Goal: Task Accomplishment & Management: Manage account settings

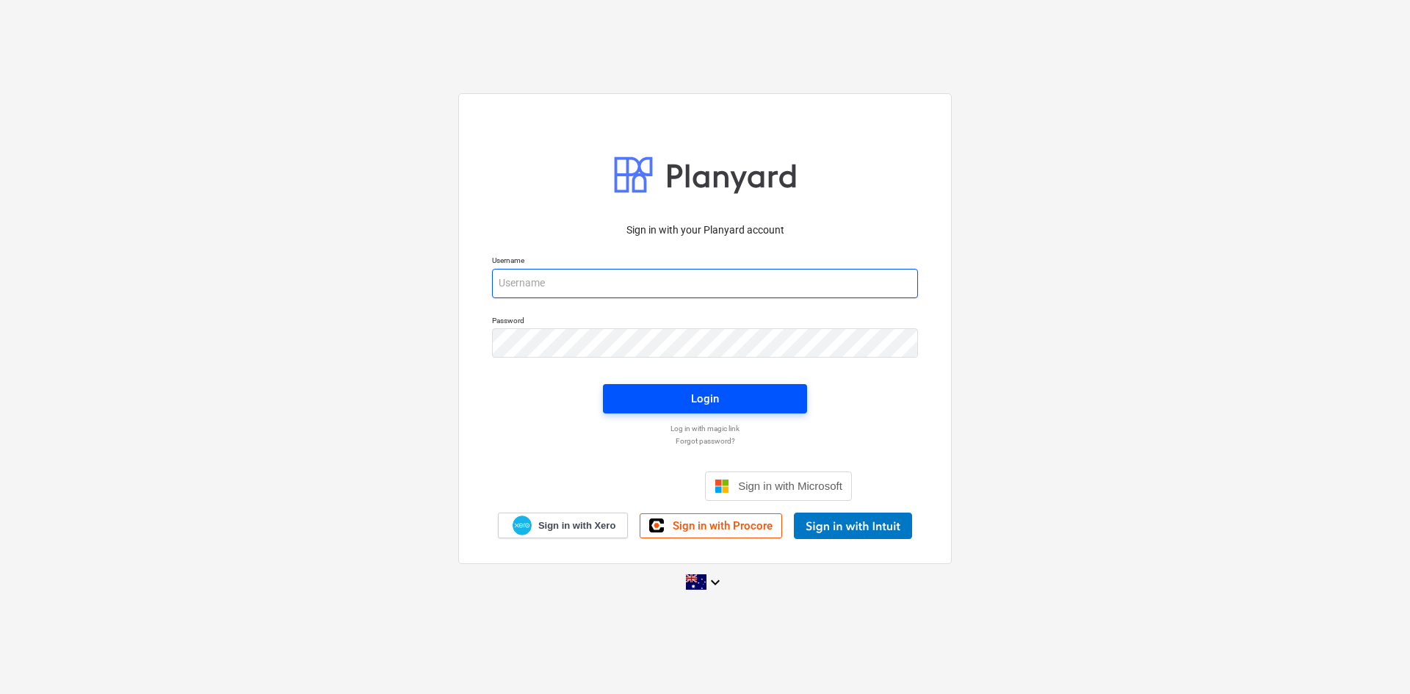
type input "tpawar@keanegroup.com.au"
click at [649, 400] on span "Login" at bounding box center [705, 398] width 169 height 19
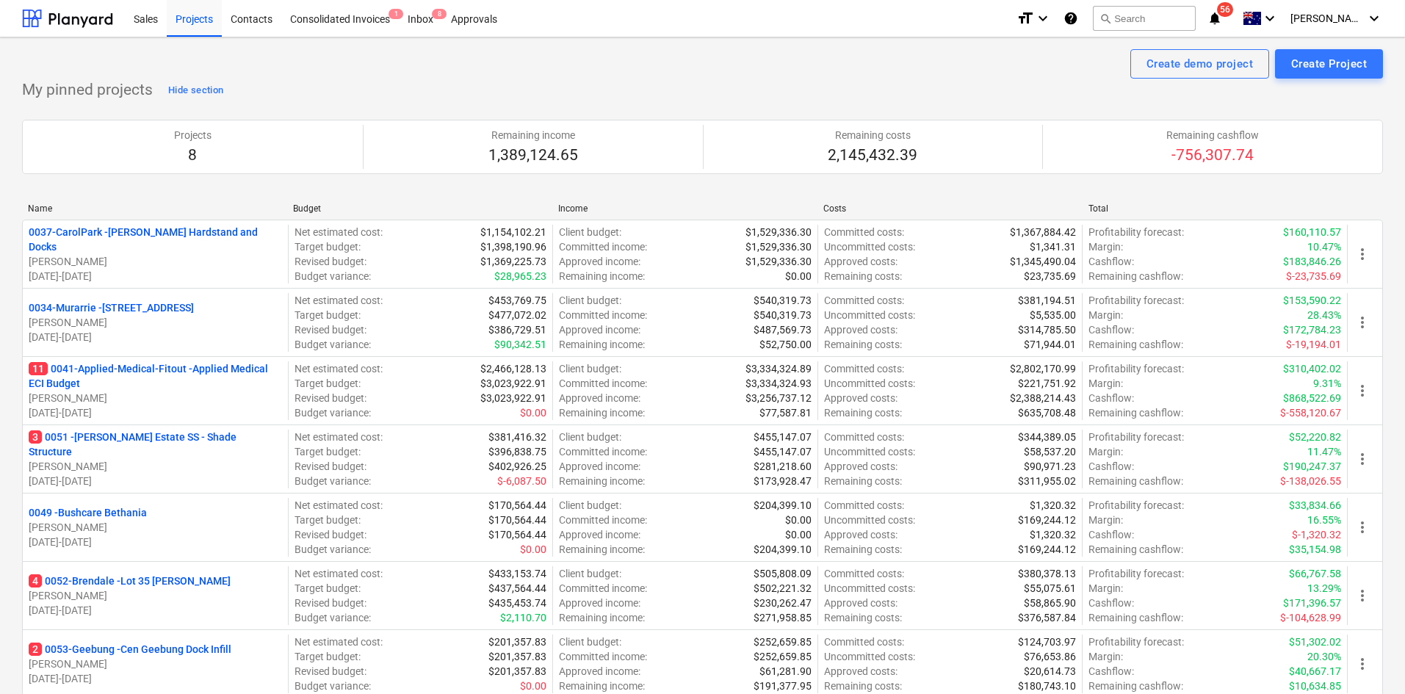
click at [221, 377] on p "11 0041-Applied-Medical-Fitout - Applied Medical ECI Budget" at bounding box center [155, 375] width 253 height 29
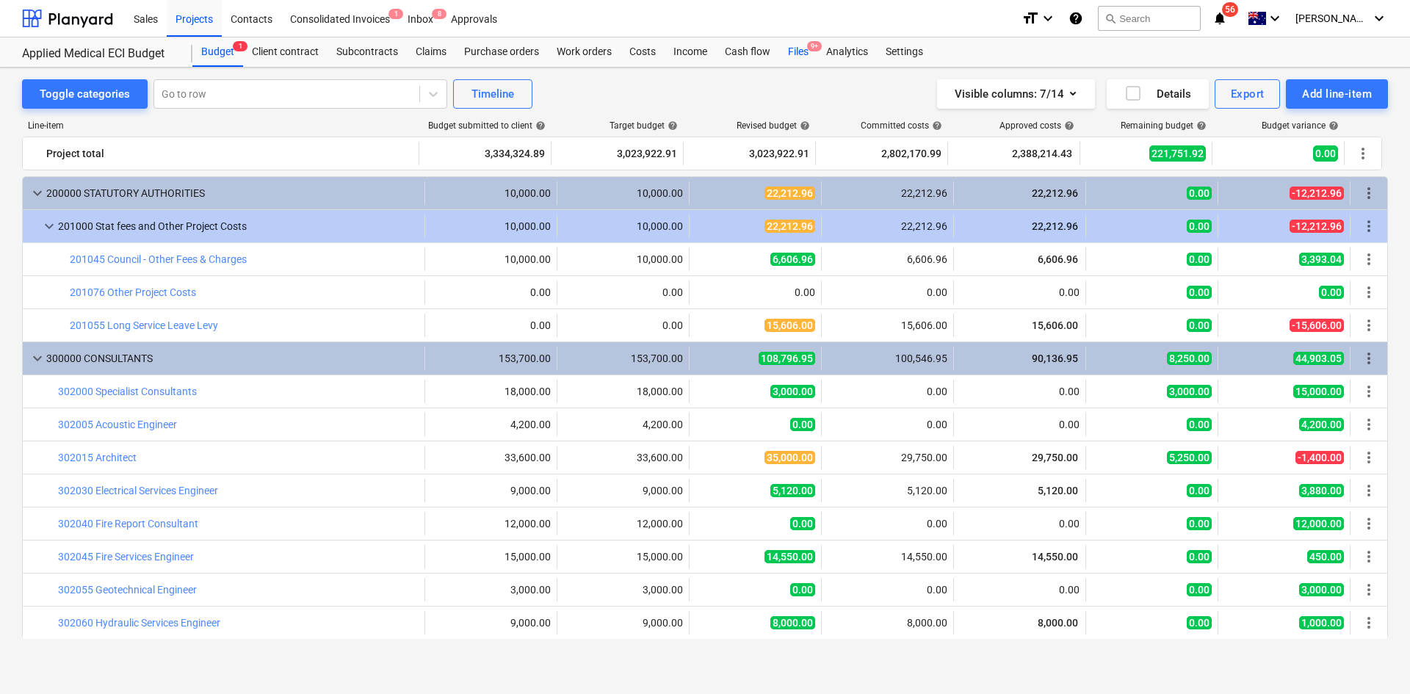
click at [804, 44] on div "Files 9+" at bounding box center [798, 51] width 38 height 29
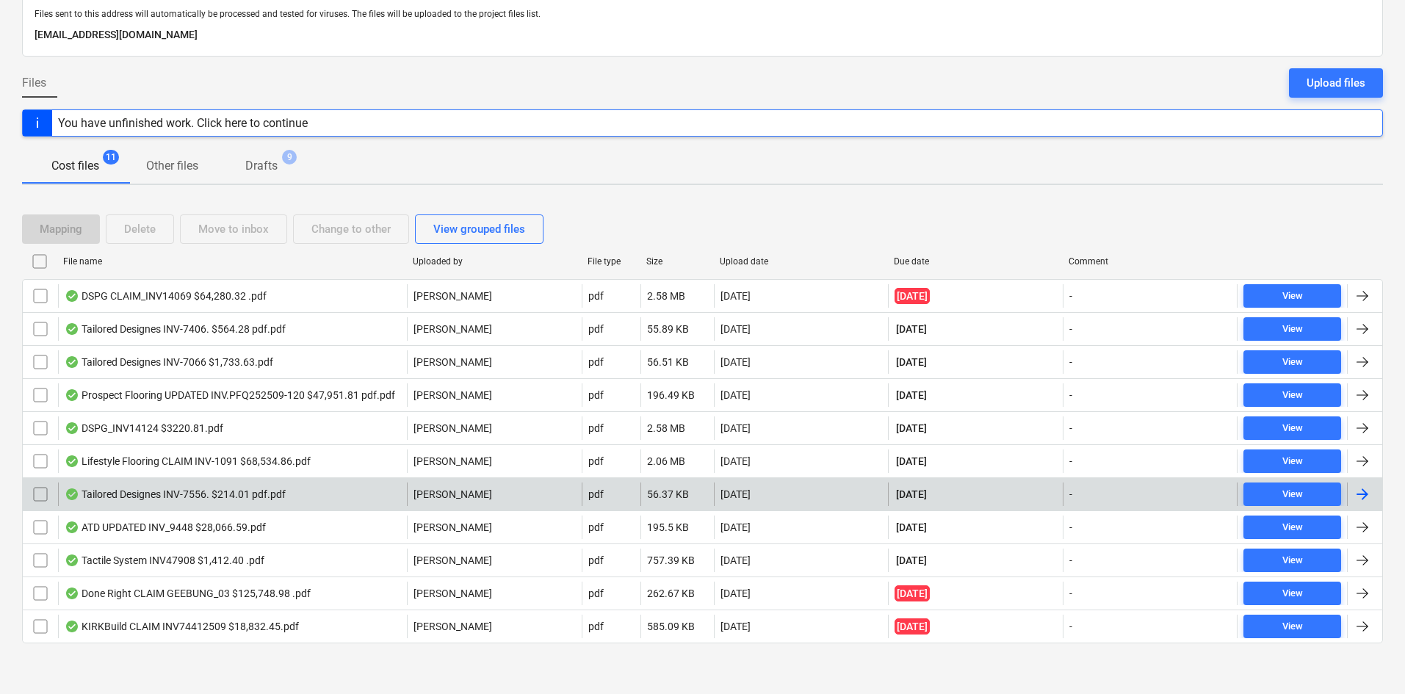
scroll to position [85, 0]
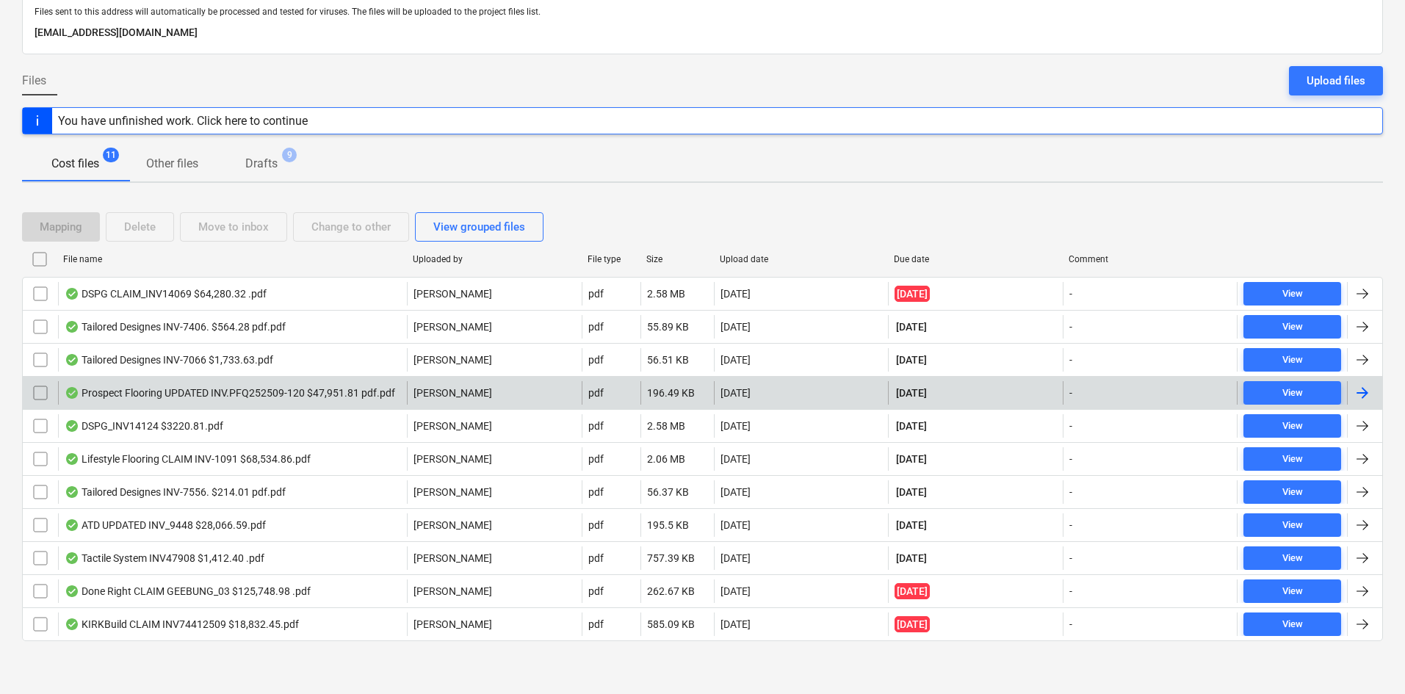
click at [251, 391] on div "Prospect Flooring UPDATED INV.PFQ252509-120 $47,951.81 pdf.pdf" at bounding box center [230, 393] width 331 height 12
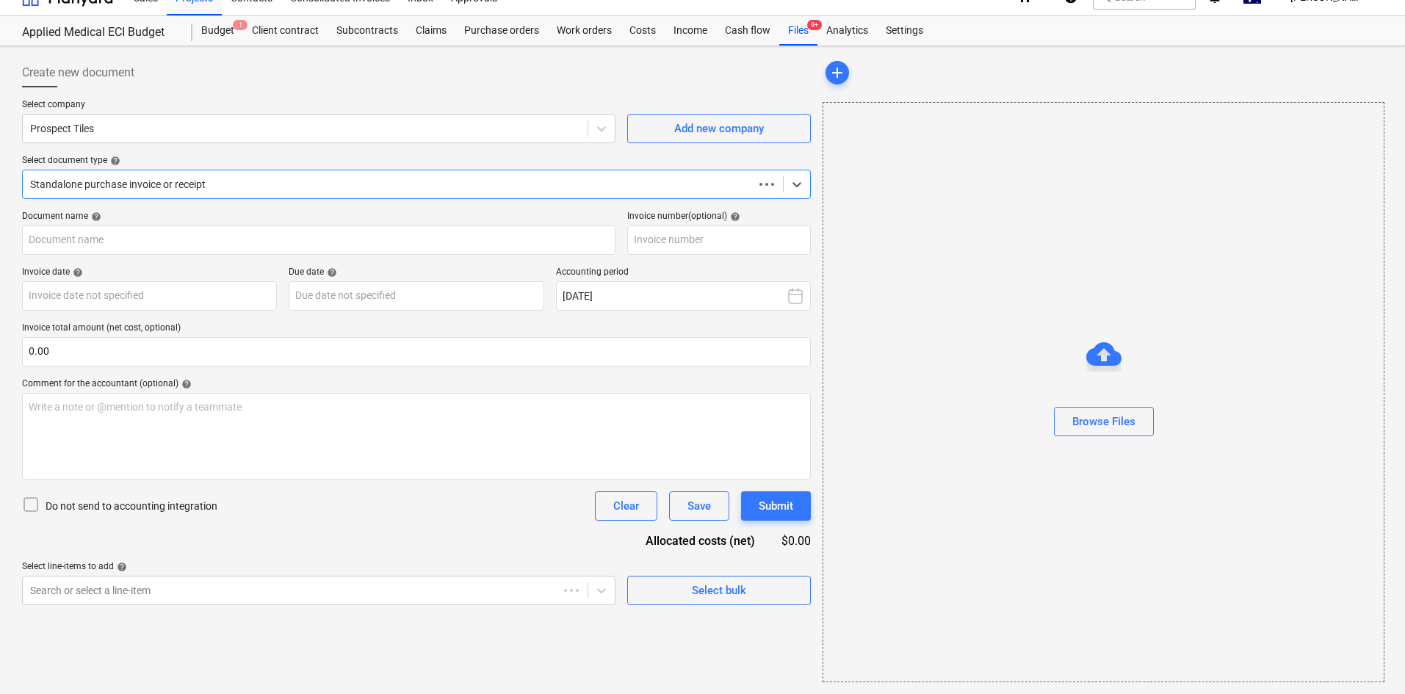
scroll to position [21, 0]
type input "PFQ252509-120"
type input "25 Sep 2025"
type input "30 Oct 2025"
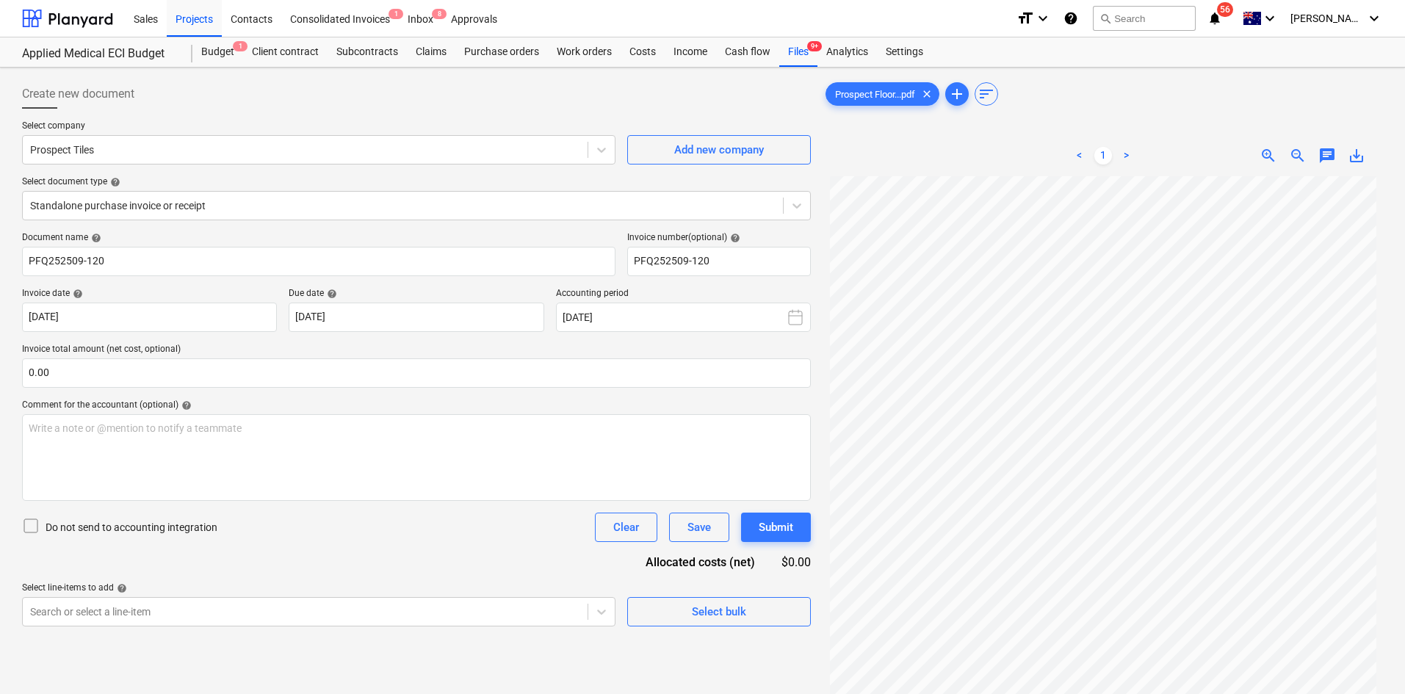
scroll to position [123, 0]
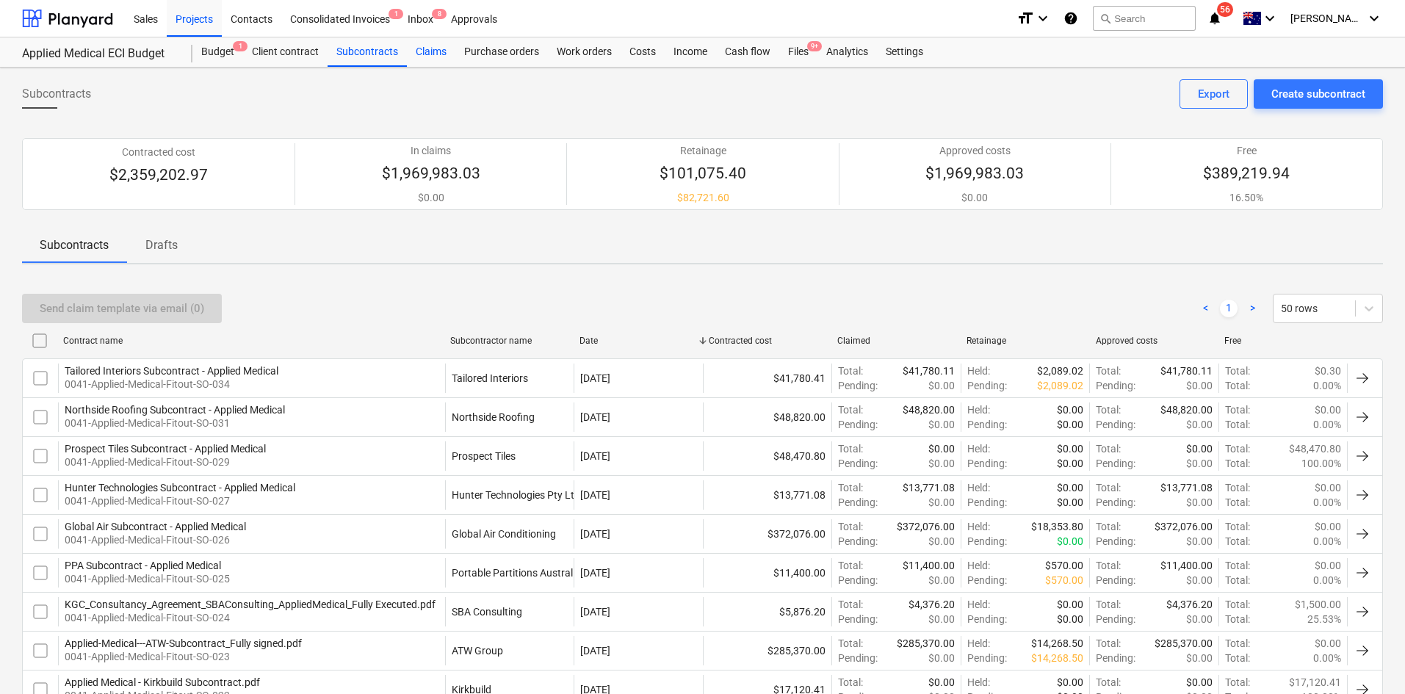
click at [433, 53] on div "Claims" at bounding box center [431, 51] width 48 height 29
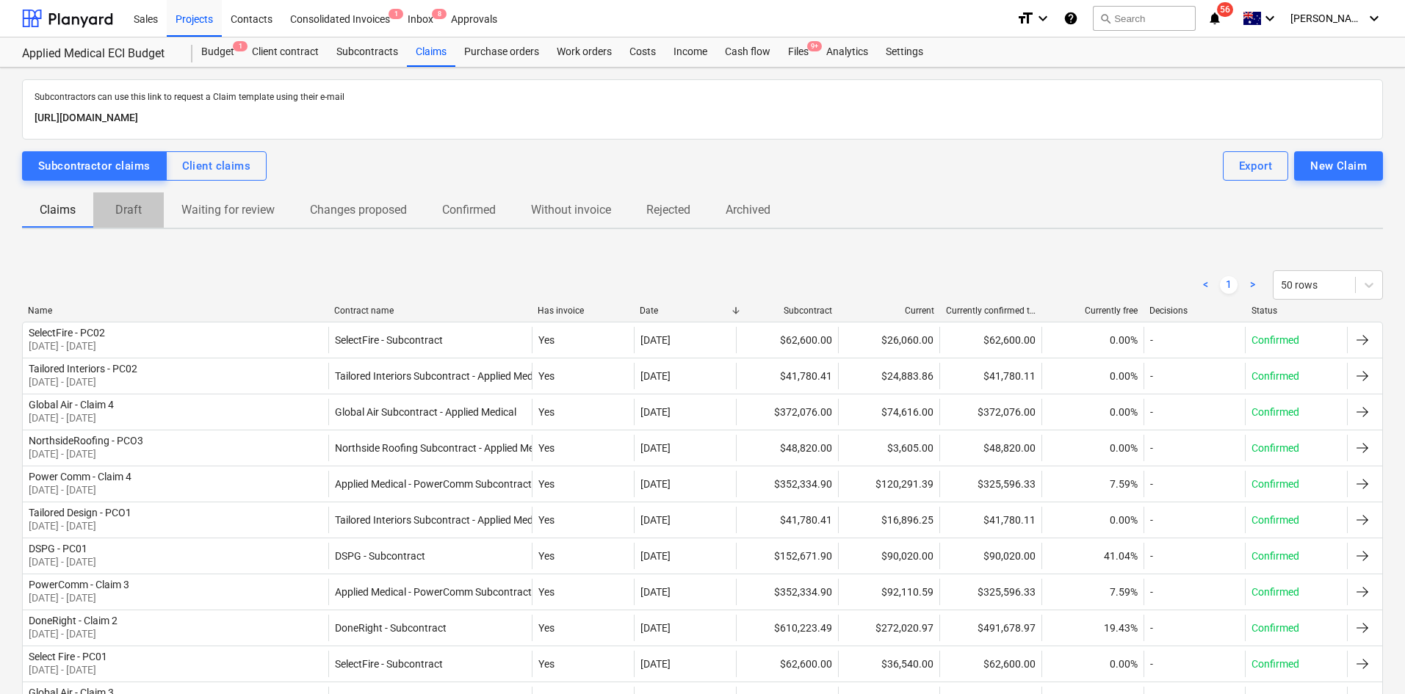
click at [137, 215] on p "Draft" at bounding box center [128, 210] width 35 height 18
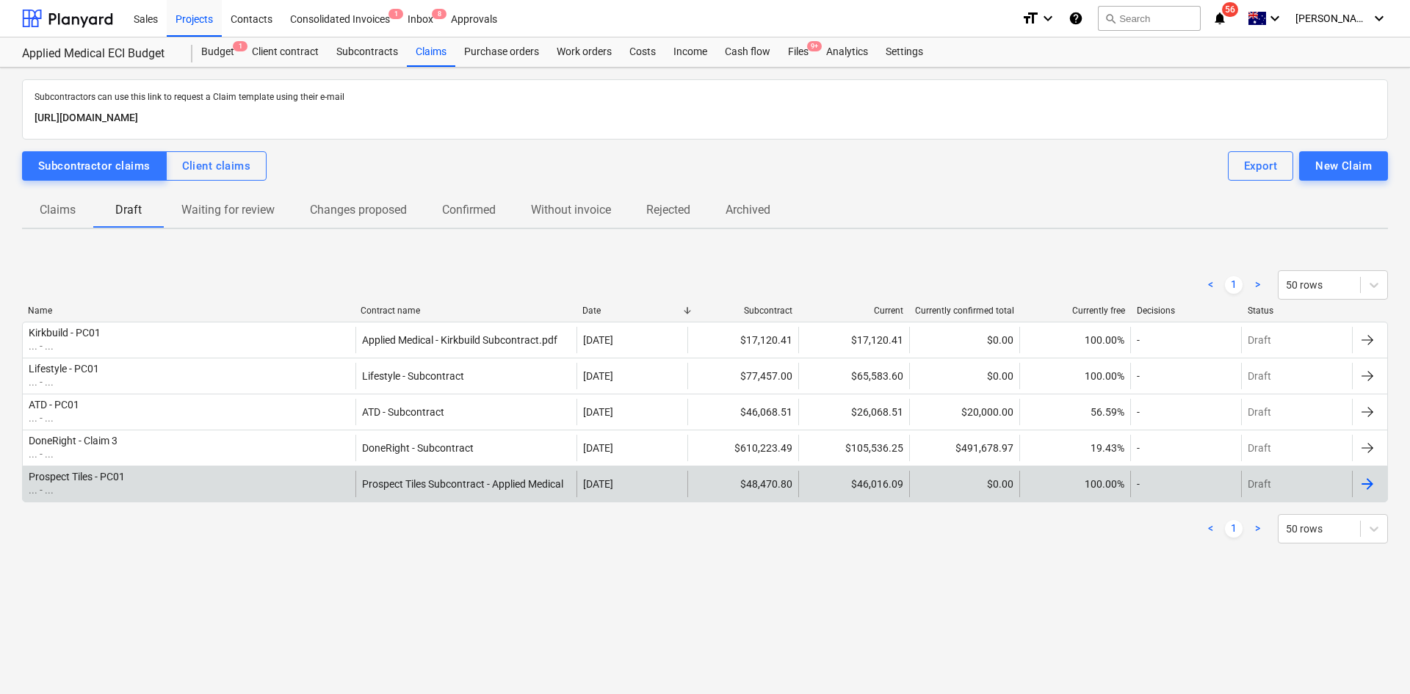
click at [199, 482] on div "Prospect Tiles - PC01 ... - ..." at bounding box center [189, 484] width 333 height 26
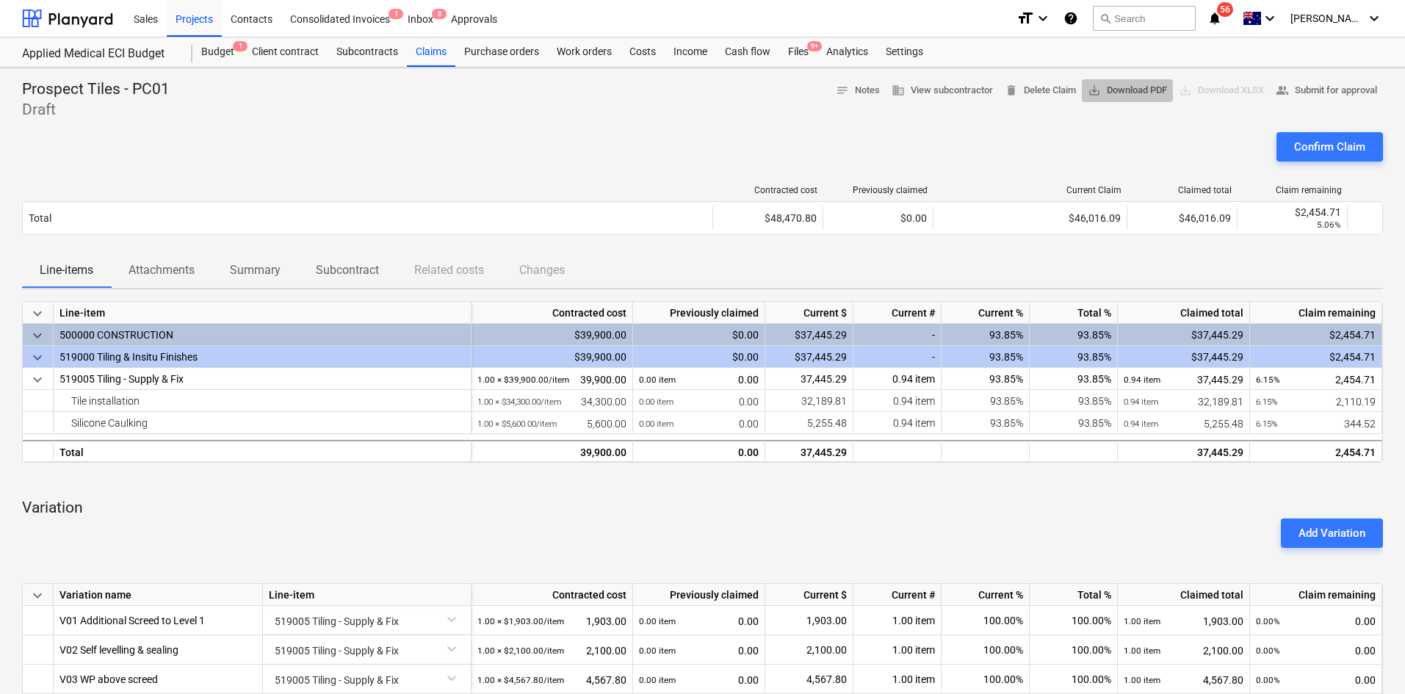
click at [1107, 91] on span "save_alt Download PDF" at bounding box center [1127, 90] width 79 height 17
click at [1311, 146] on div "Confirm Claim" at bounding box center [1329, 146] width 71 height 19
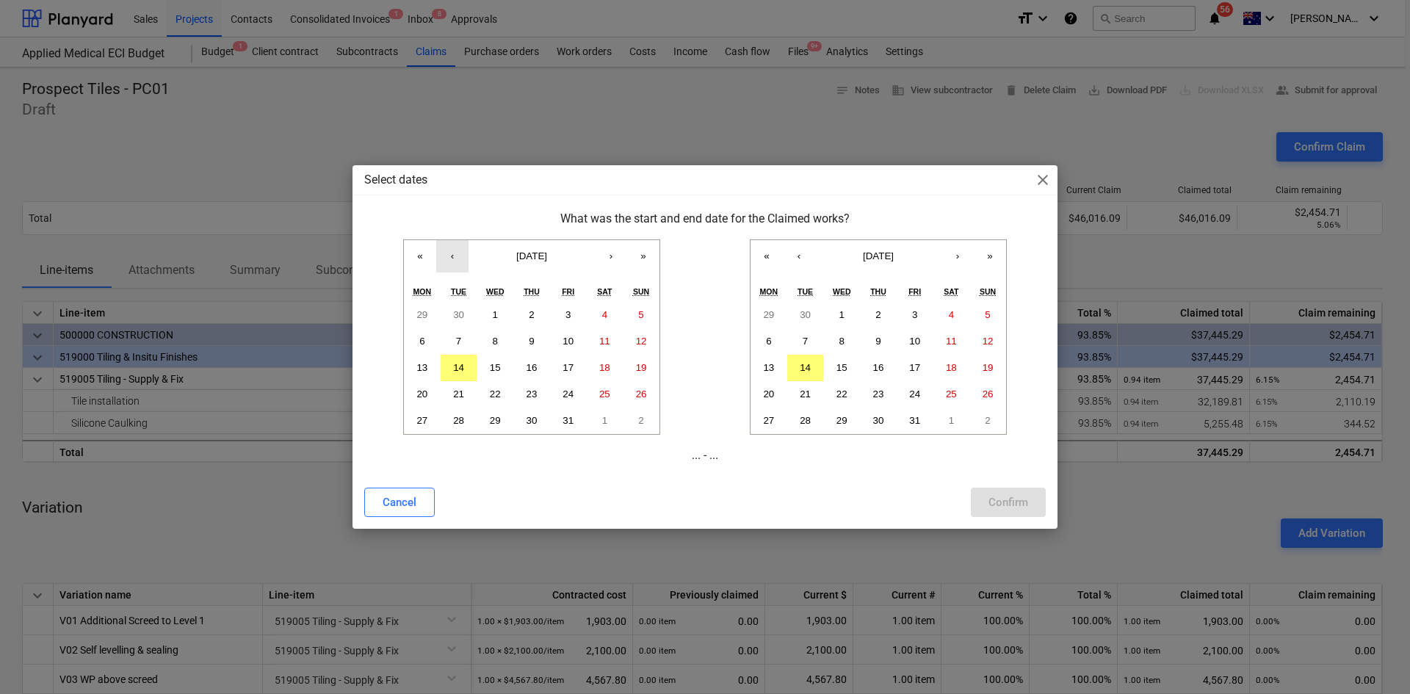
click at [450, 253] on button "‹" at bounding box center [452, 256] width 32 height 32
click at [414, 318] on button "1" at bounding box center [422, 315] width 37 height 26
click at [796, 255] on button "‹" at bounding box center [799, 256] width 32 height 32
click at [804, 419] on abbr "30" at bounding box center [805, 420] width 11 height 11
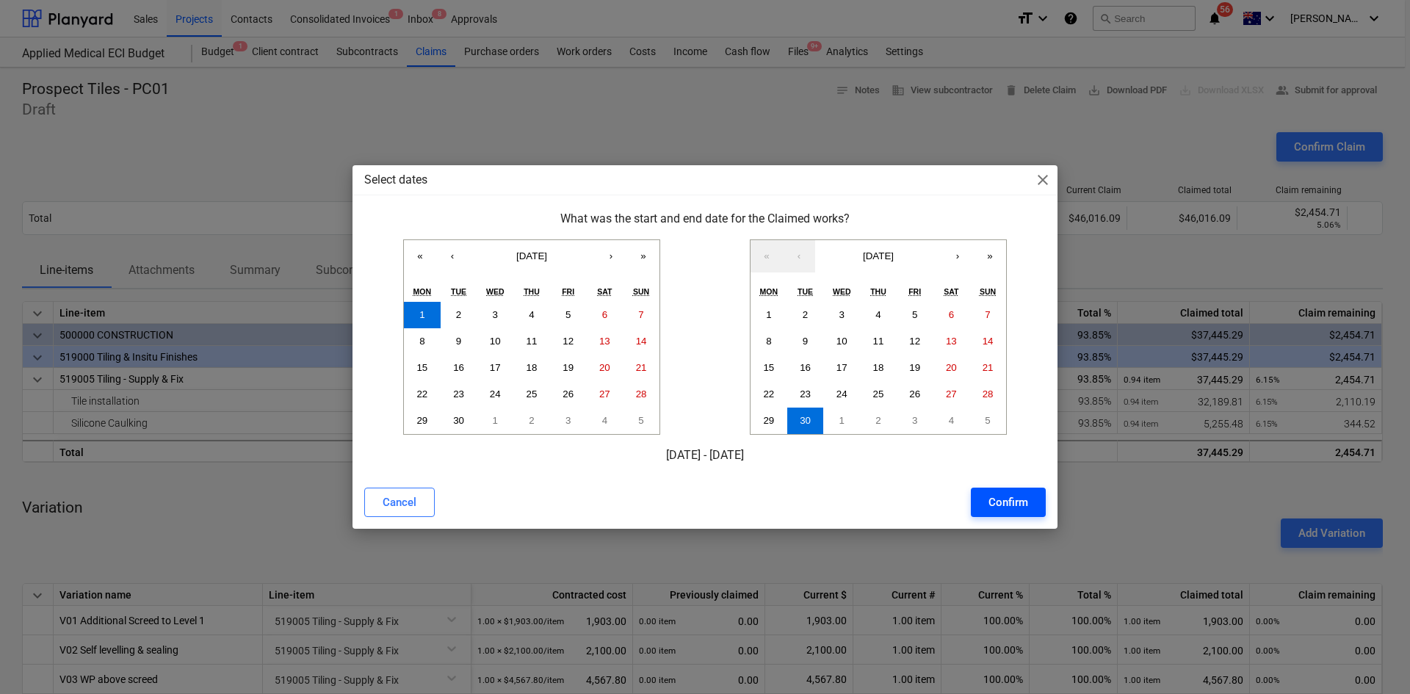
click at [1006, 499] on div "Confirm" at bounding box center [1009, 502] width 40 height 19
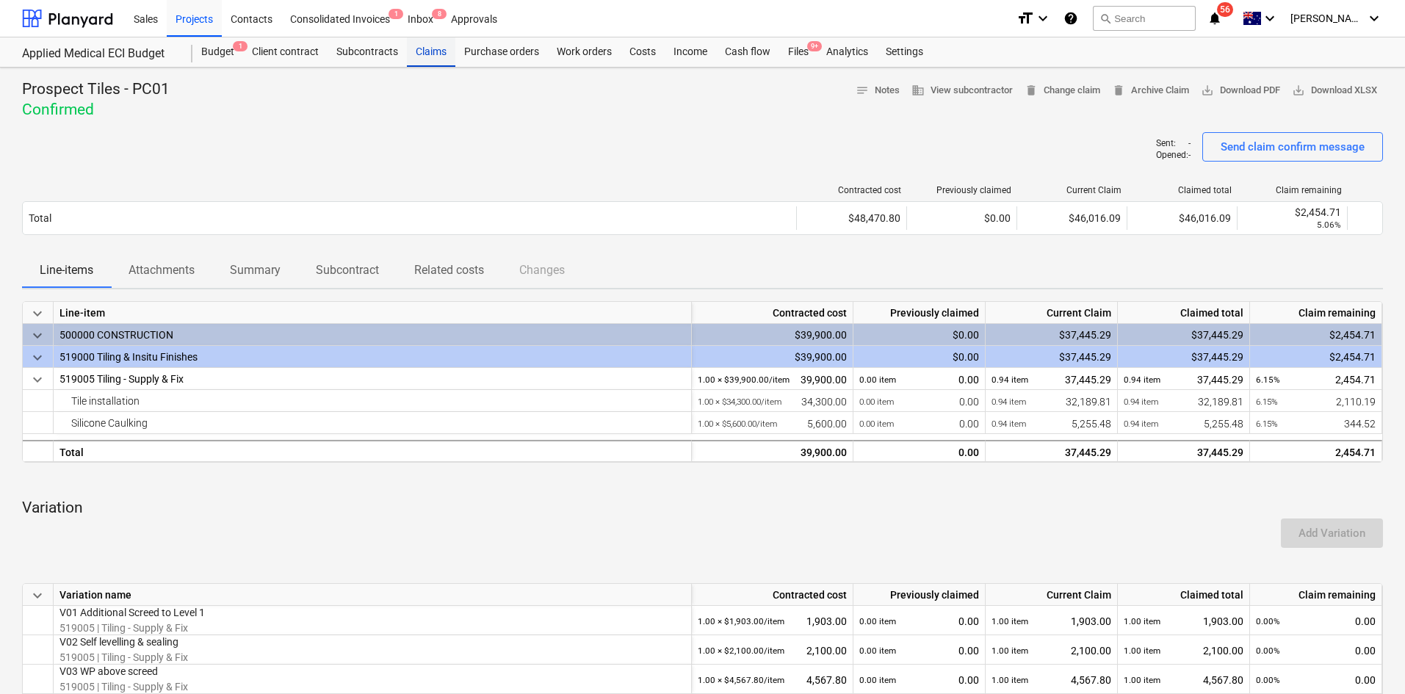
click at [424, 50] on div "Claims" at bounding box center [431, 51] width 48 height 29
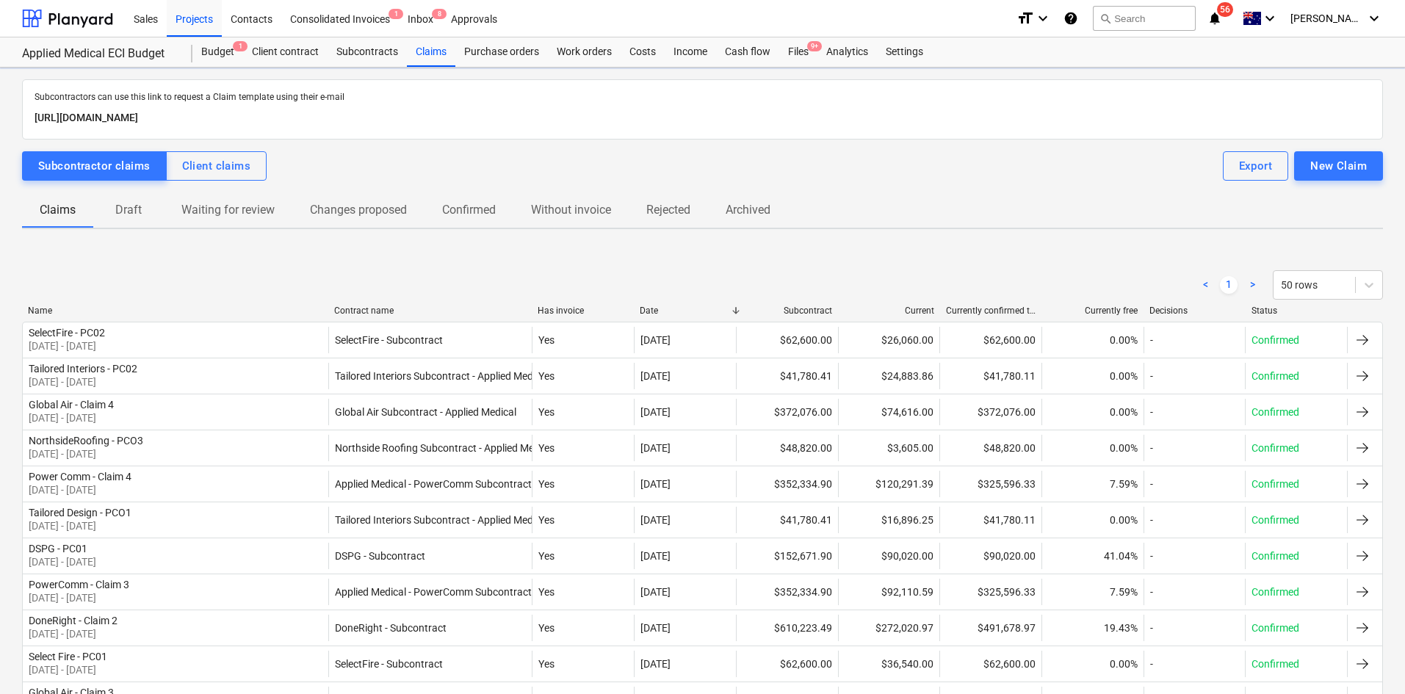
click at [117, 212] on p "Draft" at bounding box center [128, 210] width 35 height 18
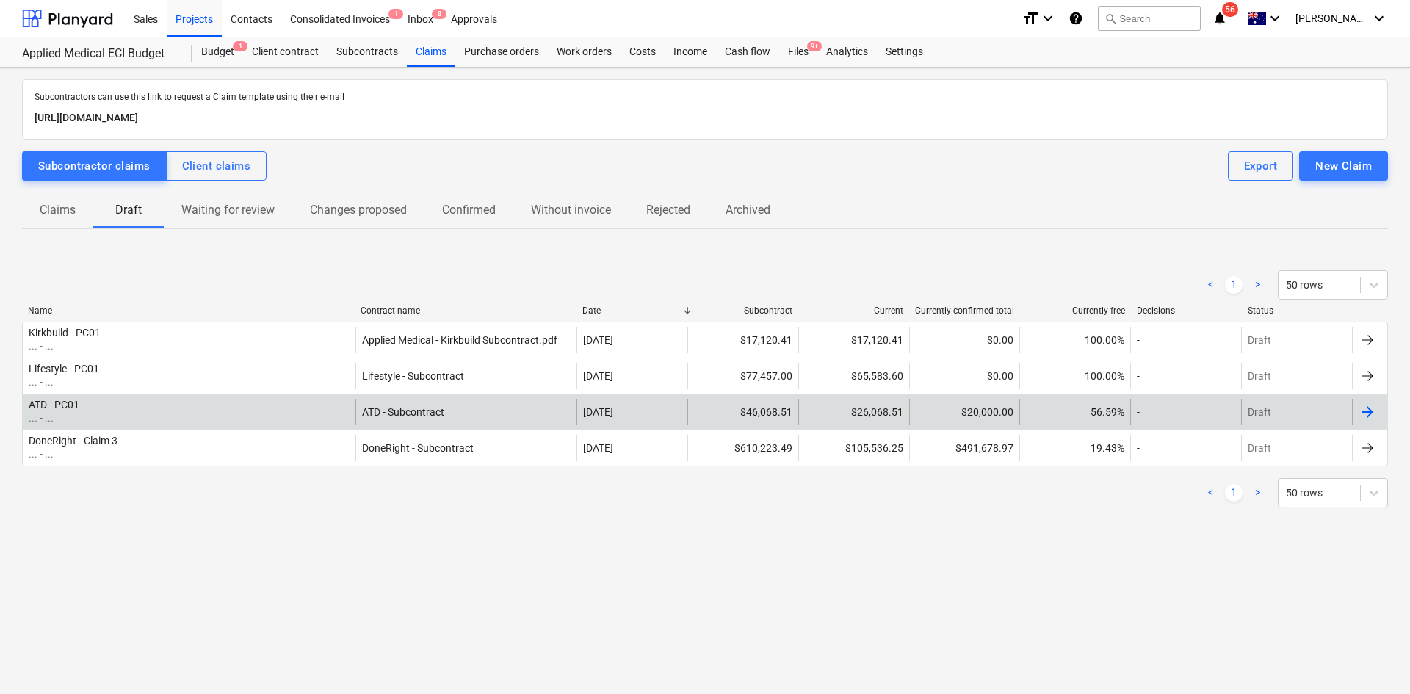
click at [140, 420] on div "ATD - PC01 ... - ..." at bounding box center [189, 412] width 333 height 26
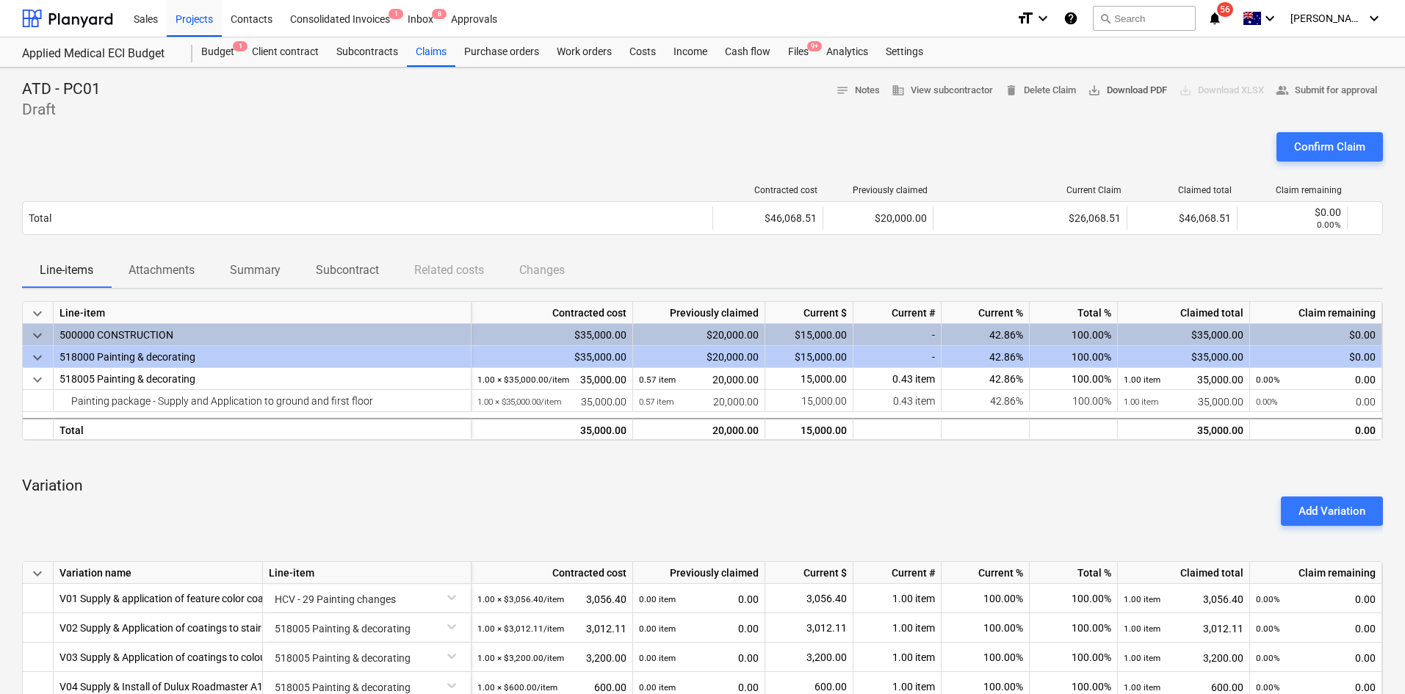
click at [1108, 89] on span "save_alt Download PDF" at bounding box center [1127, 90] width 79 height 17
click at [1312, 148] on div "Confirm Claim" at bounding box center [1329, 146] width 71 height 19
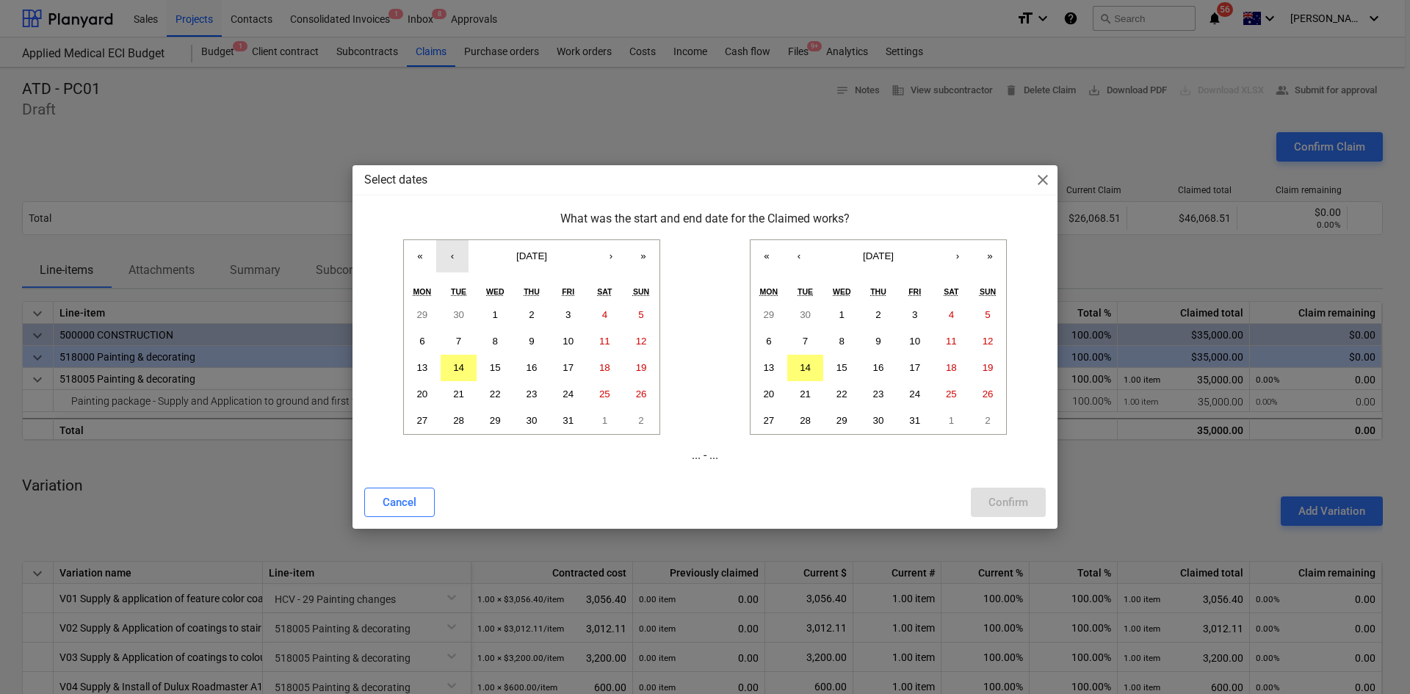
click at [453, 250] on button "‹" at bounding box center [452, 256] width 32 height 32
click at [433, 309] on button "1" at bounding box center [422, 315] width 37 height 26
click at [800, 259] on button "‹" at bounding box center [799, 256] width 32 height 32
click at [808, 417] on abbr "30" at bounding box center [805, 420] width 11 height 11
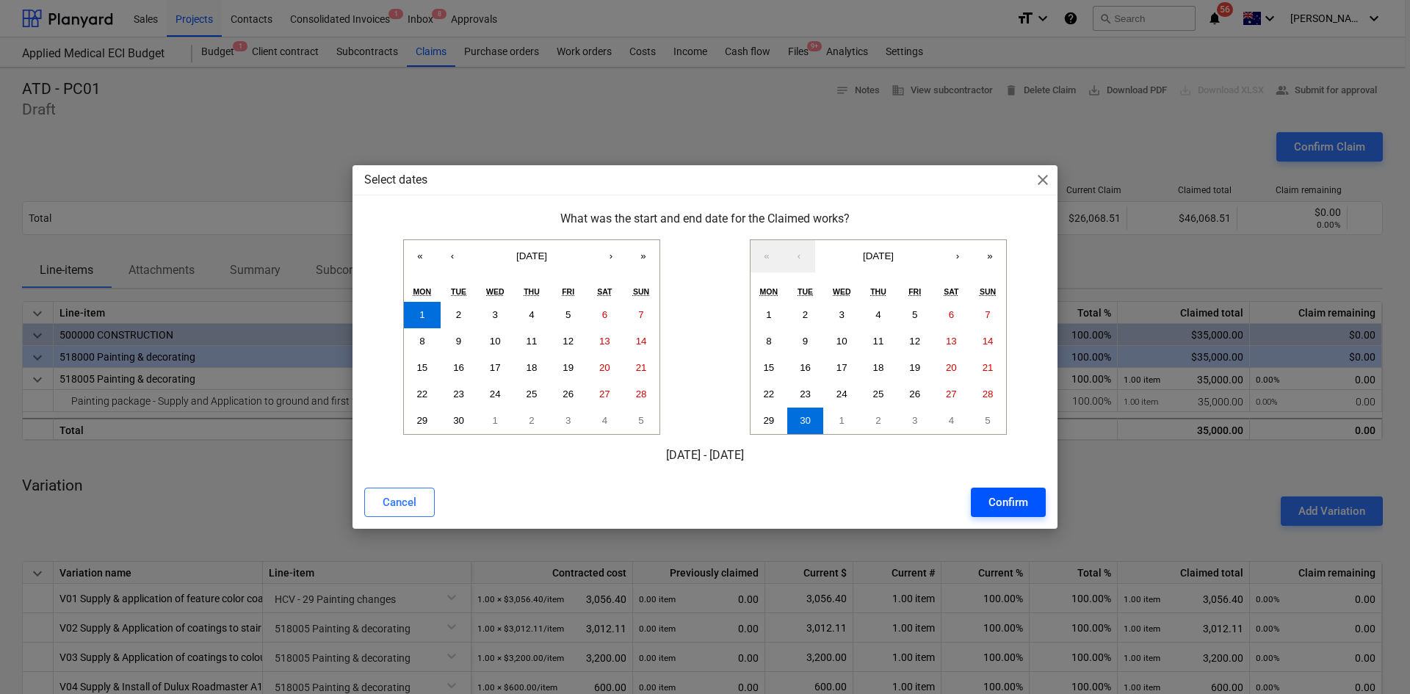
click at [999, 497] on div "Confirm" at bounding box center [1009, 502] width 40 height 19
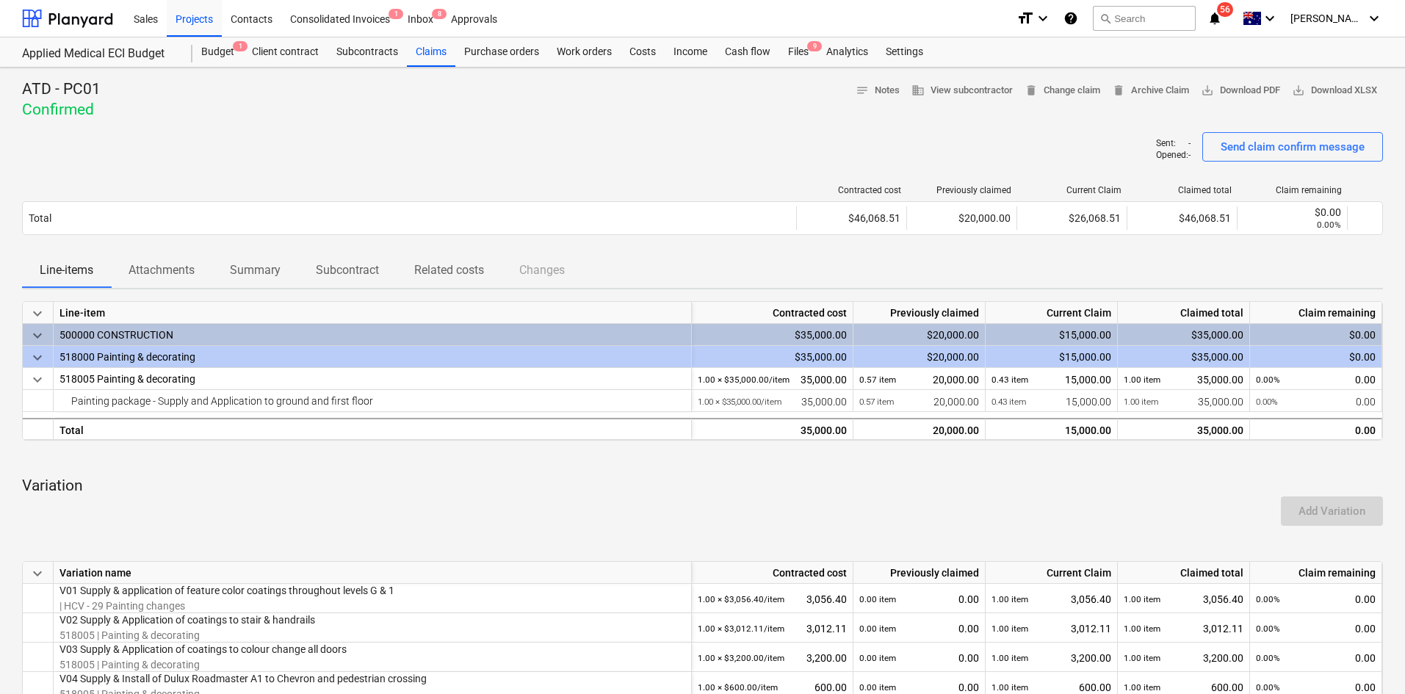
click at [231, 123] on div at bounding box center [702, 126] width 1361 height 12
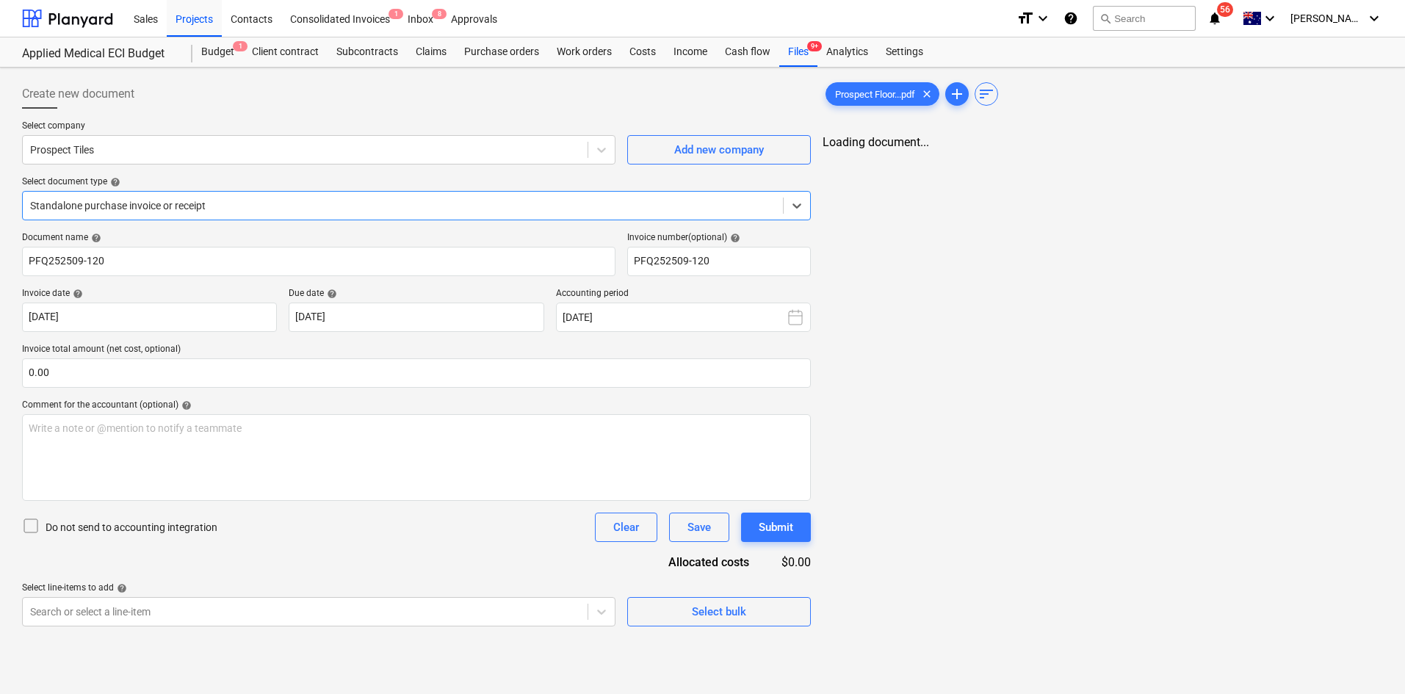
type input "PFQ252509-120"
type input "[DATE]"
click at [262, 207] on div at bounding box center [404, 205] width 749 height 15
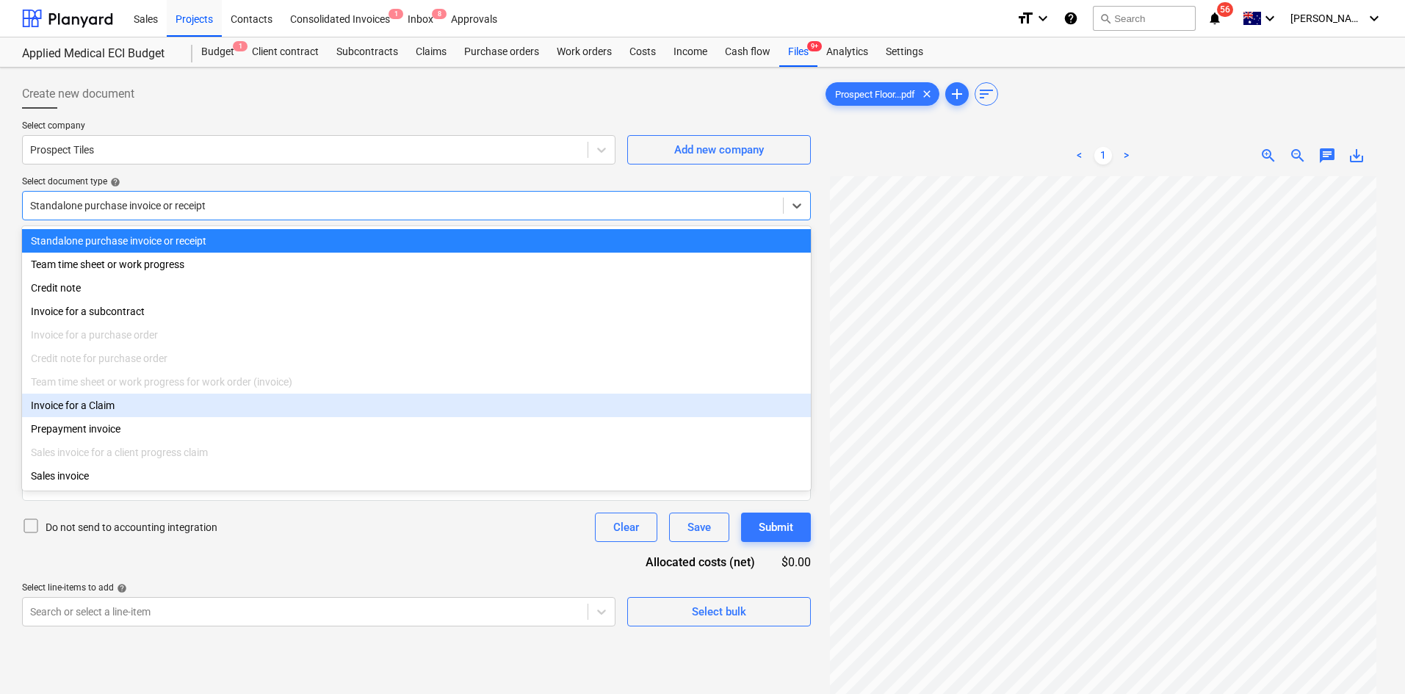
click at [120, 410] on div "Invoice for a Claim" at bounding box center [416, 406] width 789 height 24
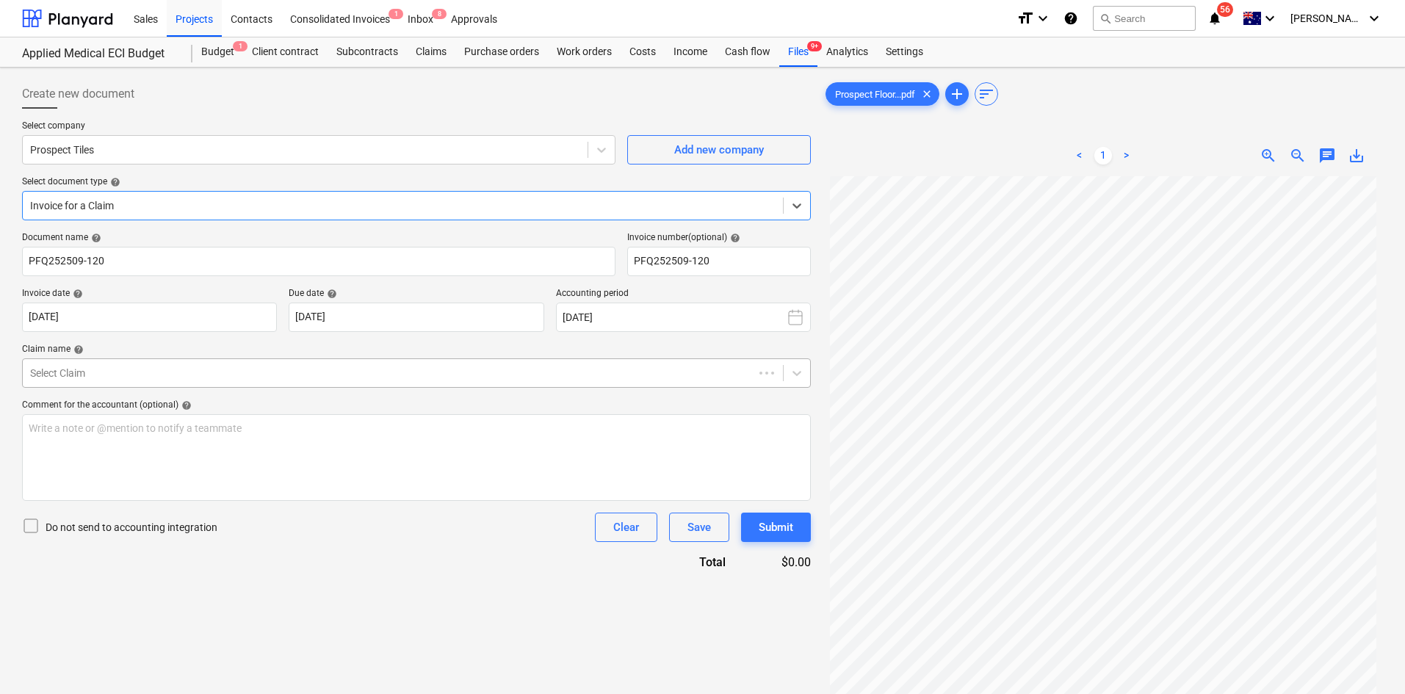
click at [140, 384] on div "Document name help PFQ252509-120 Invoice number (optional) help PFQ252509-120 I…" at bounding box center [416, 401] width 789 height 339
click at [147, 376] on div at bounding box center [403, 373] width 746 height 15
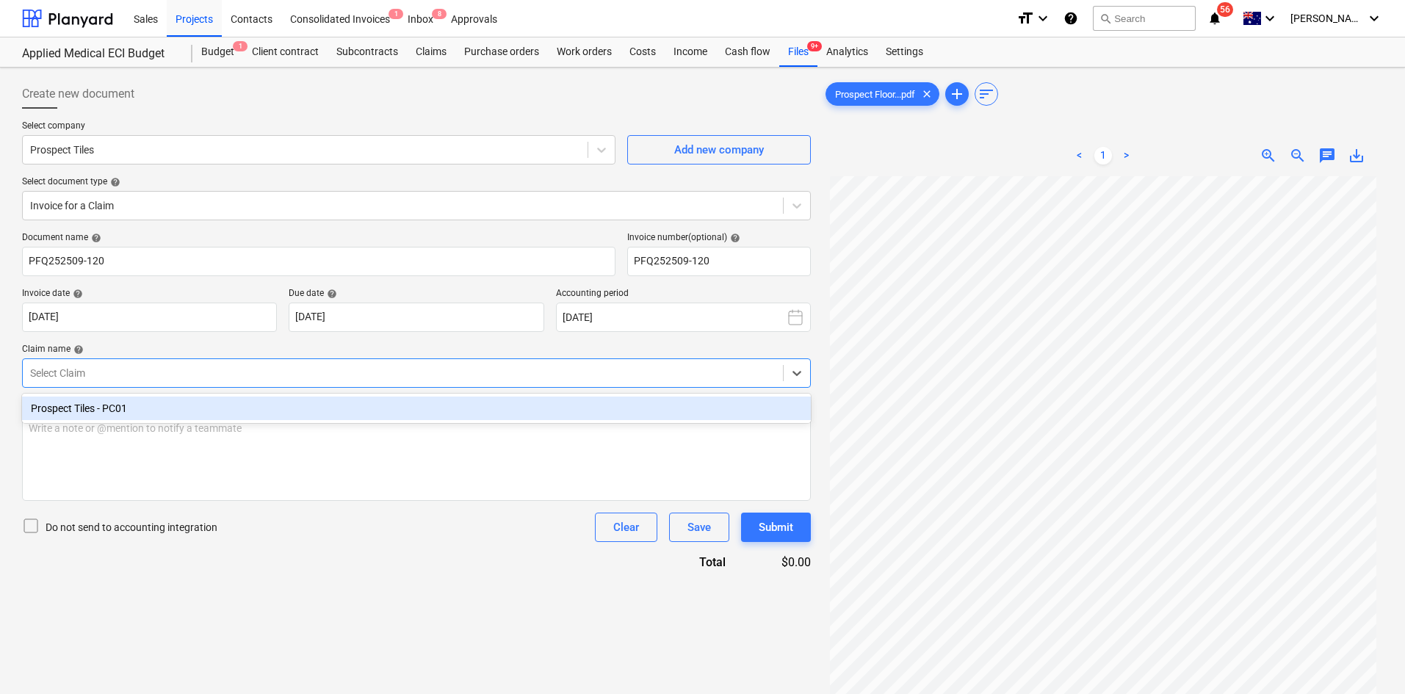
click at [144, 408] on div "Prospect Tiles - PC01" at bounding box center [416, 409] width 789 height 24
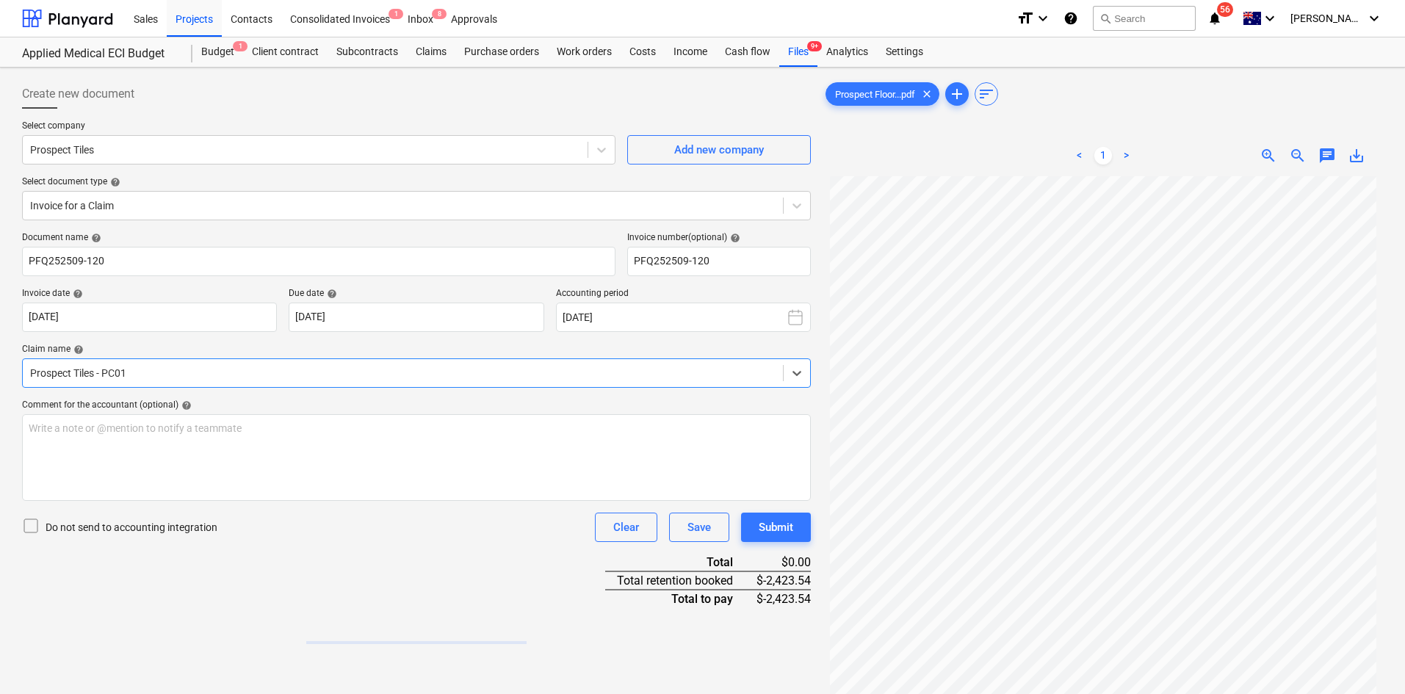
click at [203, 336] on div "Document name help PFQ252509-120 Invoice number (optional) help PFQ252509-120 I…" at bounding box center [416, 438] width 789 height 412
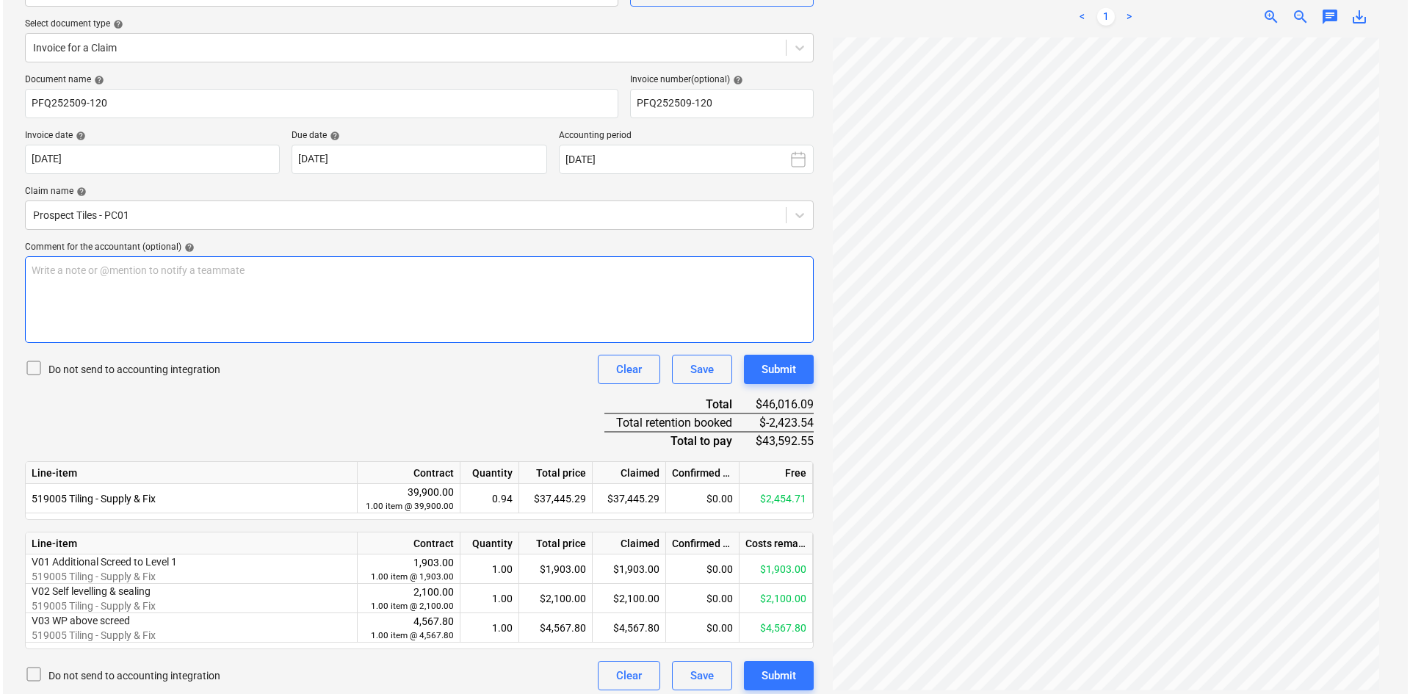
scroll to position [166, 0]
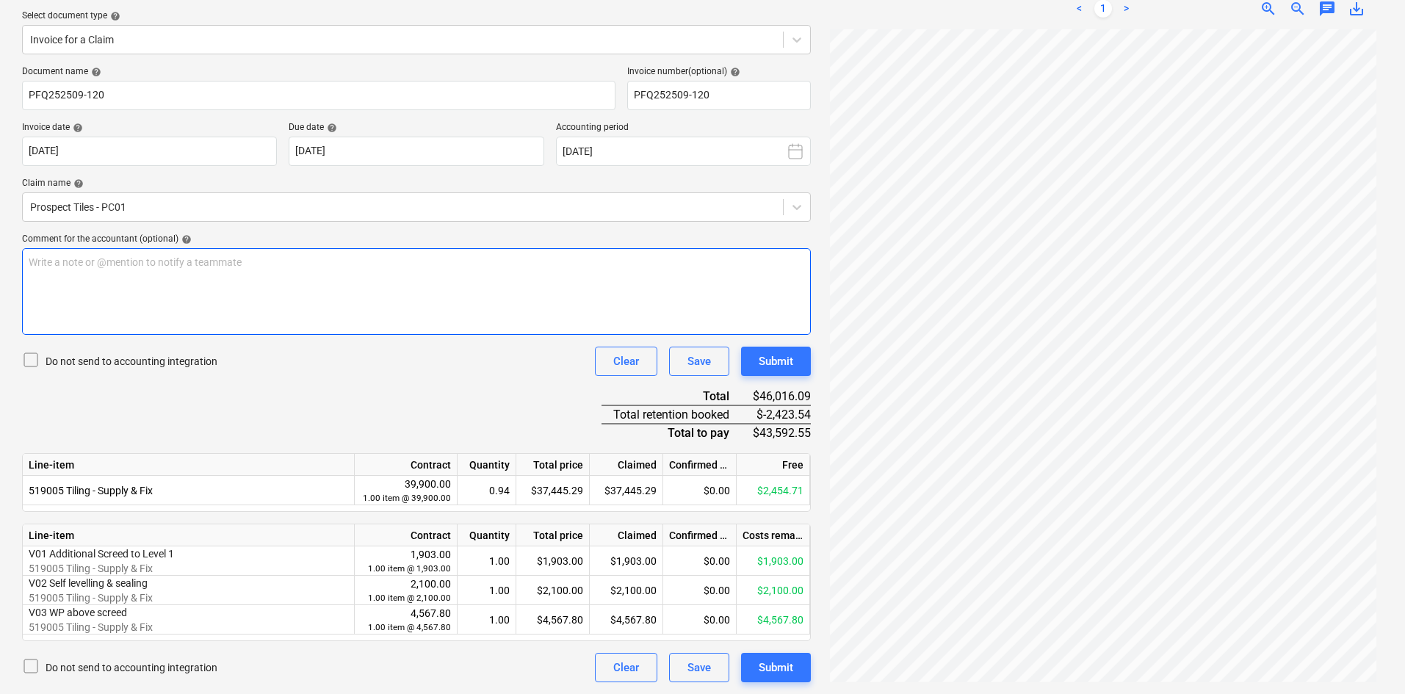
click at [261, 290] on div "Write a note or @mention to notify a teammate ﻿" at bounding box center [416, 291] width 789 height 87
click at [152, 304] on p "After GST - $" at bounding box center [417, 306] width 776 height 15
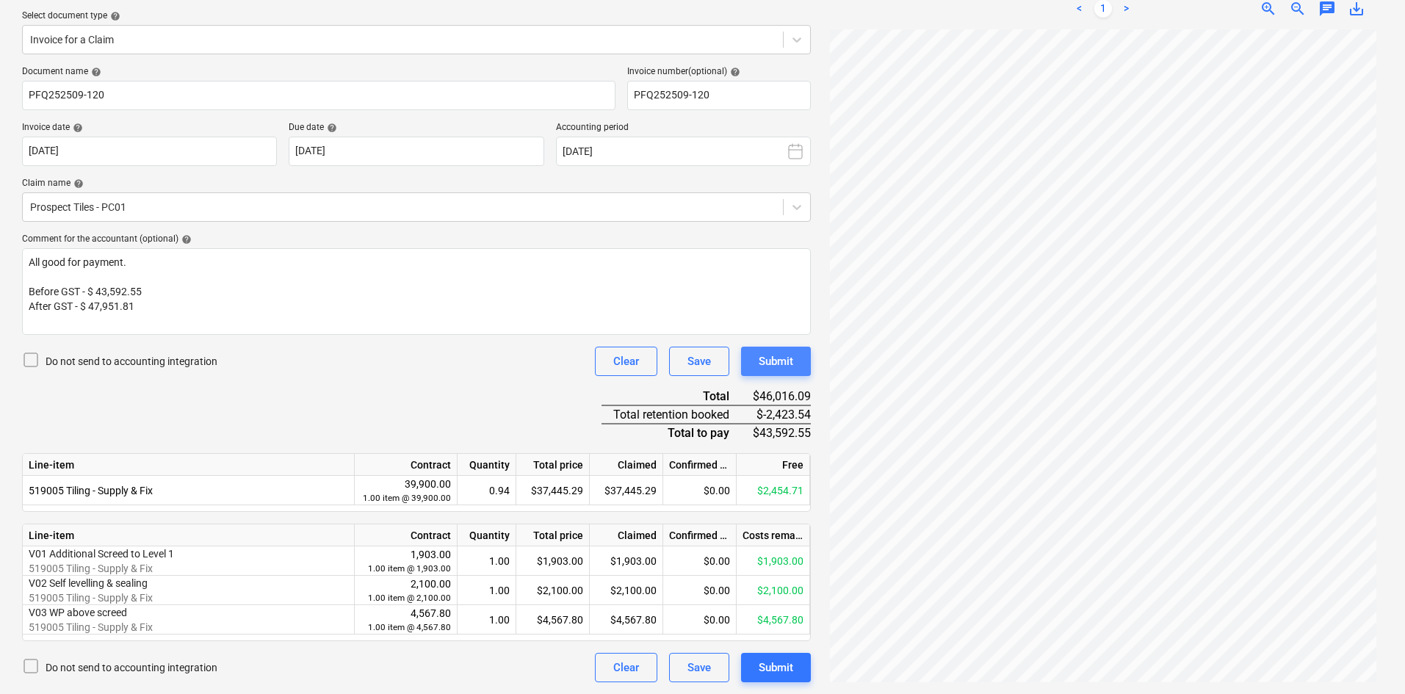
click at [787, 353] on div "Submit" at bounding box center [776, 361] width 35 height 19
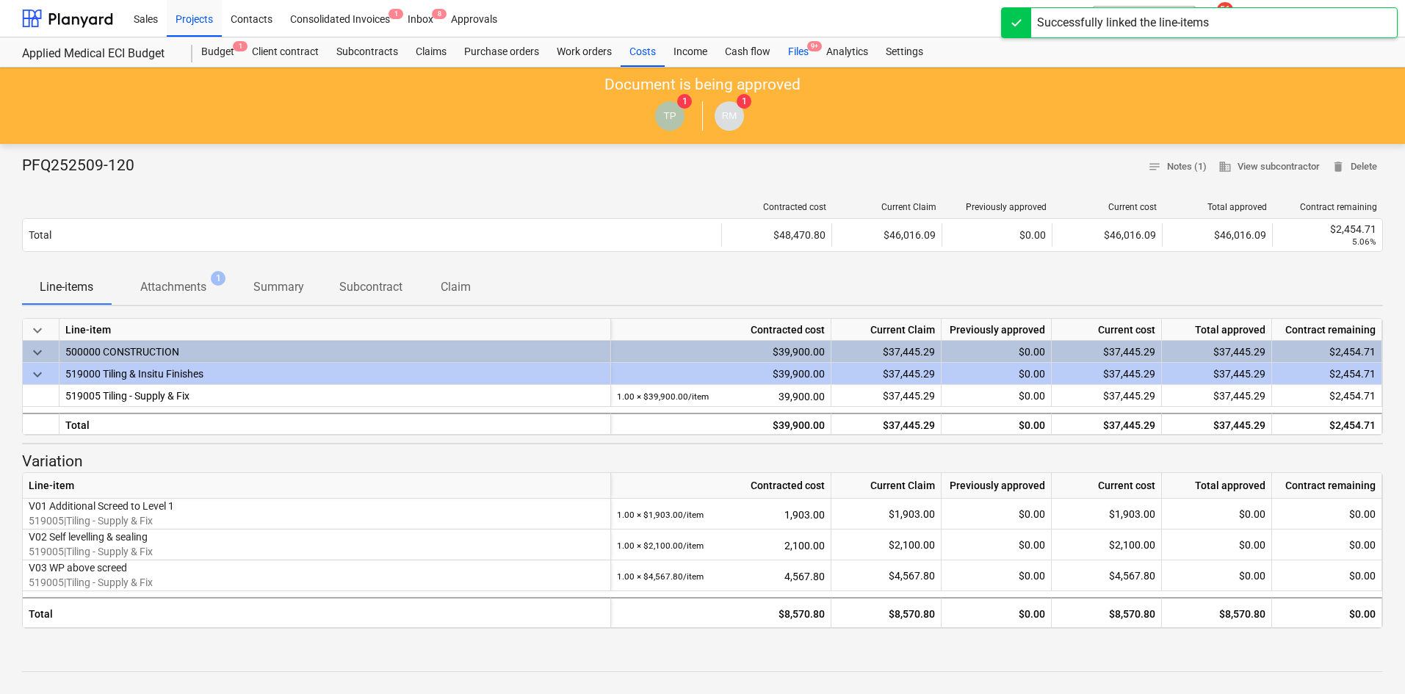
click at [798, 56] on div "Files 9+" at bounding box center [798, 51] width 38 height 29
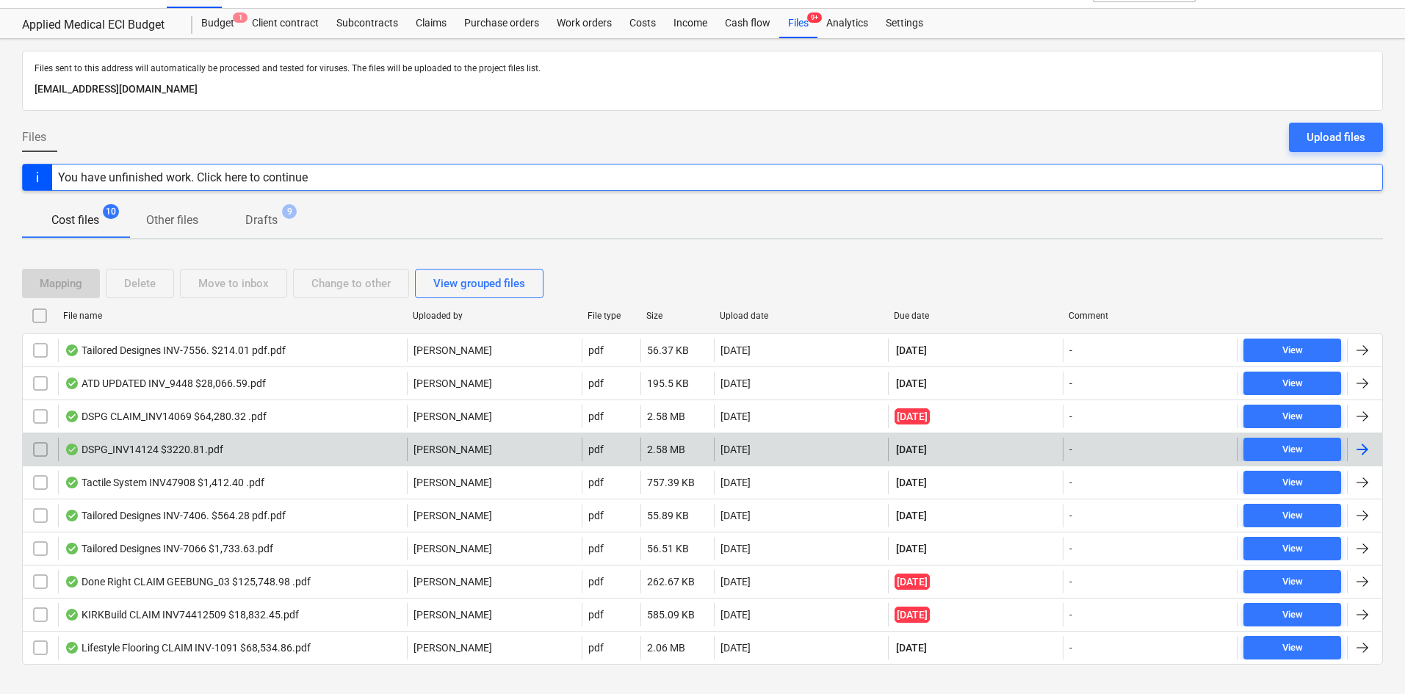
scroll to position [52, 0]
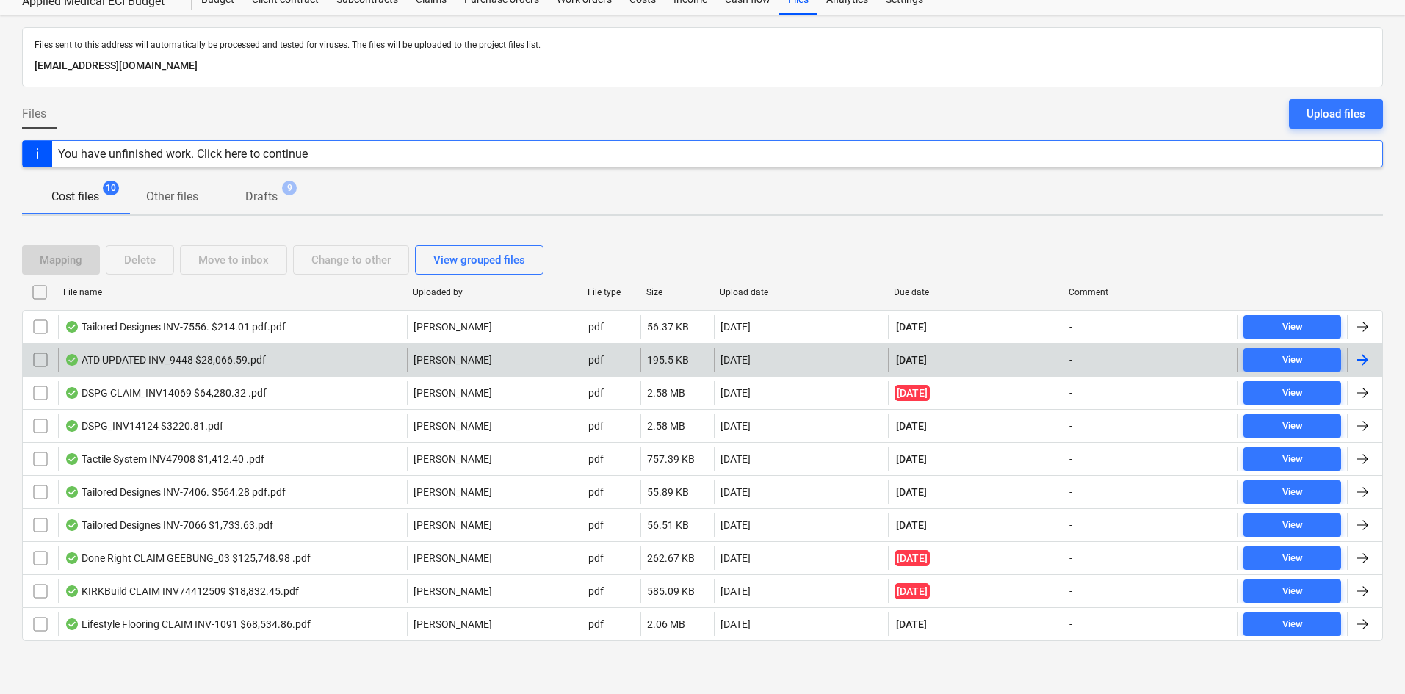
click at [769, 348] on div "[DATE]" at bounding box center [801, 360] width 175 height 24
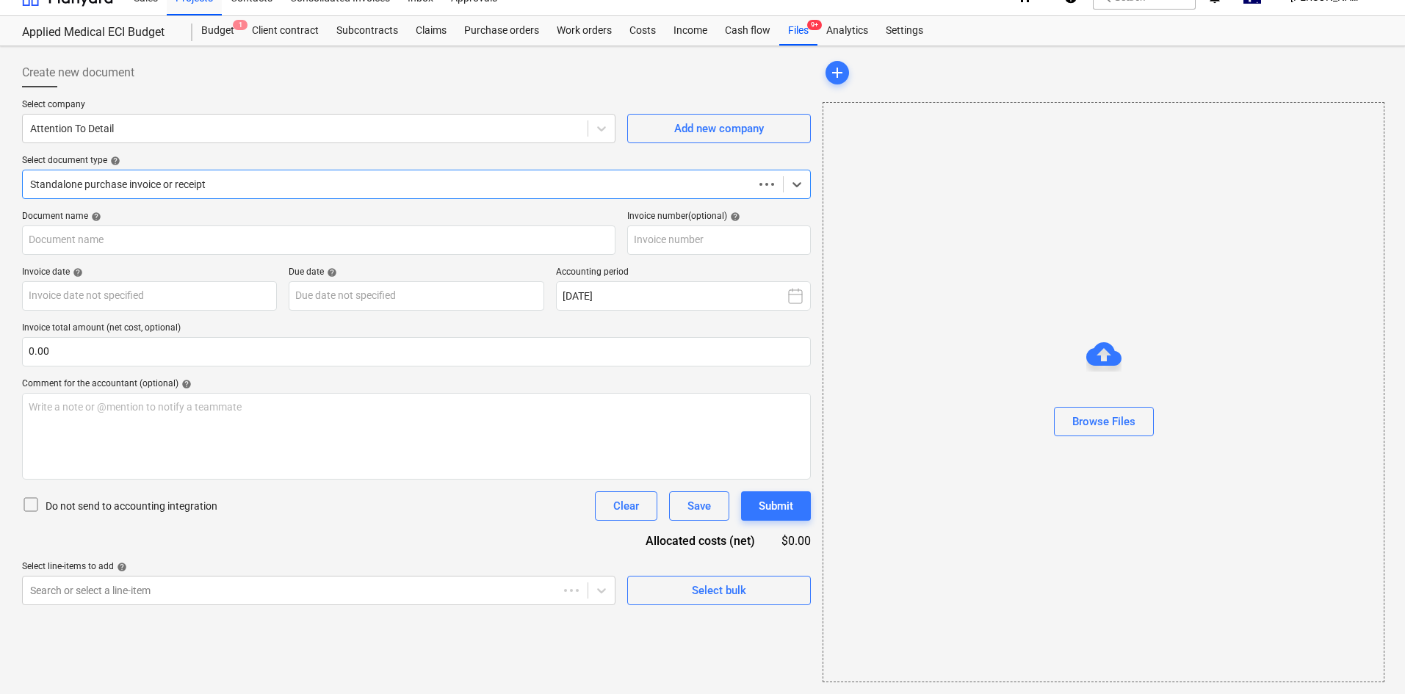
scroll to position [21, 0]
type input "9448"
type input "25 Sep 2025"
type input "30 Oct 2025"
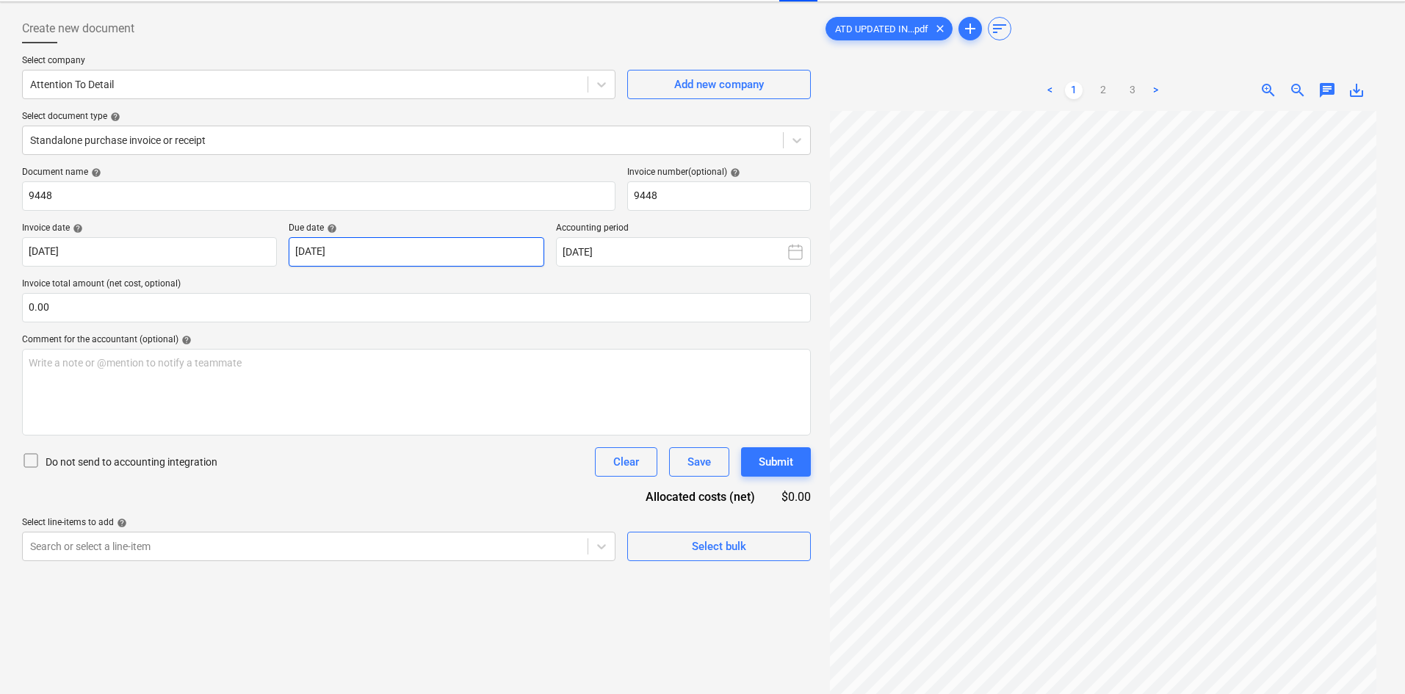
scroll to position [0, 0]
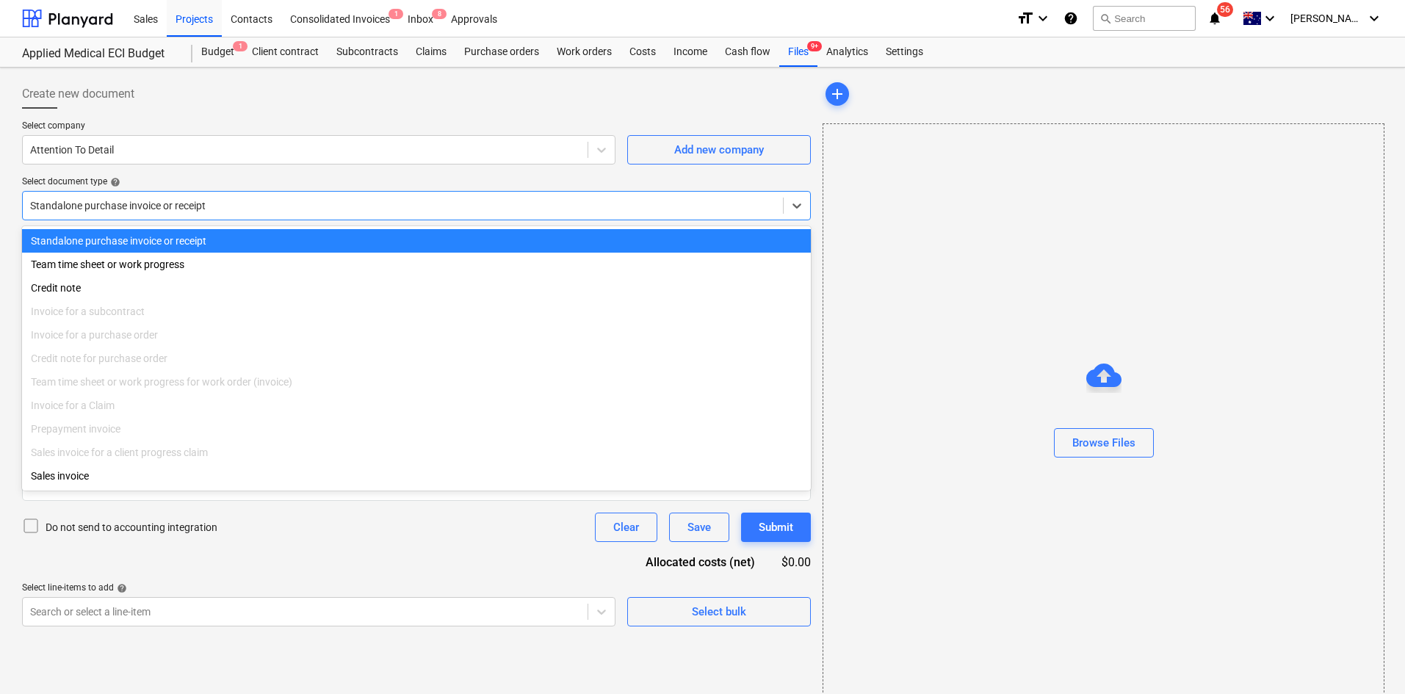
click at [128, 211] on div at bounding box center [403, 205] width 746 height 15
type input "9448"
type input "[DATE]"
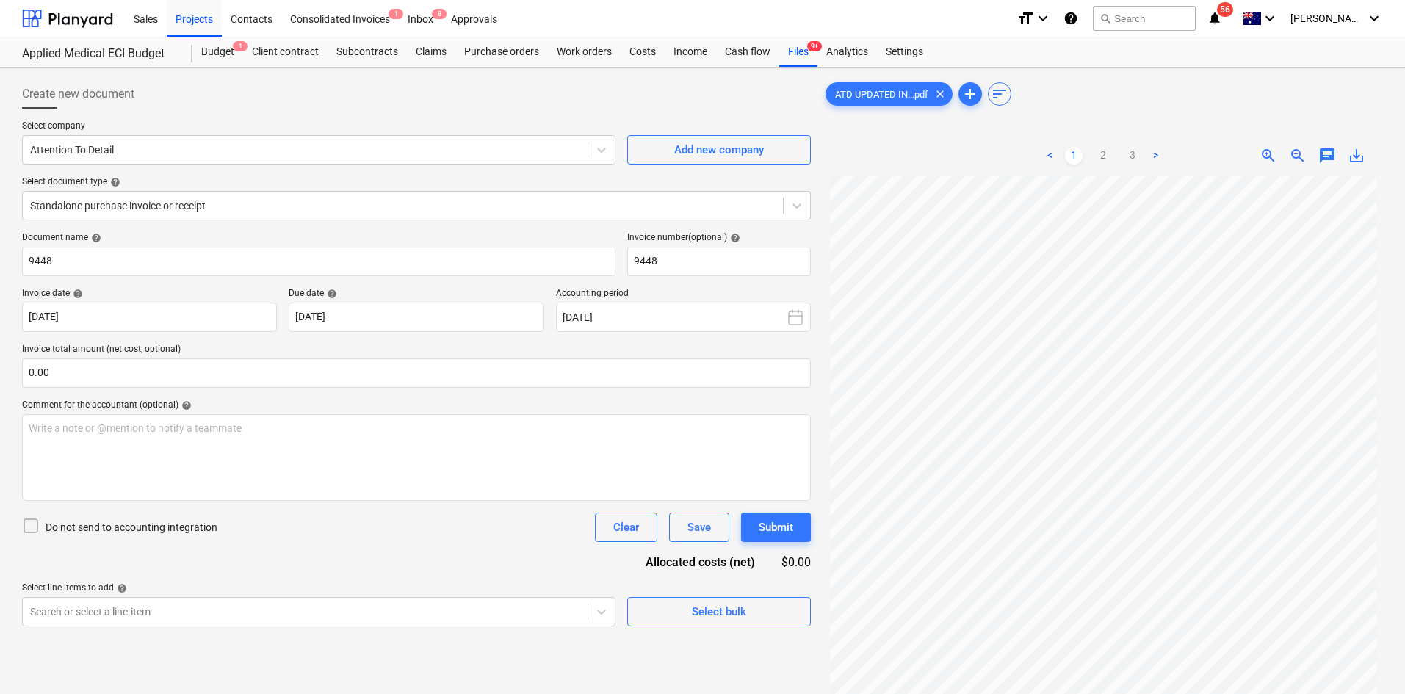
drag, startPoint x: 165, startPoint y: 180, endPoint x: 159, endPoint y: 187, distance: 8.8
click at [165, 181] on div "Select document type help" at bounding box center [416, 182] width 789 height 12
click at [156, 203] on div at bounding box center [403, 205] width 746 height 15
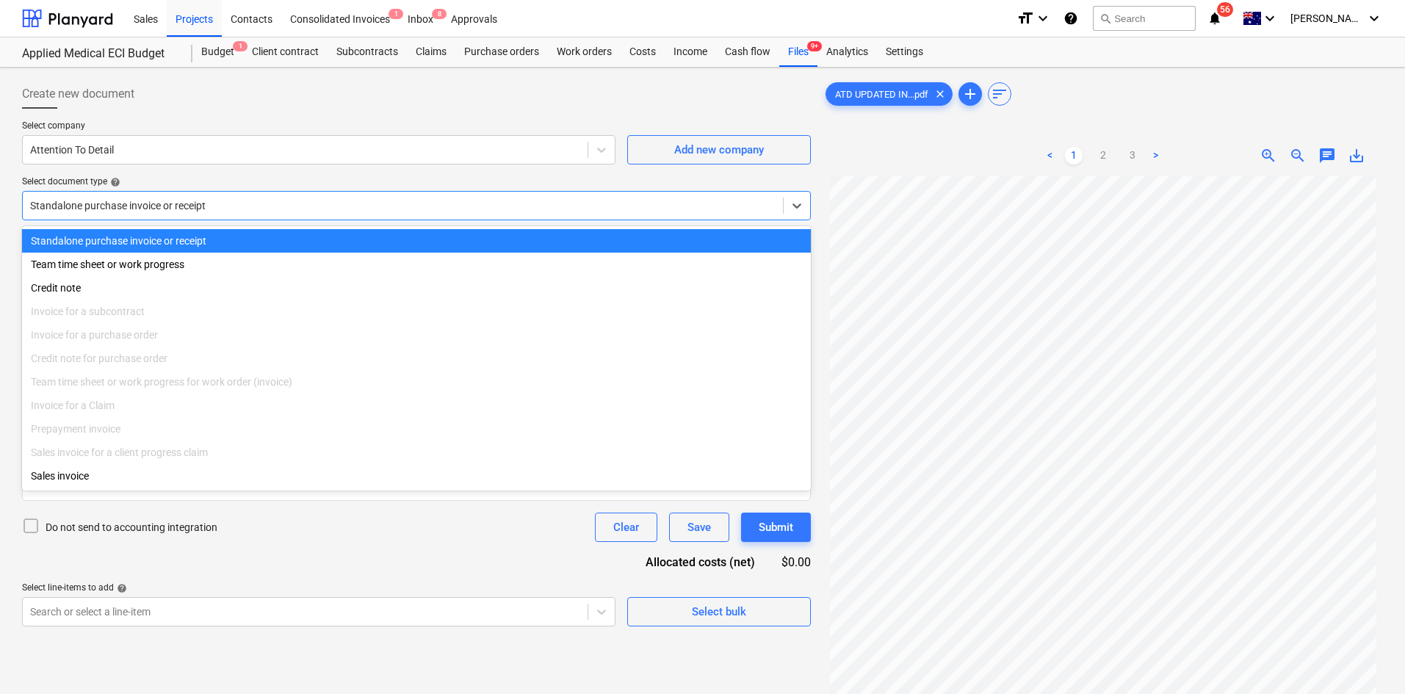
click at [159, 203] on div at bounding box center [403, 205] width 746 height 15
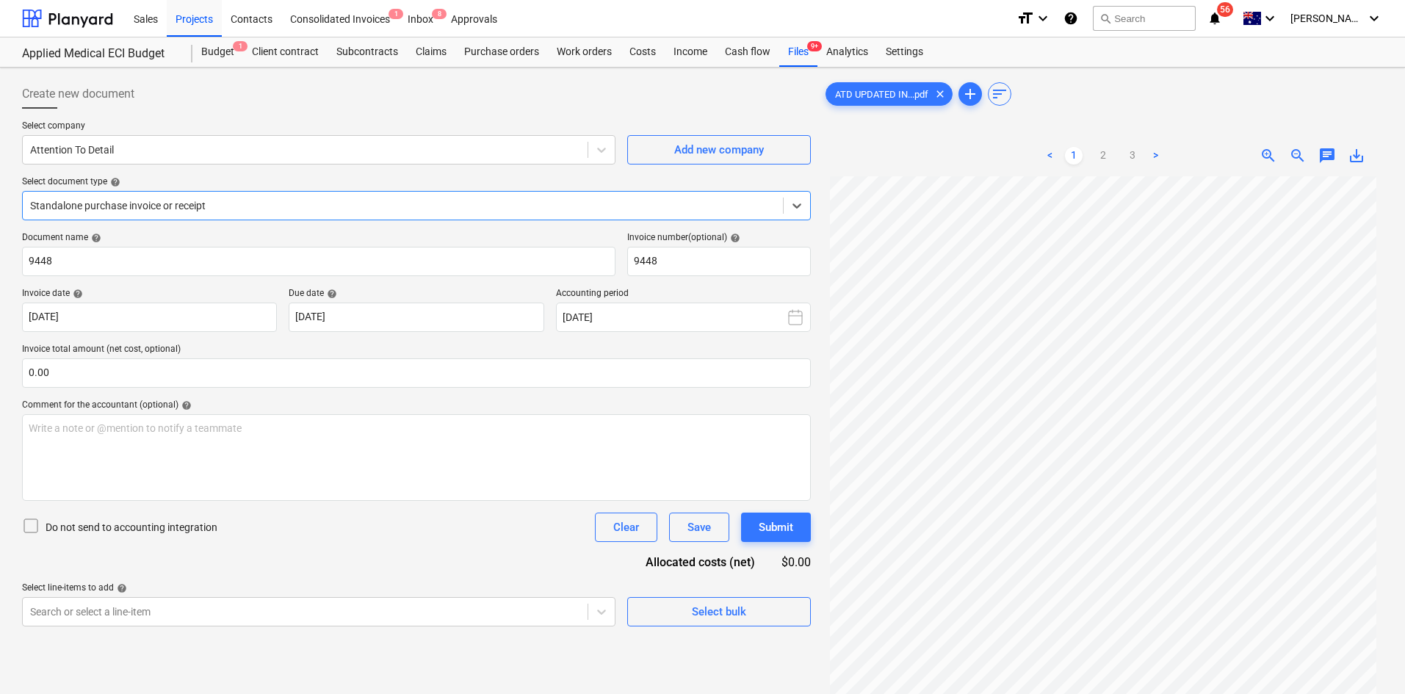
click at [159, 212] on div at bounding box center [403, 205] width 746 height 15
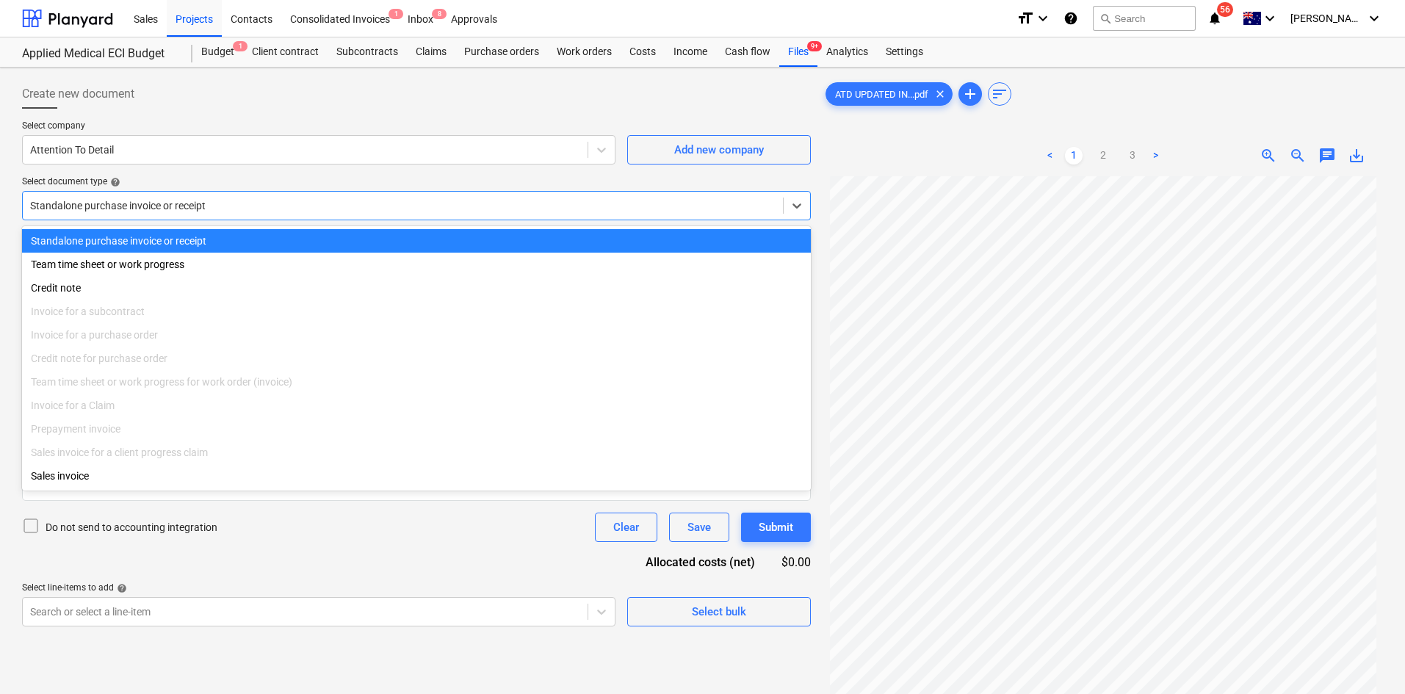
click at [169, 206] on div at bounding box center [403, 205] width 746 height 15
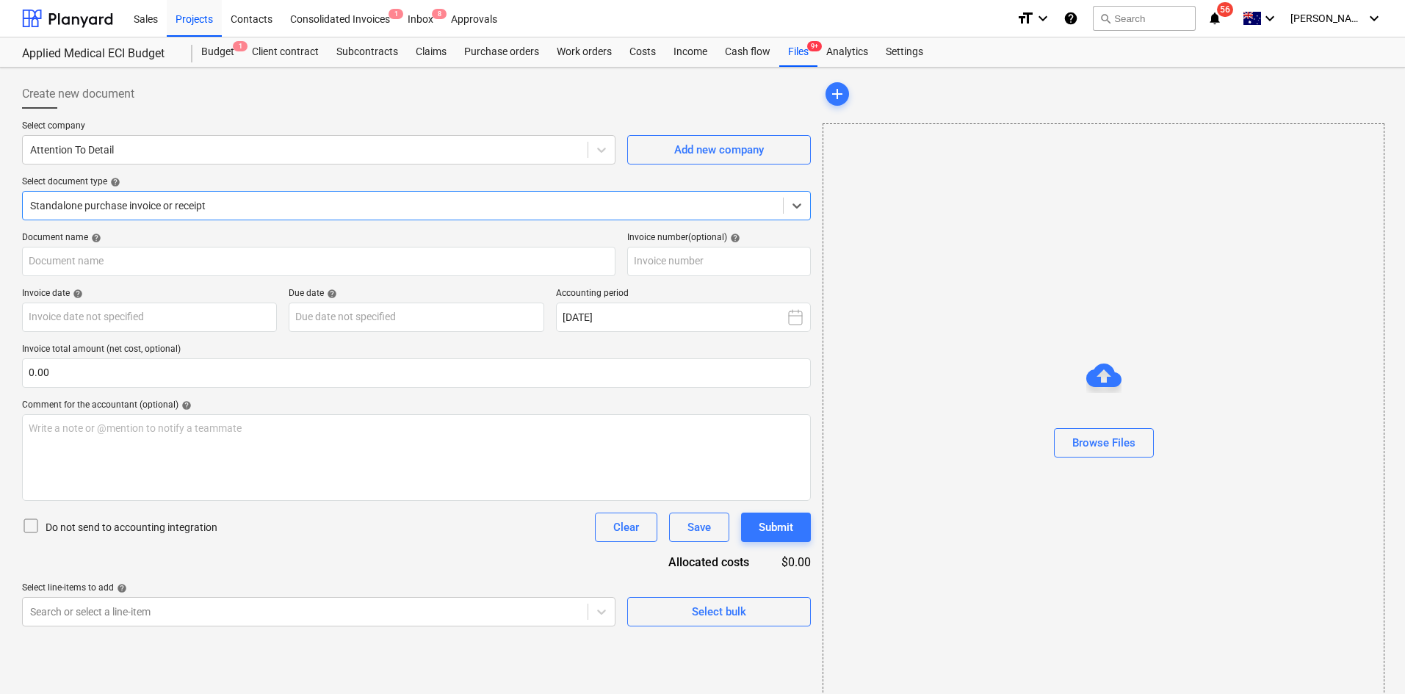
type input "9448"
type input "[DATE]"
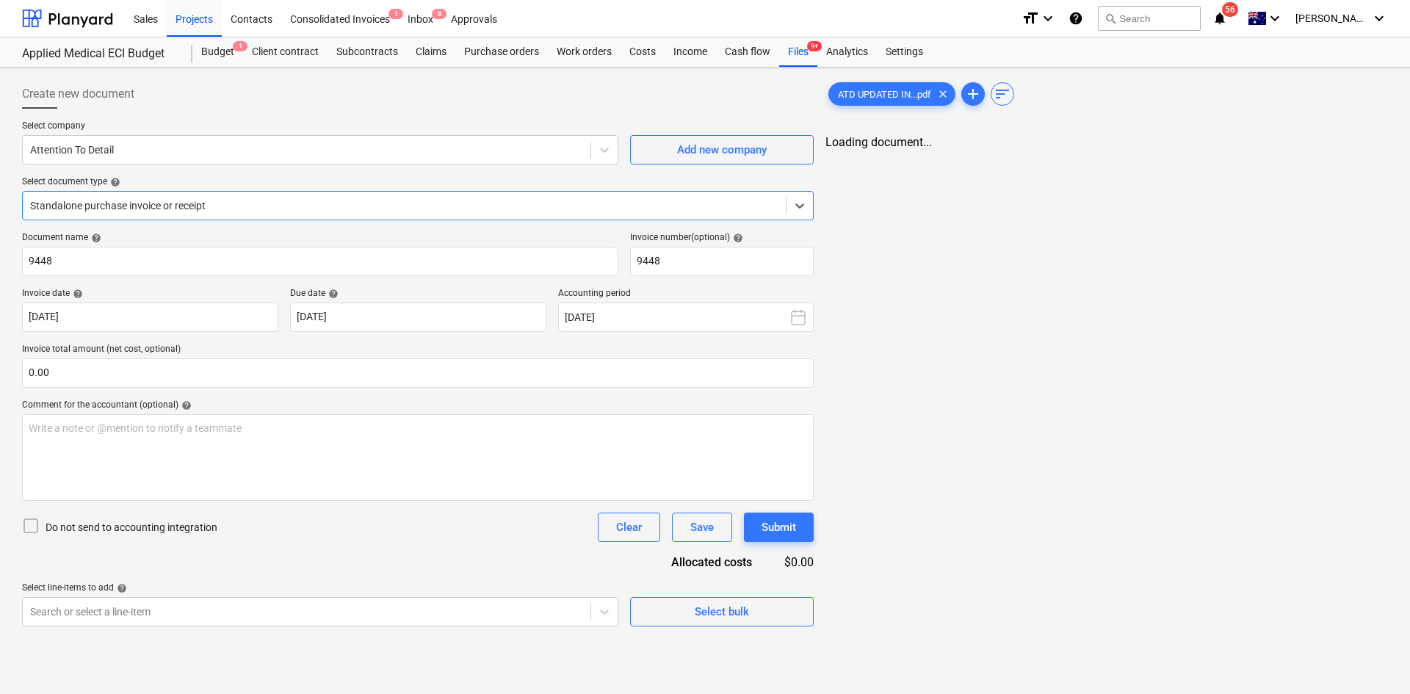
click at [135, 206] on div at bounding box center [404, 205] width 749 height 15
drag, startPoint x: 195, startPoint y: 210, endPoint x: 193, endPoint y: 176, distance: 33.8
click at [195, 209] on div at bounding box center [403, 205] width 746 height 15
click at [183, 153] on div at bounding box center [305, 150] width 550 height 15
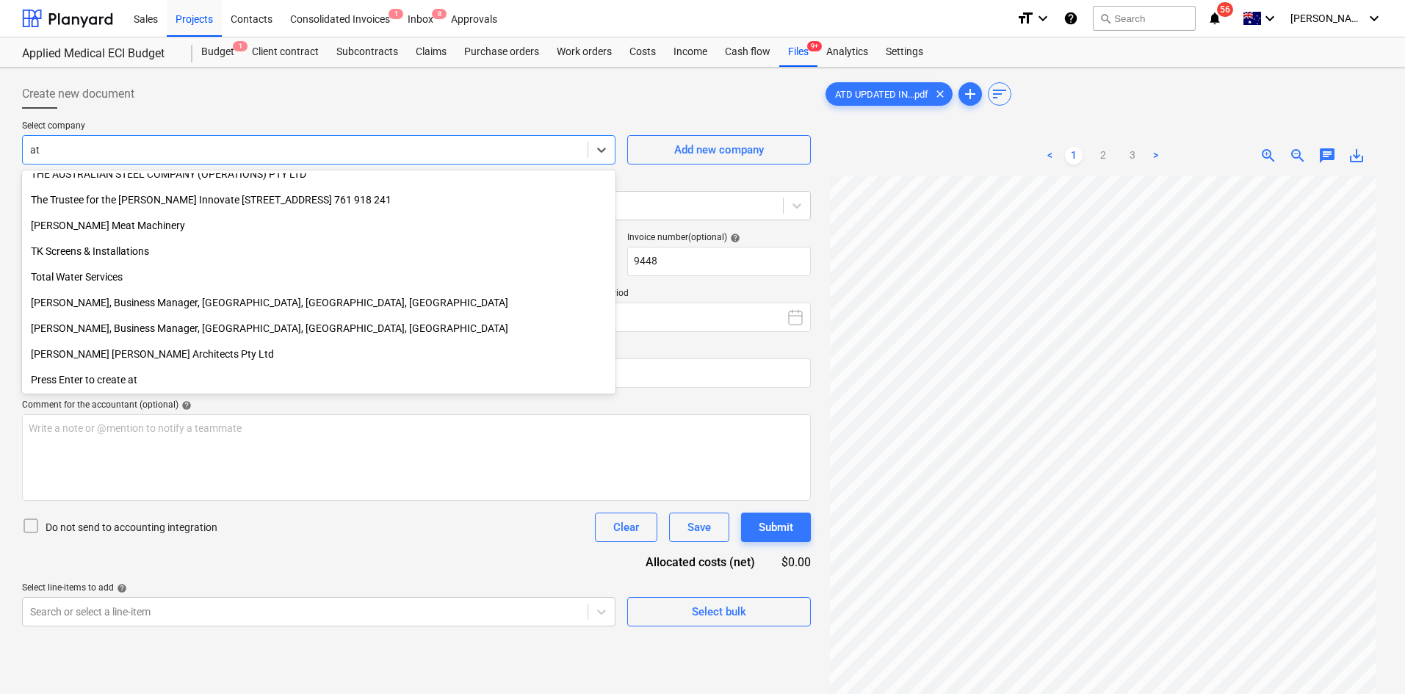
scroll to position [2094, 0]
type input "atd"
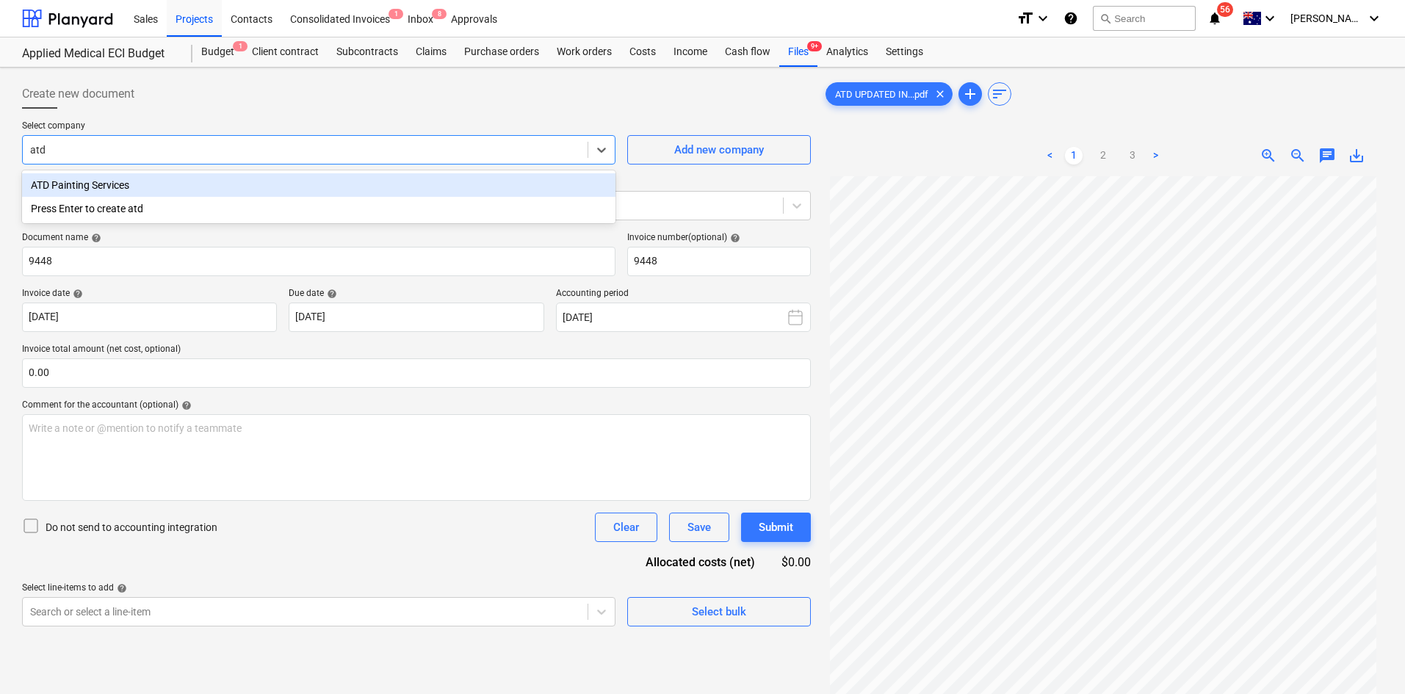
click at [209, 185] on div "ATD Painting Services" at bounding box center [319, 185] width 594 height 24
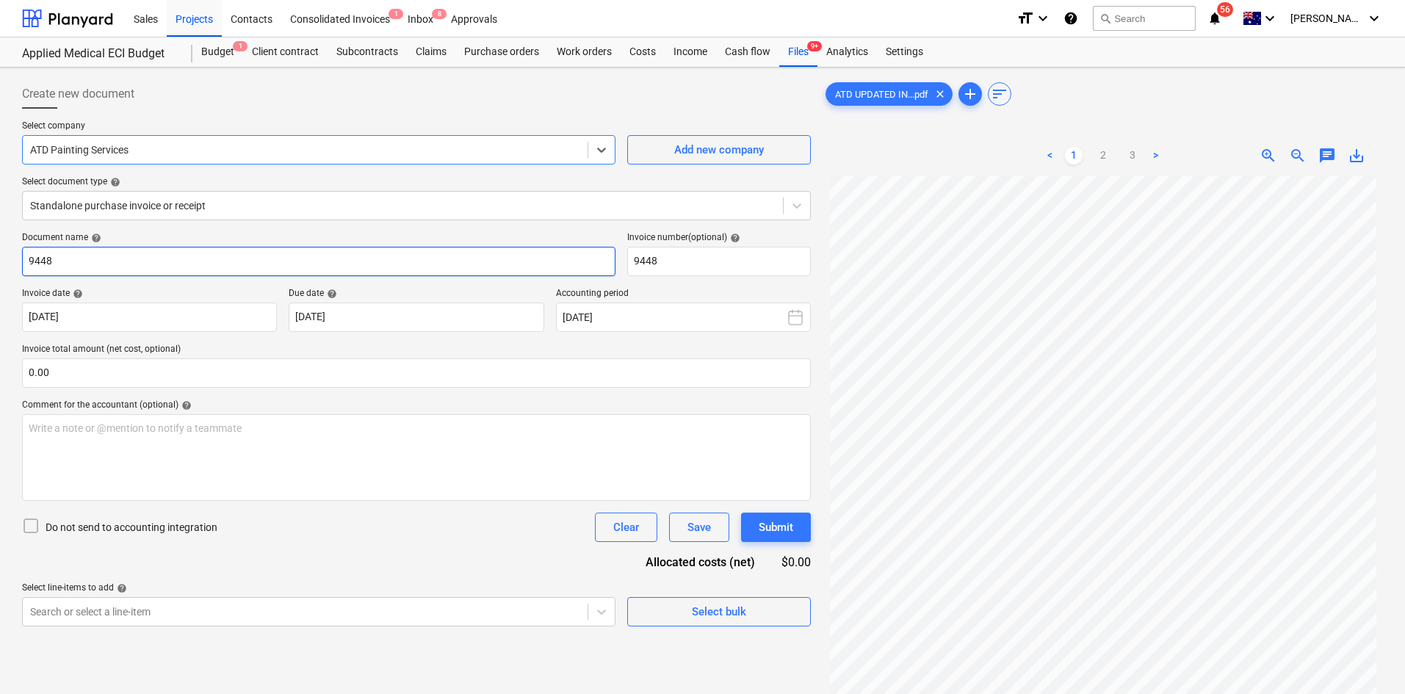
click at [142, 269] on input "9448" at bounding box center [319, 261] width 594 height 29
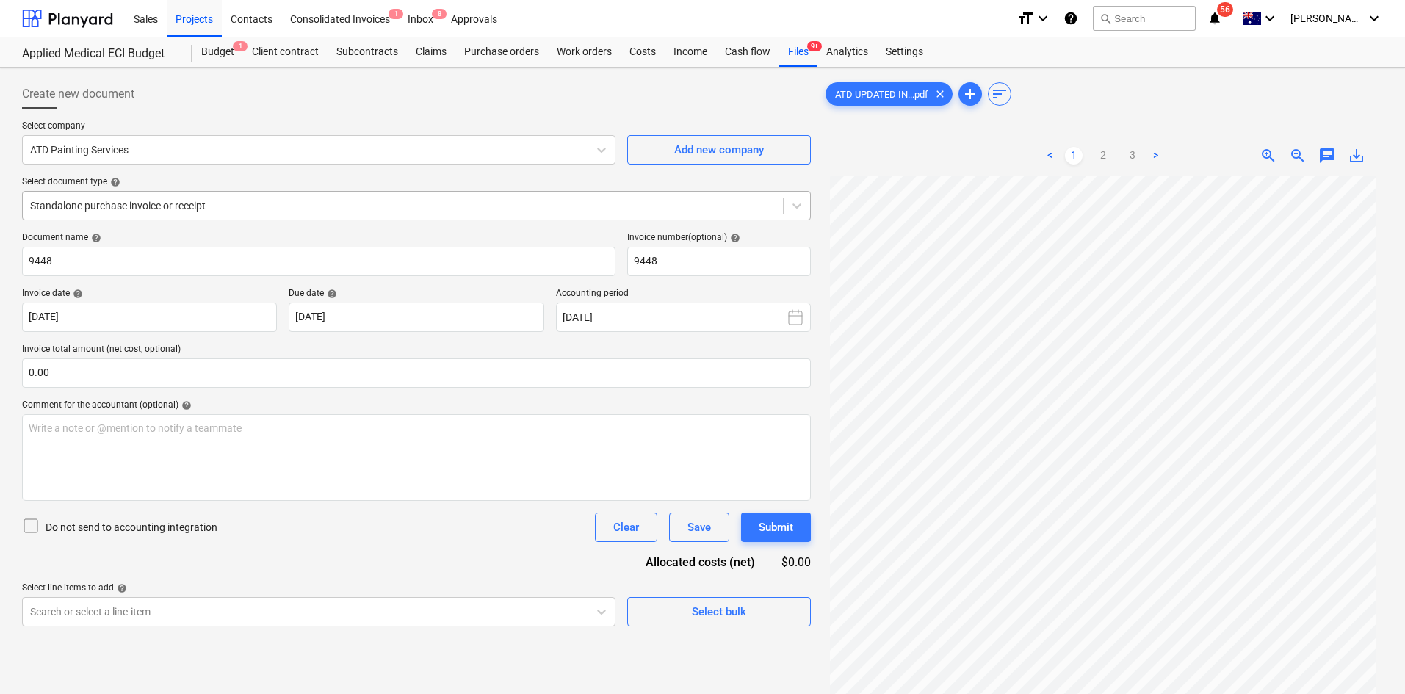
click at [188, 213] on div at bounding box center [403, 205] width 746 height 15
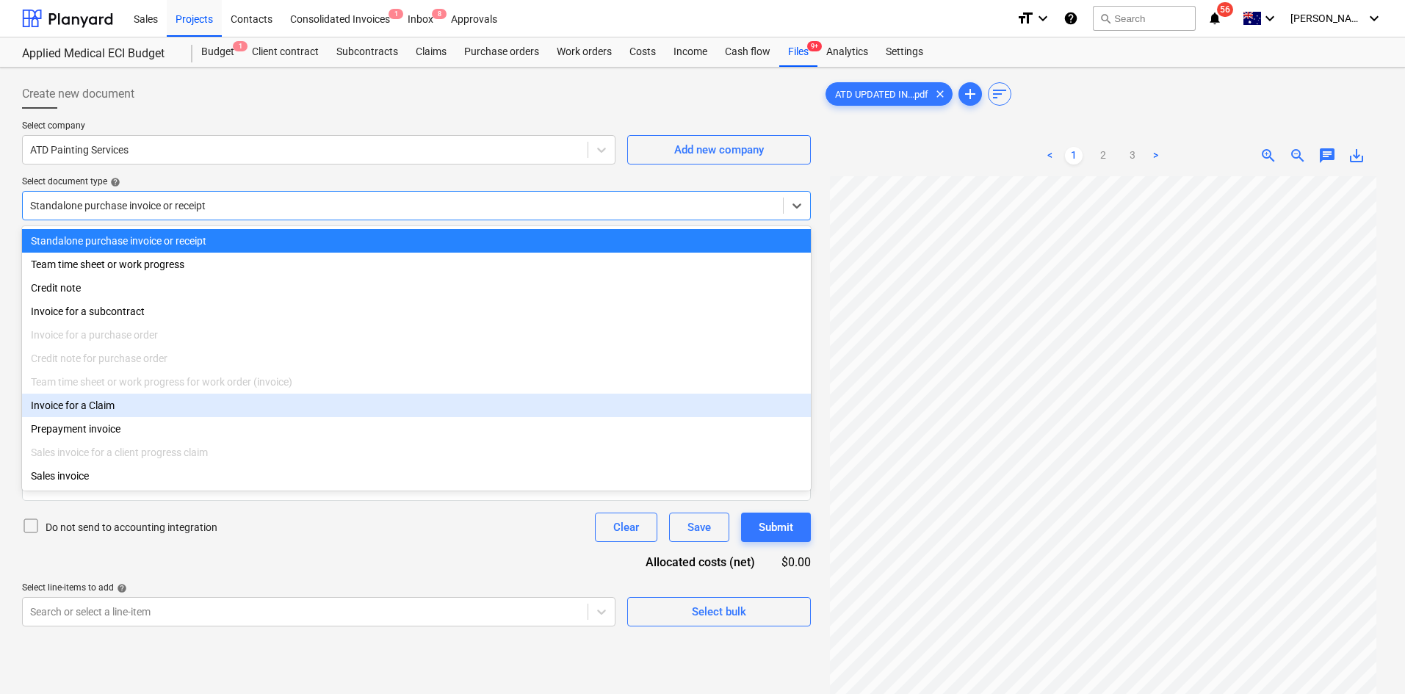
click at [121, 403] on div "Invoice for a Claim" at bounding box center [416, 406] width 789 height 24
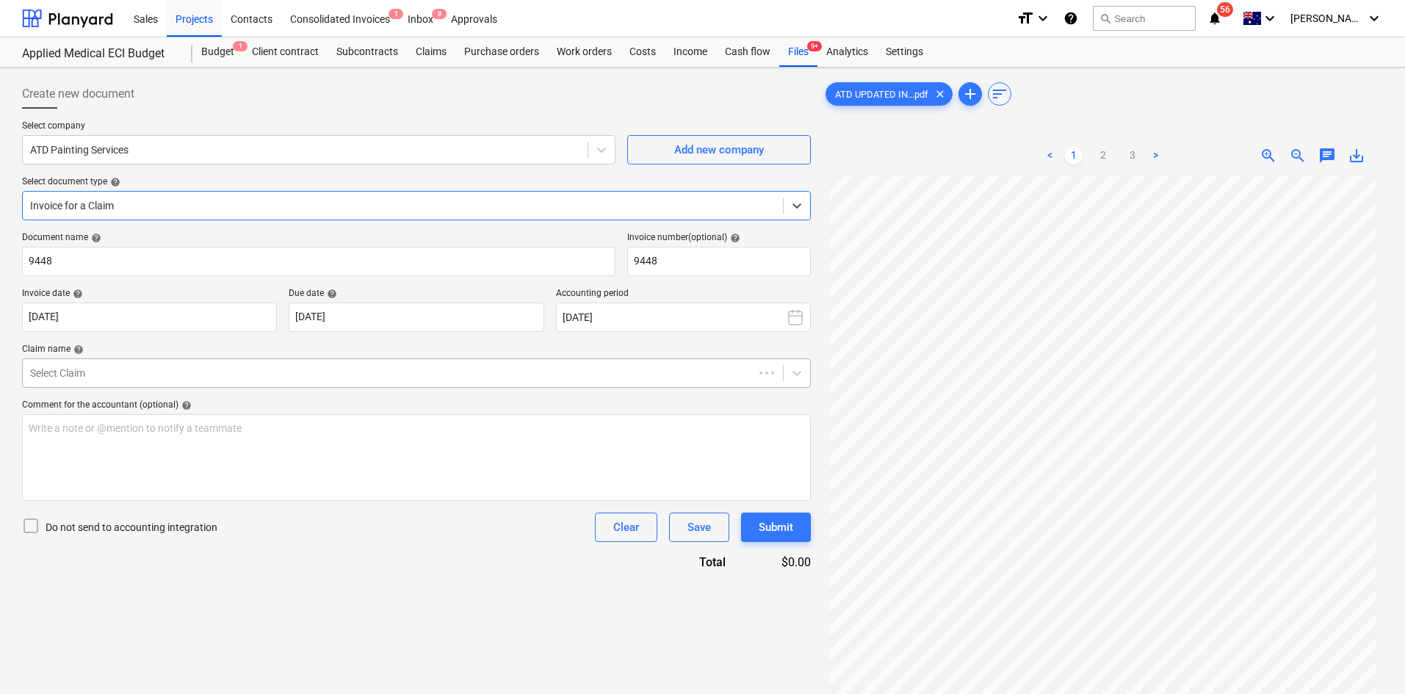
click at [129, 367] on div at bounding box center [388, 373] width 716 height 15
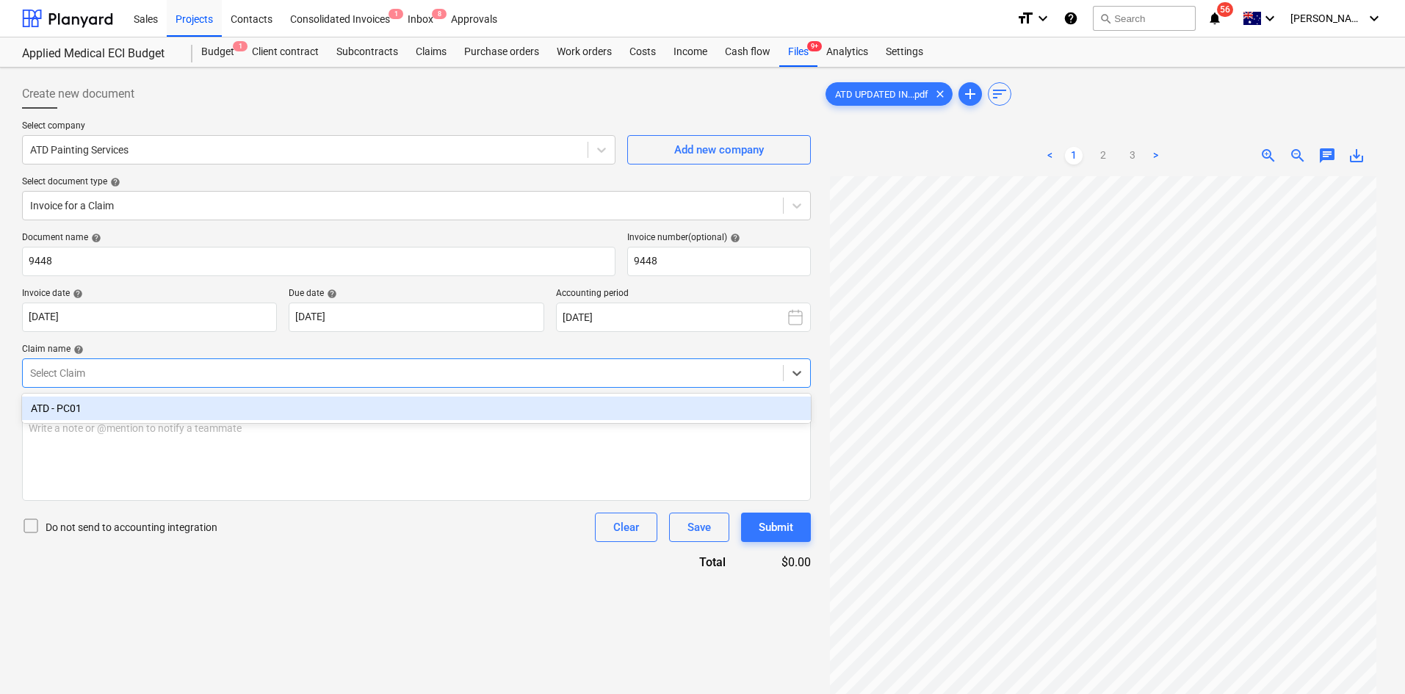
click at [137, 412] on div "ATD - PC01" at bounding box center [416, 409] width 789 height 24
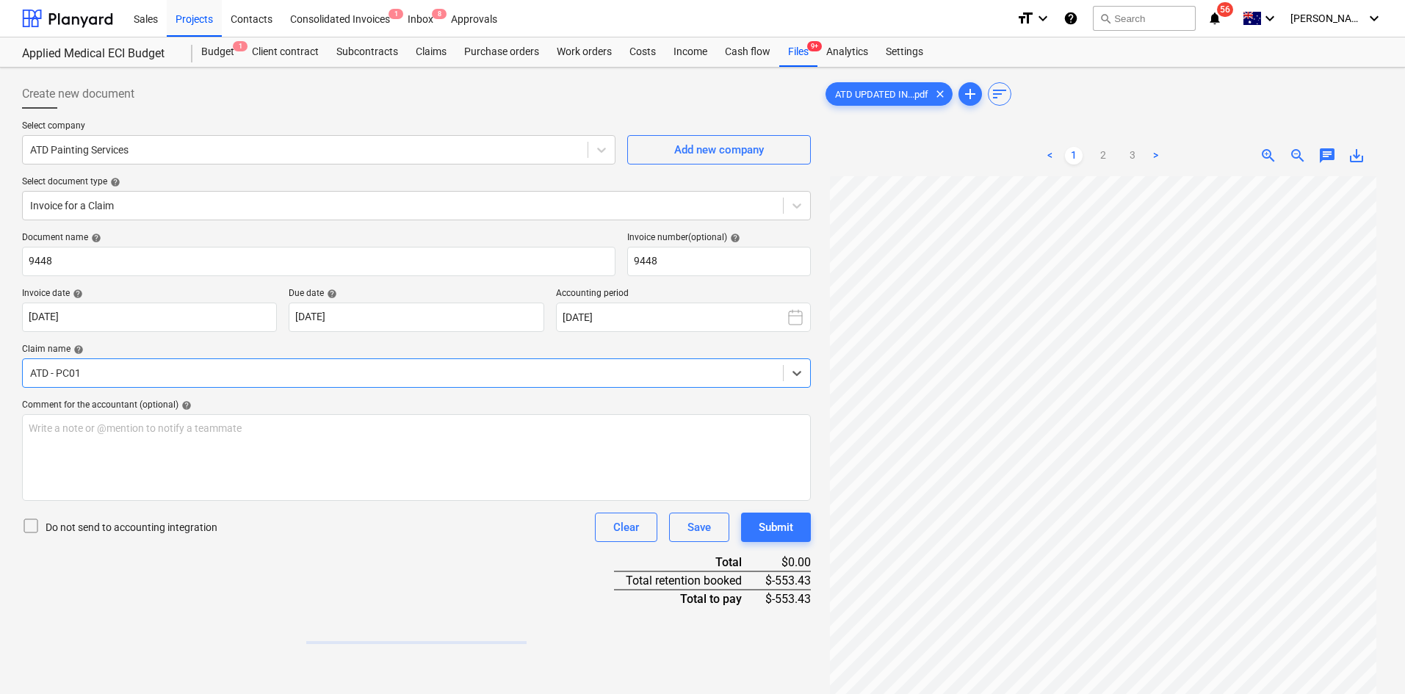
click at [203, 346] on div "Claim name help" at bounding box center [416, 350] width 789 height 12
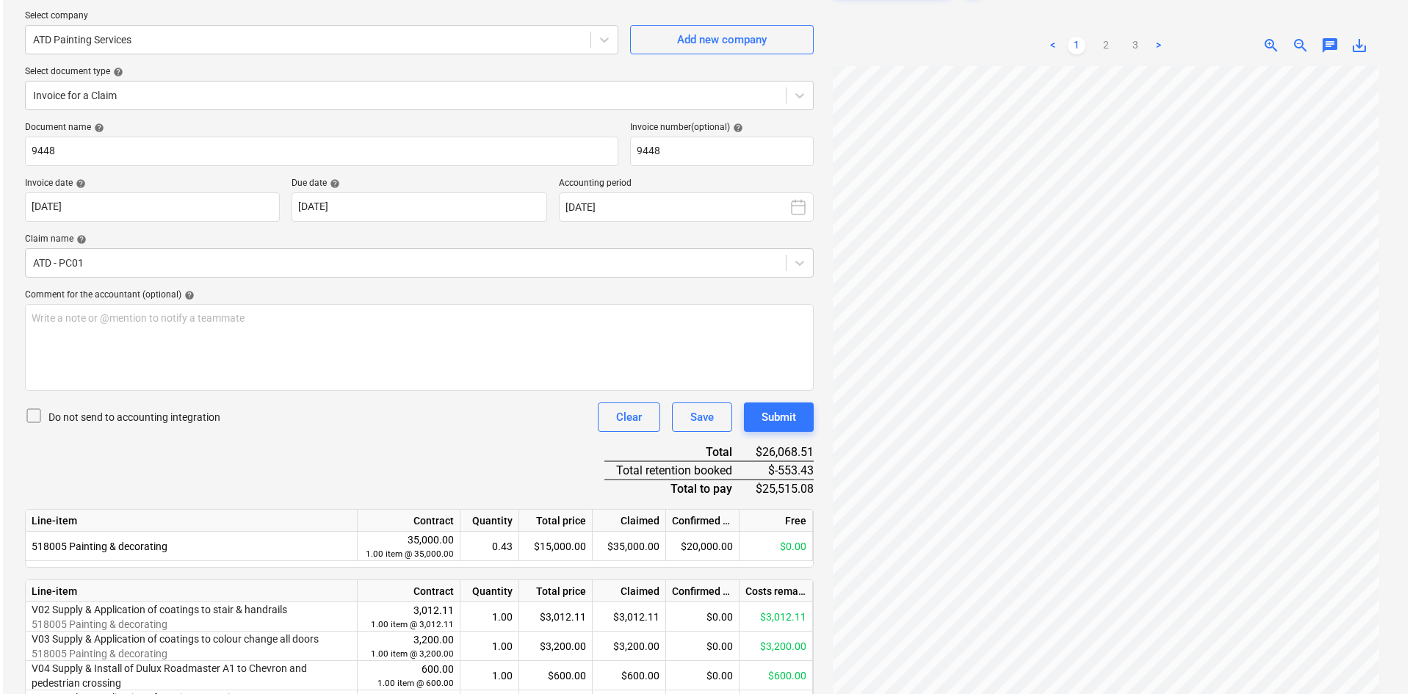
scroll to position [225, 0]
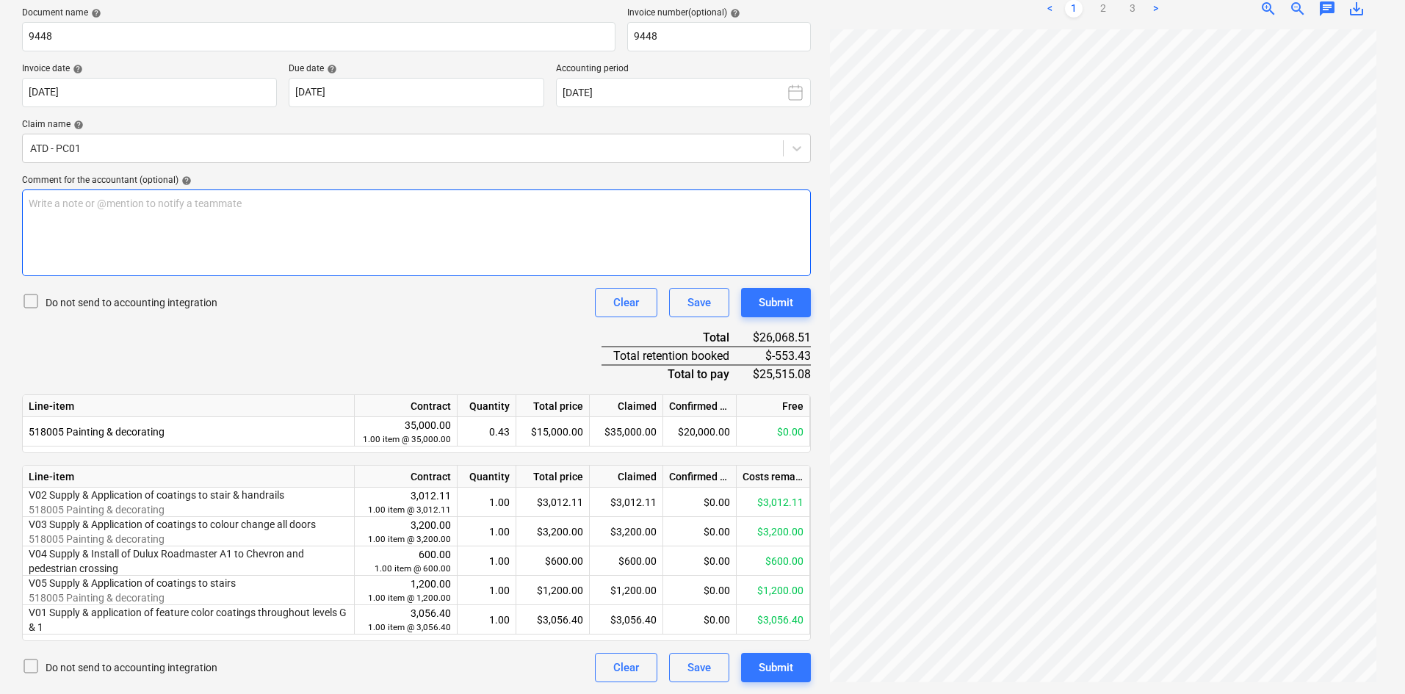
click at [237, 260] on div "Write a note or @mention to notify a teammate ﻿" at bounding box center [416, 233] width 789 height 87
click at [156, 245] on p "After GST - $" at bounding box center [417, 247] width 776 height 15
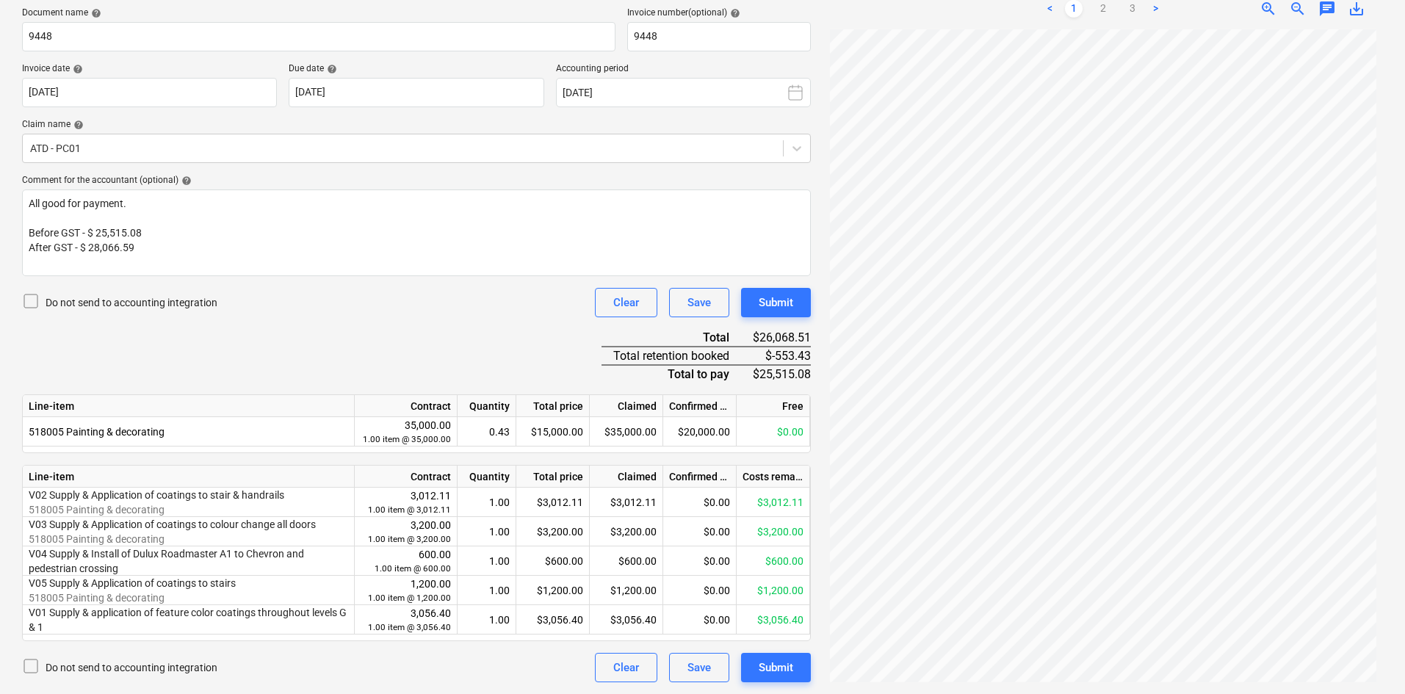
click at [284, 317] on div "Do not send to accounting integration Clear Save Submit" at bounding box center [416, 302] width 789 height 29
click at [772, 303] on div "Submit" at bounding box center [776, 302] width 35 height 19
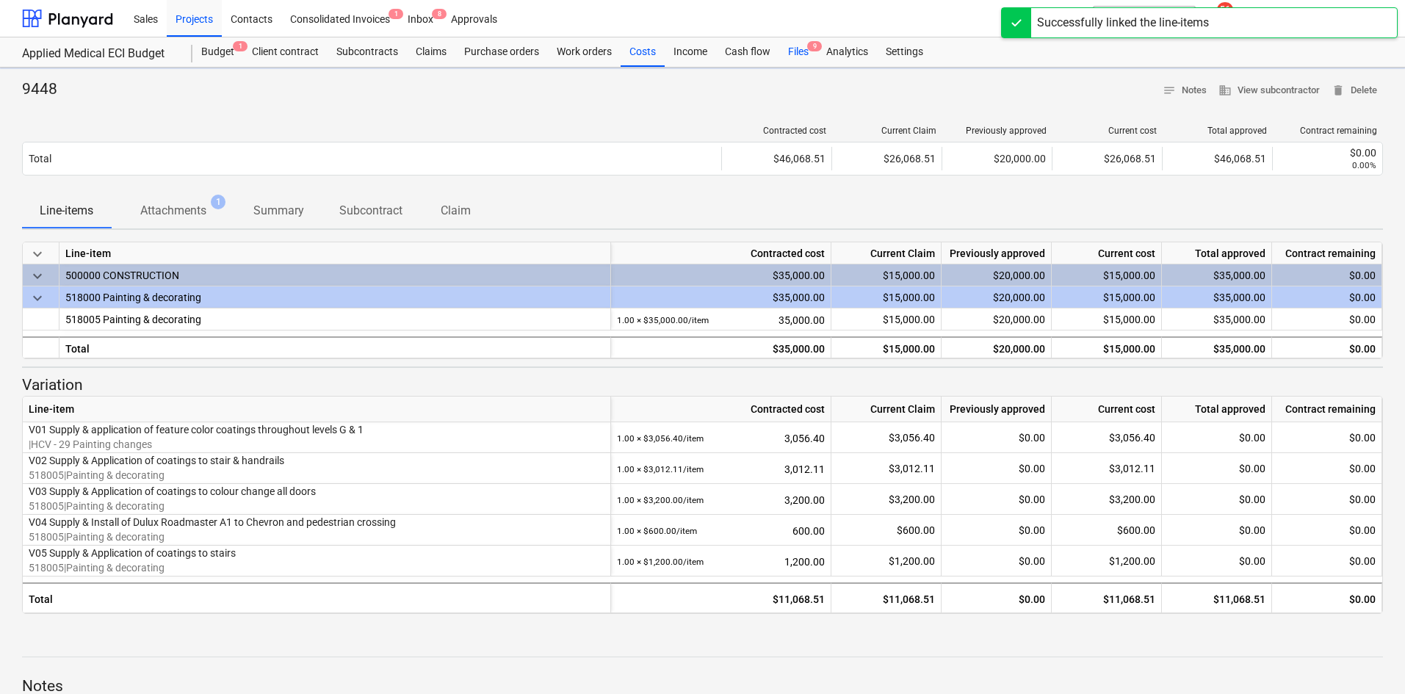
click at [803, 49] on div "Files 9" at bounding box center [798, 51] width 38 height 29
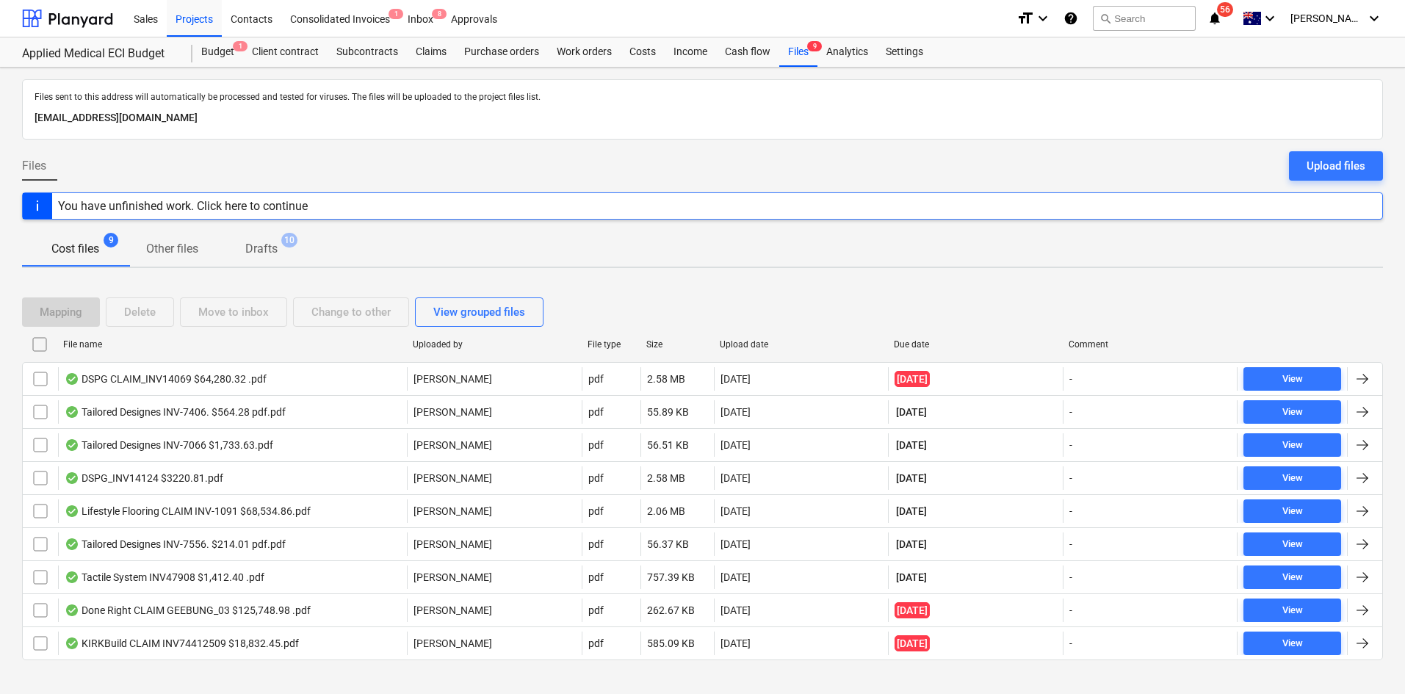
click at [759, 347] on div "Upload date" at bounding box center [801, 344] width 163 height 10
checkbox input "false"
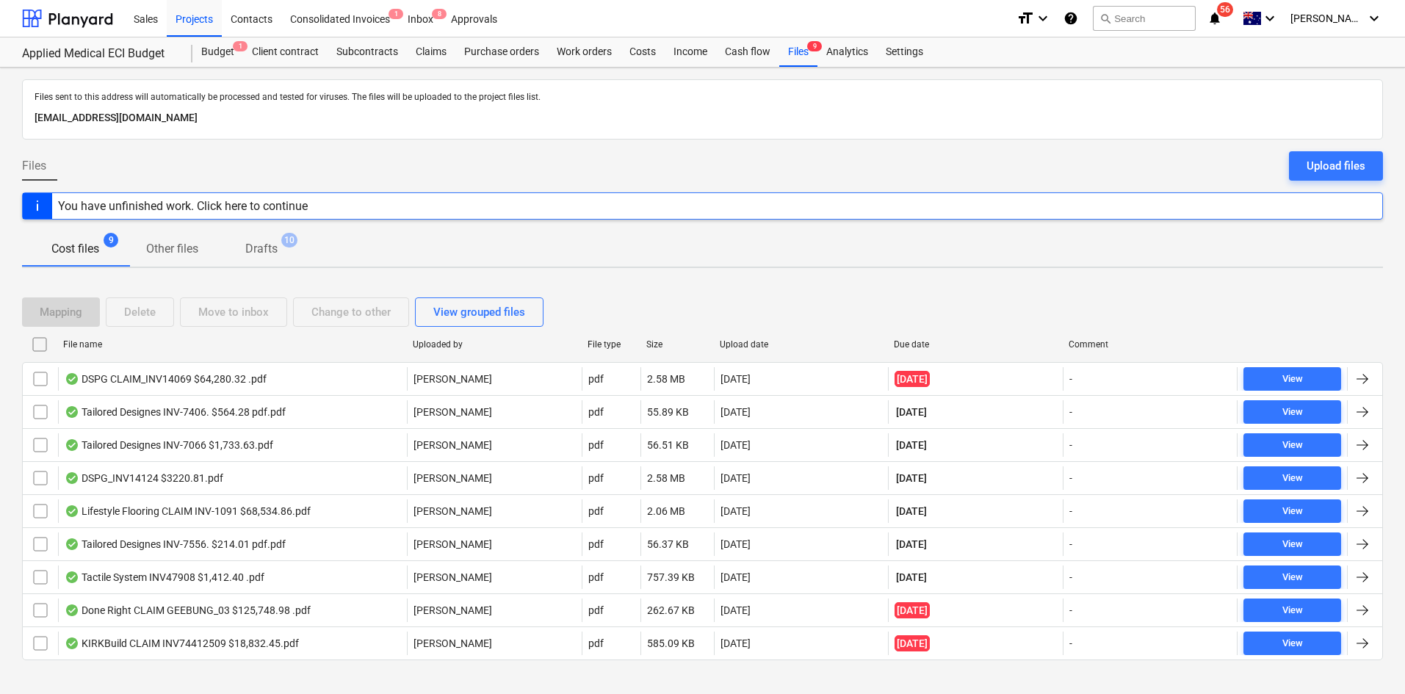
checkbox input "false"
click at [759, 343] on div "Upload date" at bounding box center [801, 344] width 163 height 10
checkbox input "false"
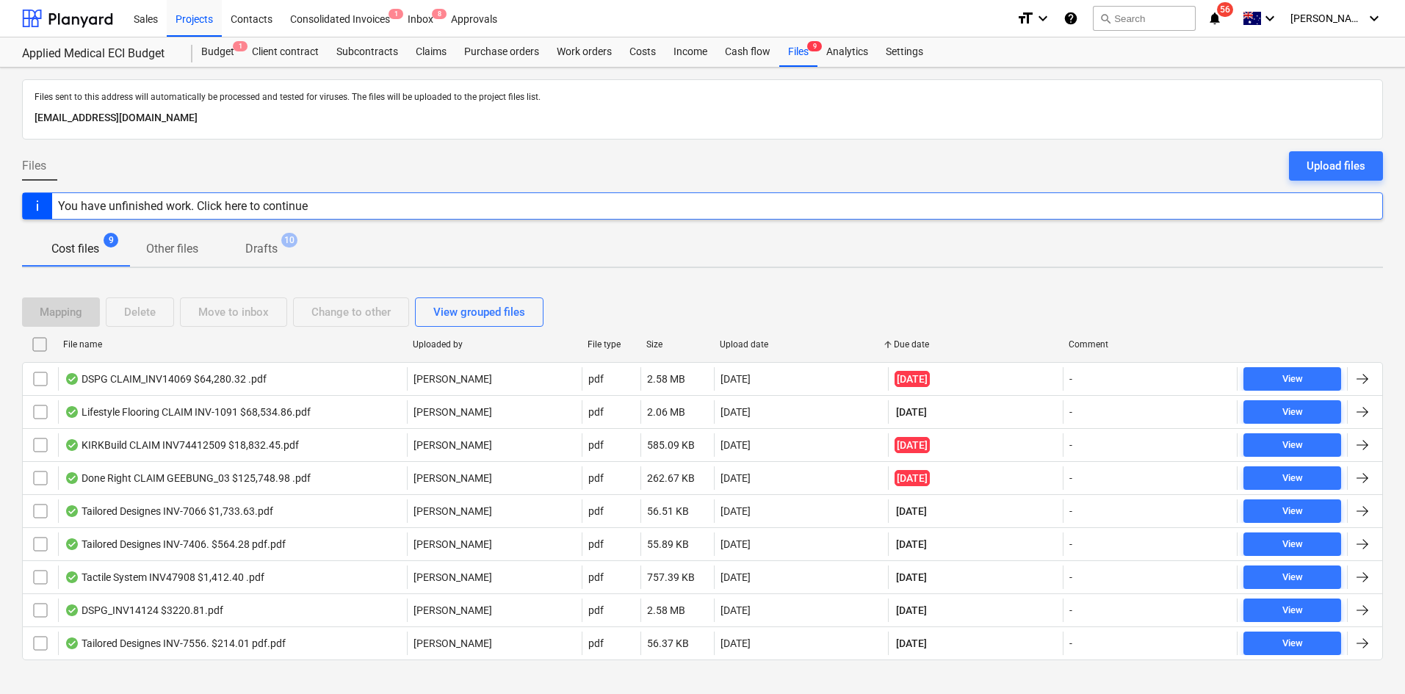
checkbox input "false"
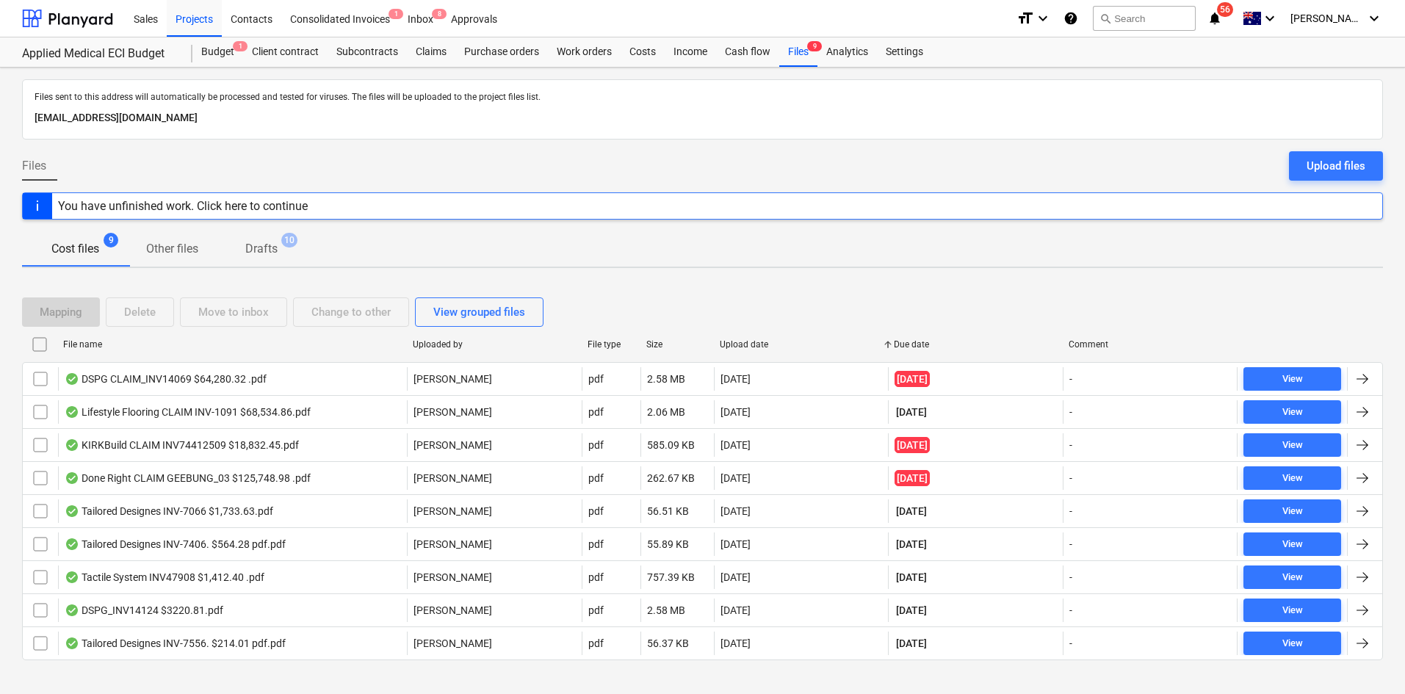
checkbox input "false"
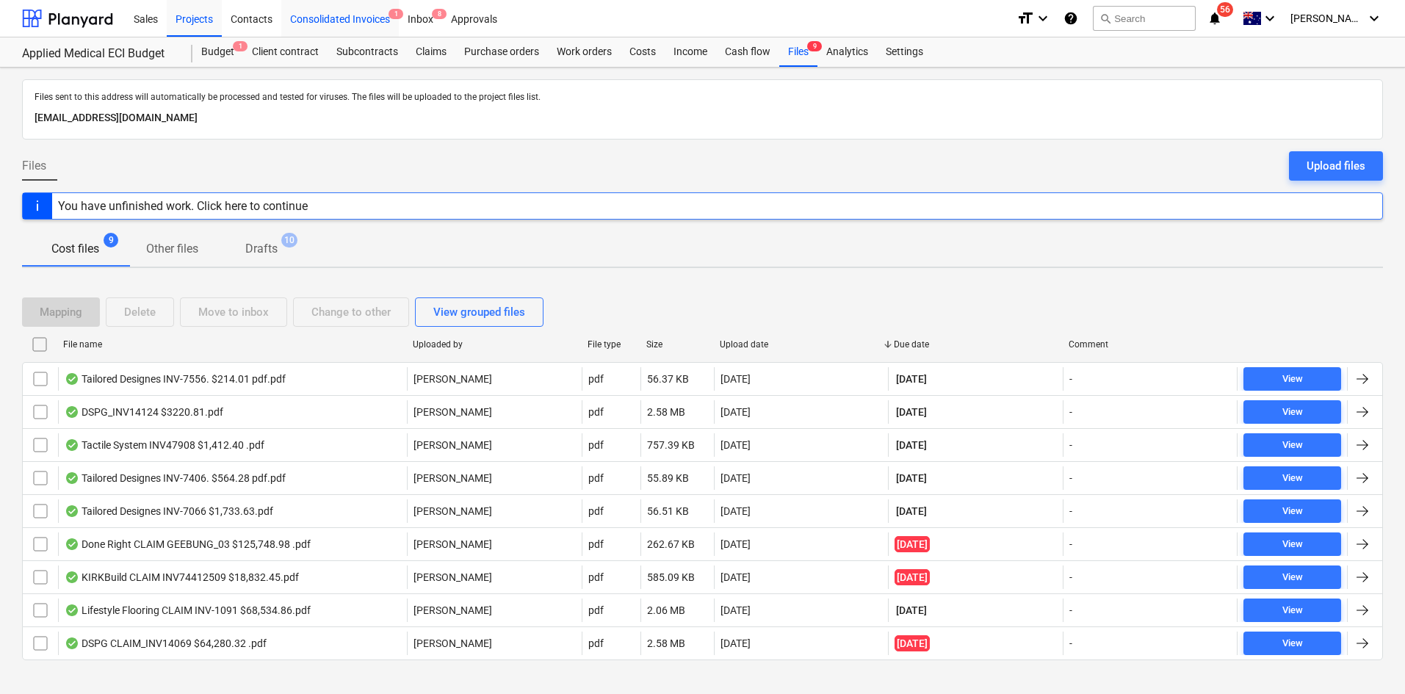
click at [370, 20] on div "Consolidated Invoices 1" at bounding box center [340, 17] width 118 height 37
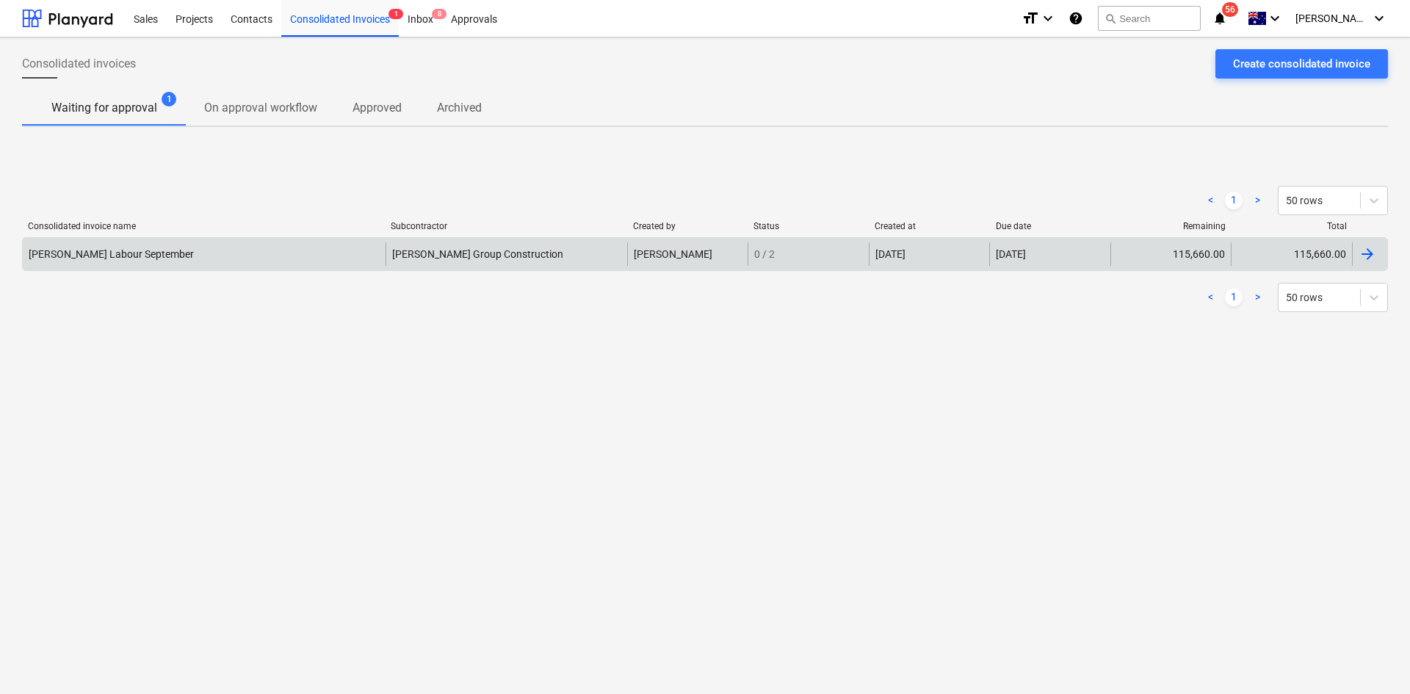
click at [282, 260] on div "Keane Labour September" at bounding box center [204, 254] width 363 height 24
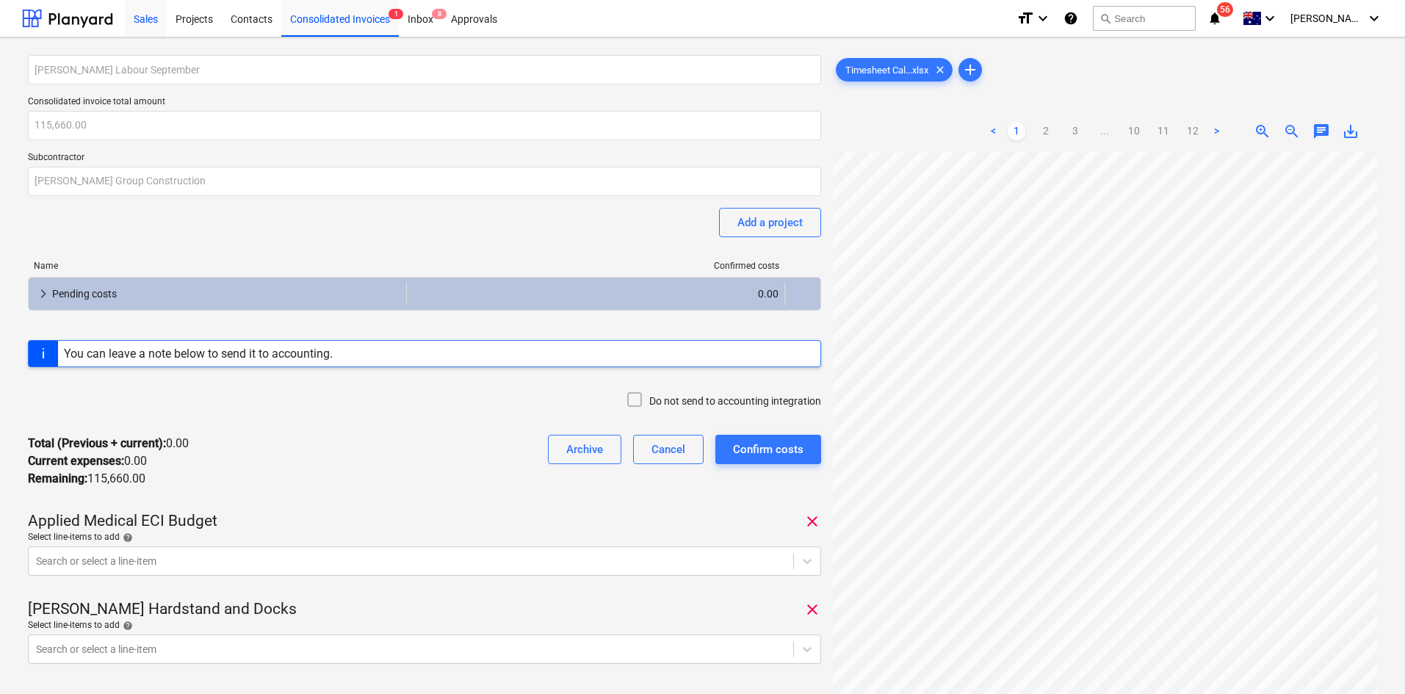
click at [154, 18] on div "Sales" at bounding box center [146, 17] width 42 height 37
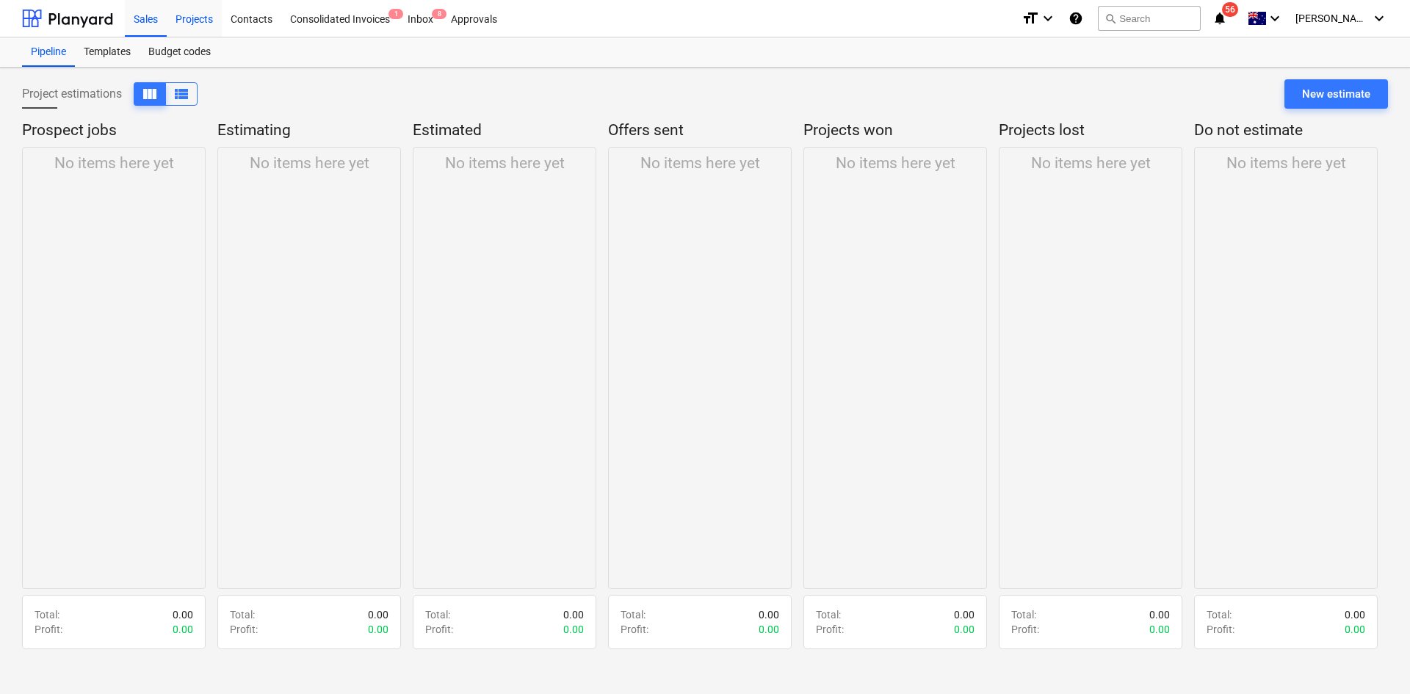
drag, startPoint x: 176, startPoint y: 21, endPoint x: 186, endPoint y: 15, distance: 11.8
click at [176, 21] on div "Projects" at bounding box center [194, 17] width 55 height 37
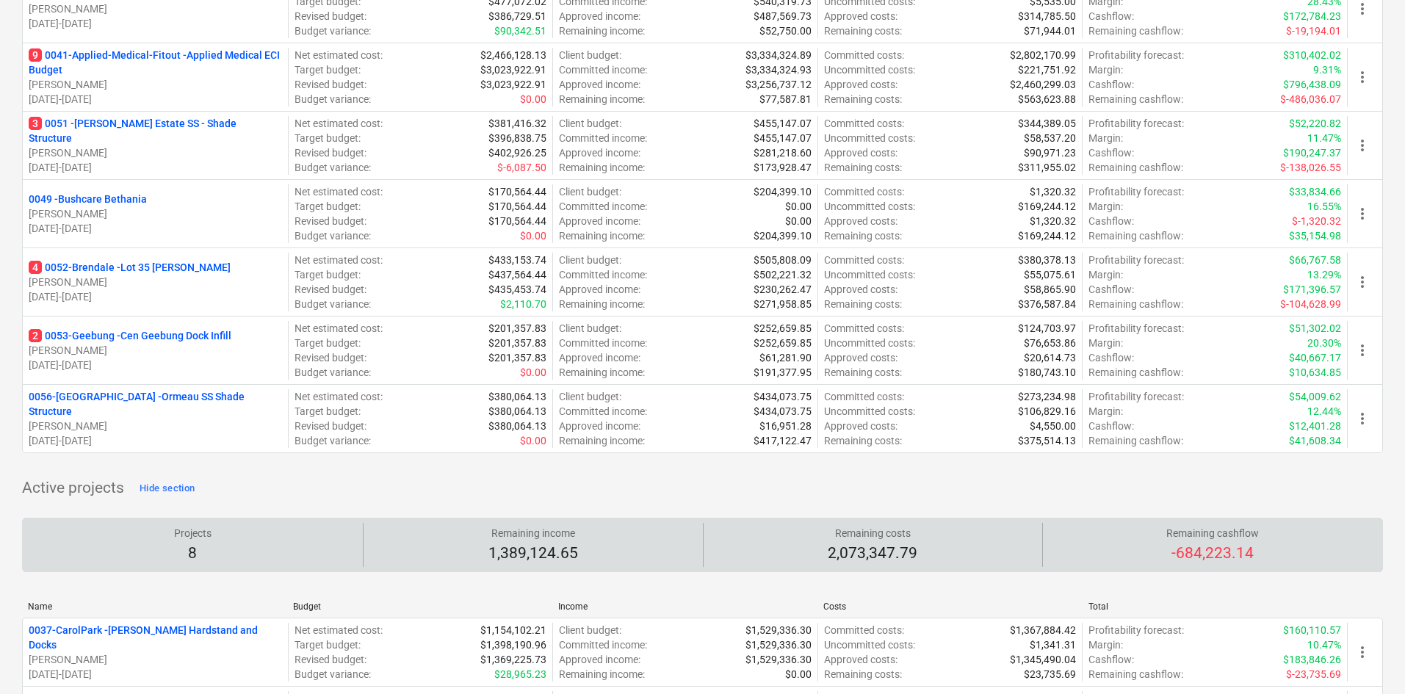
scroll to position [441, 0]
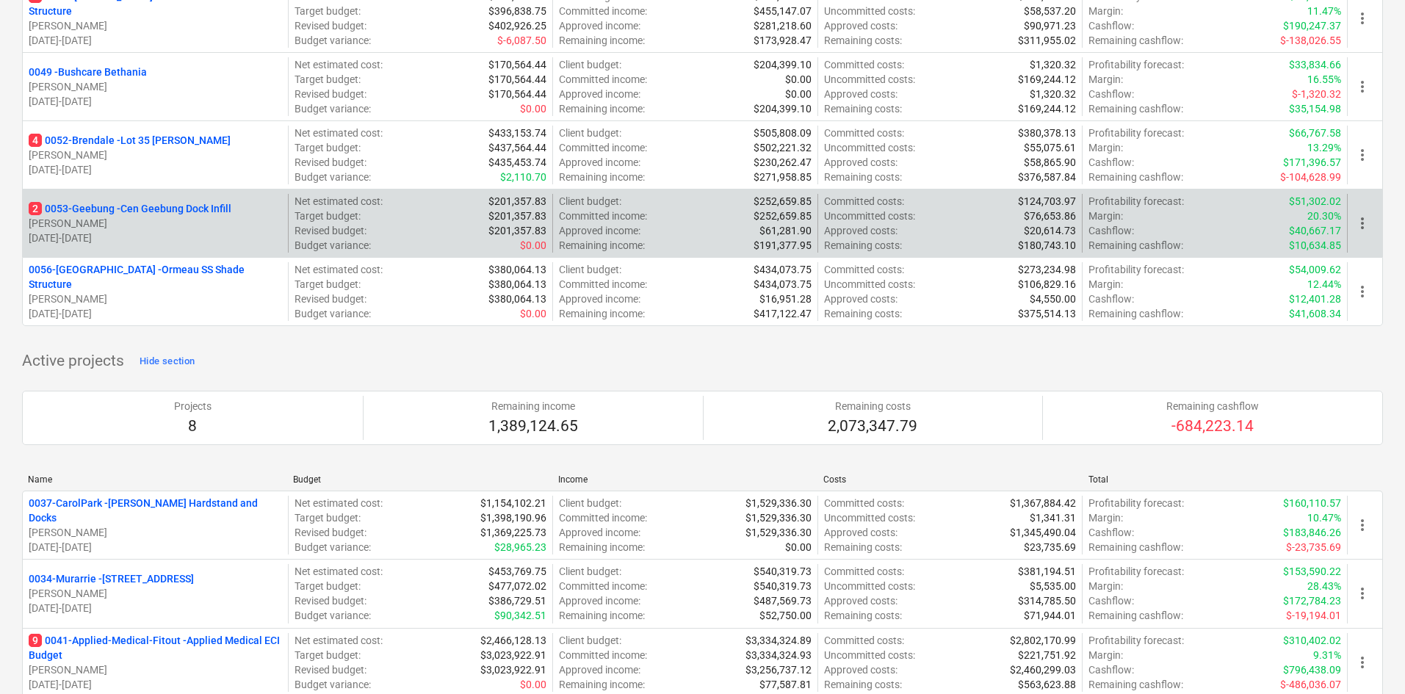
click at [130, 202] on p "2 0053-Geebung - Cen Geebung Dock Infill" at bounding box center [130, 208] width 203 height 15
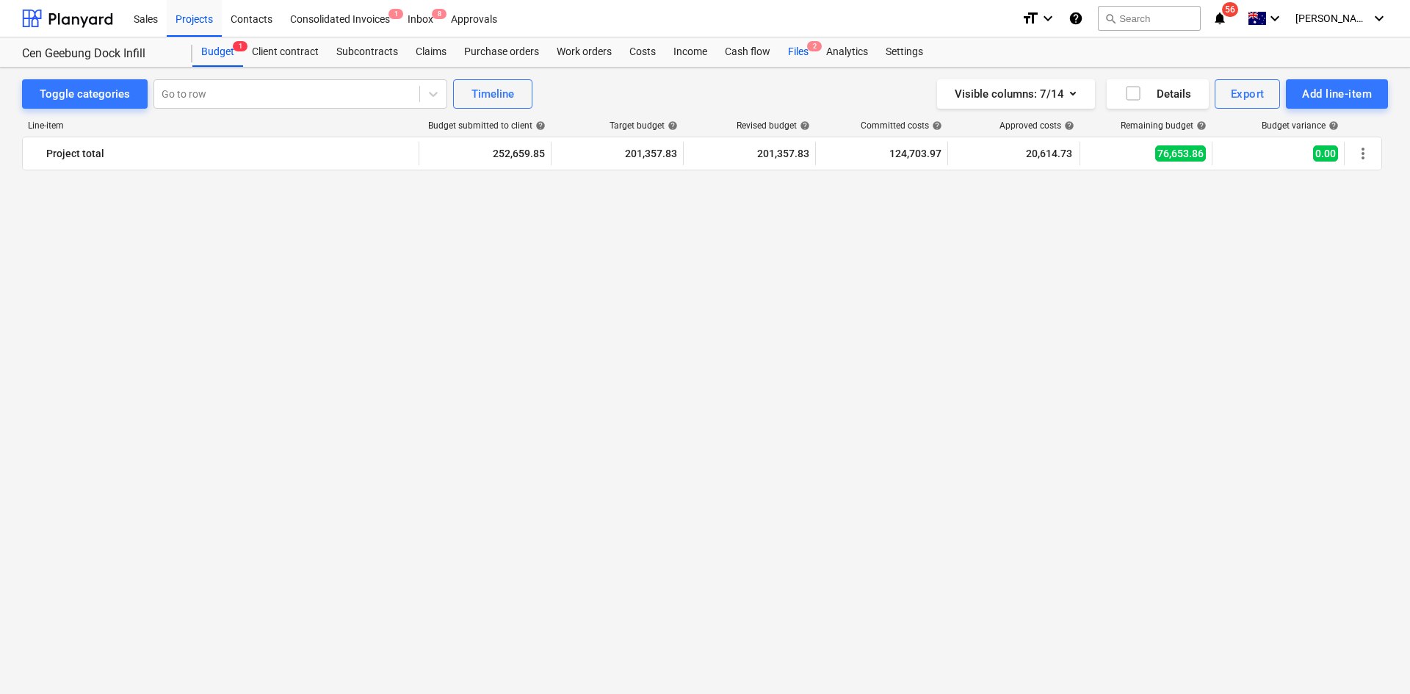
scroll to position [1175, 0]
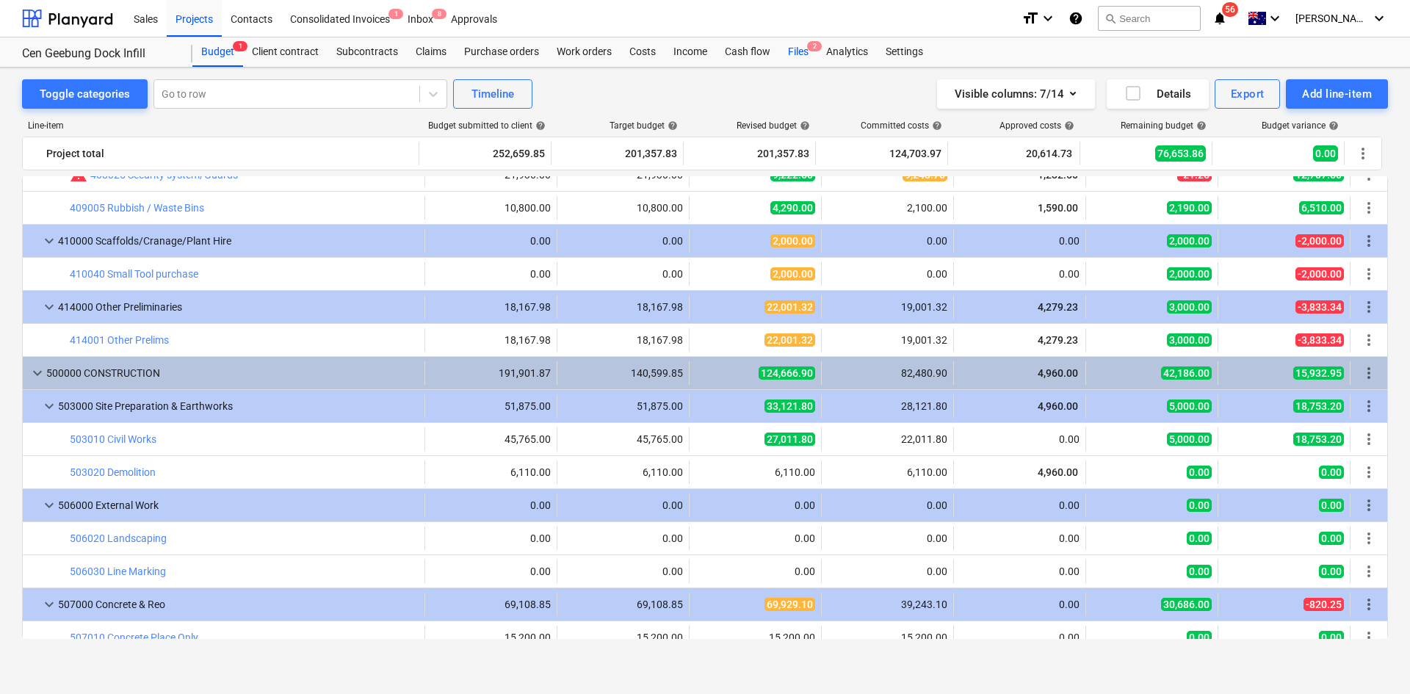
click at [810, 51] on div "Files 2" at bounding box center [798, 51] width 38 height 29
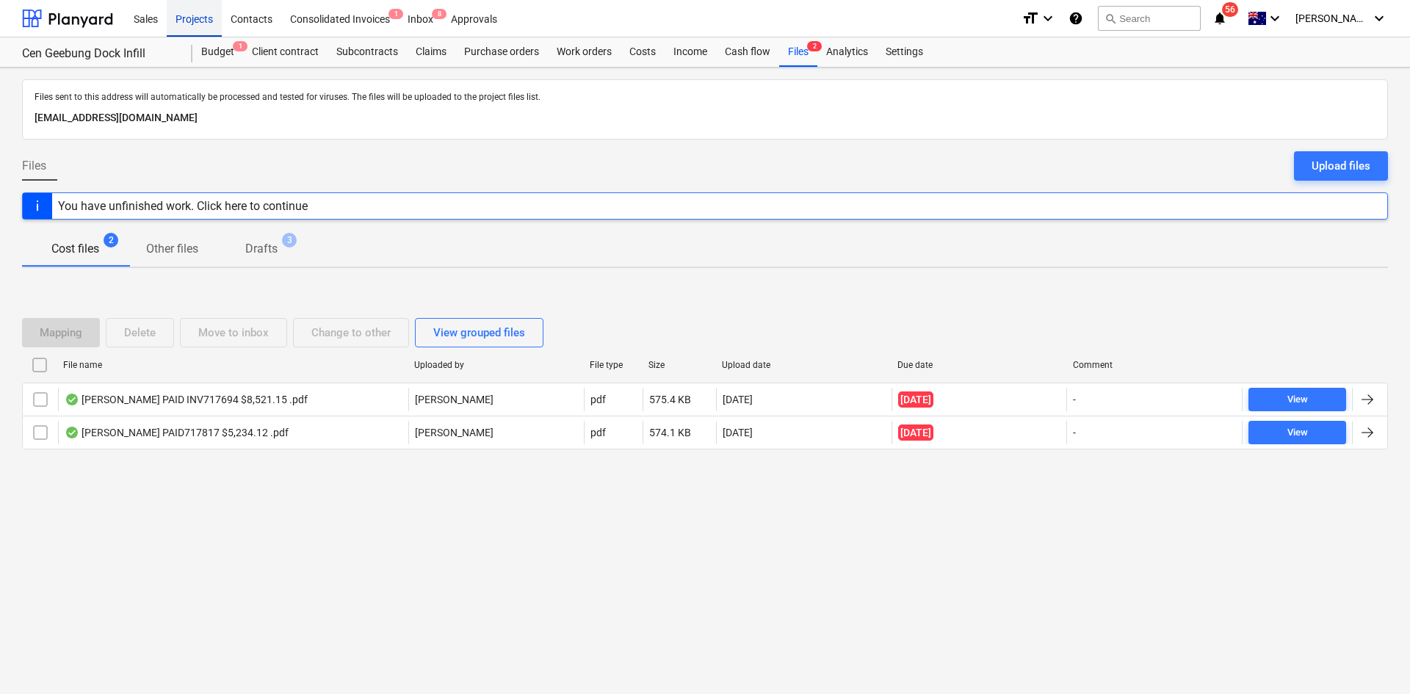
click at [205, 15] on div "Projects" at bounding box center [194, 17] width 55 height 37
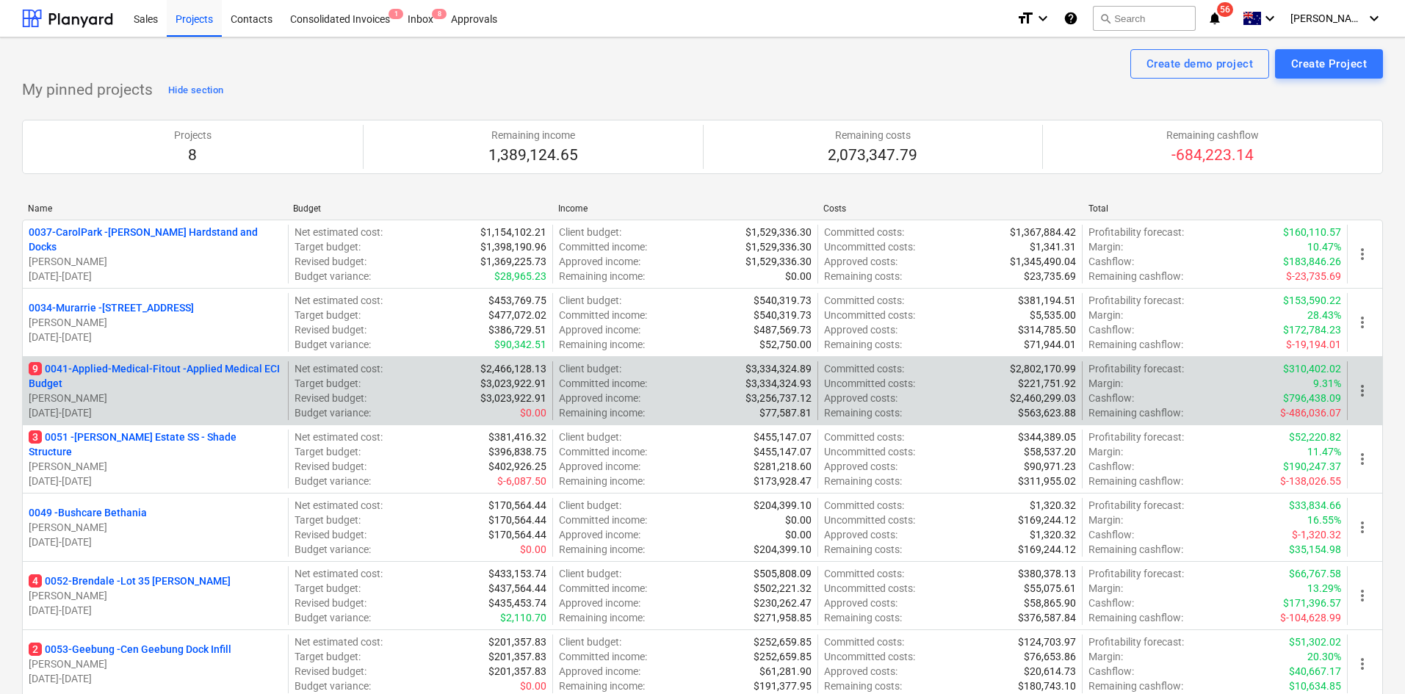
click at [201, 371] on p "9 0041-Applied-Medical-Fitout - Applied Medical ECI Budget" at bounding box center [155, 375] width 253 height 29
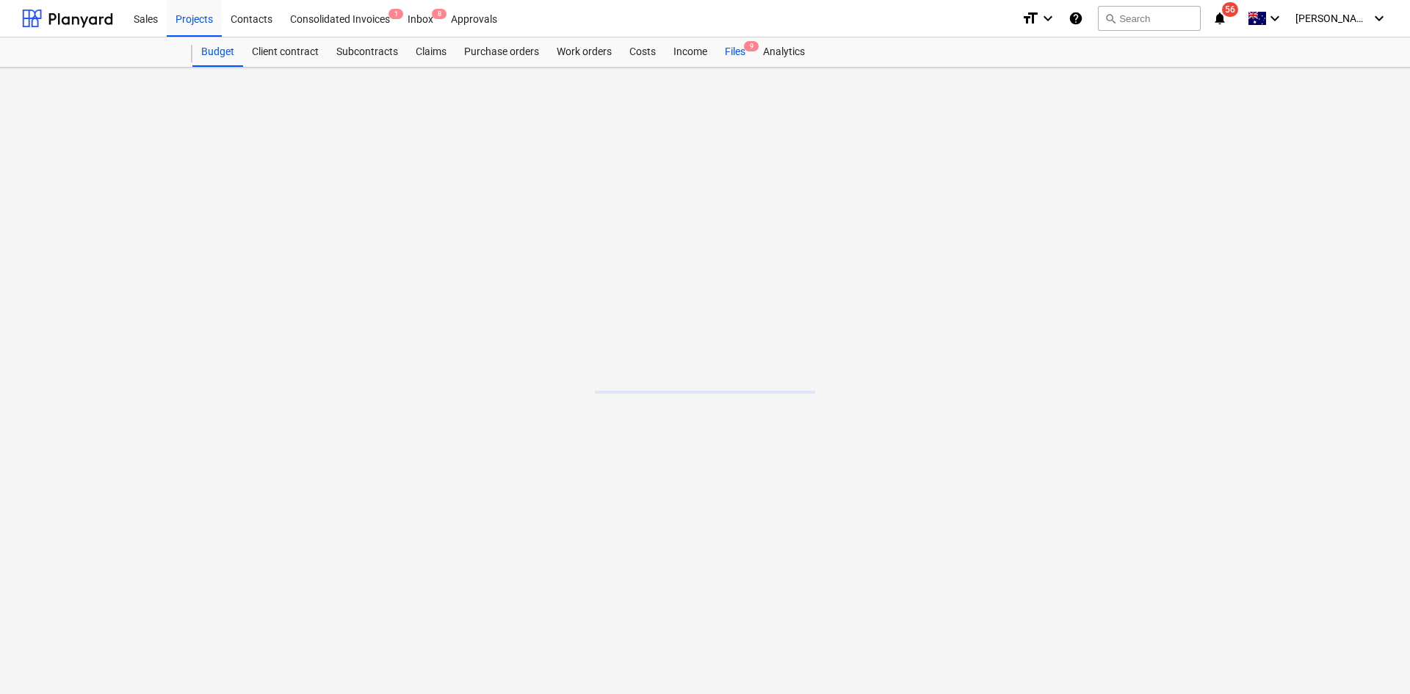
click at [749, 50] on span "9" at bounding box center [751, 46] width 15 height 10
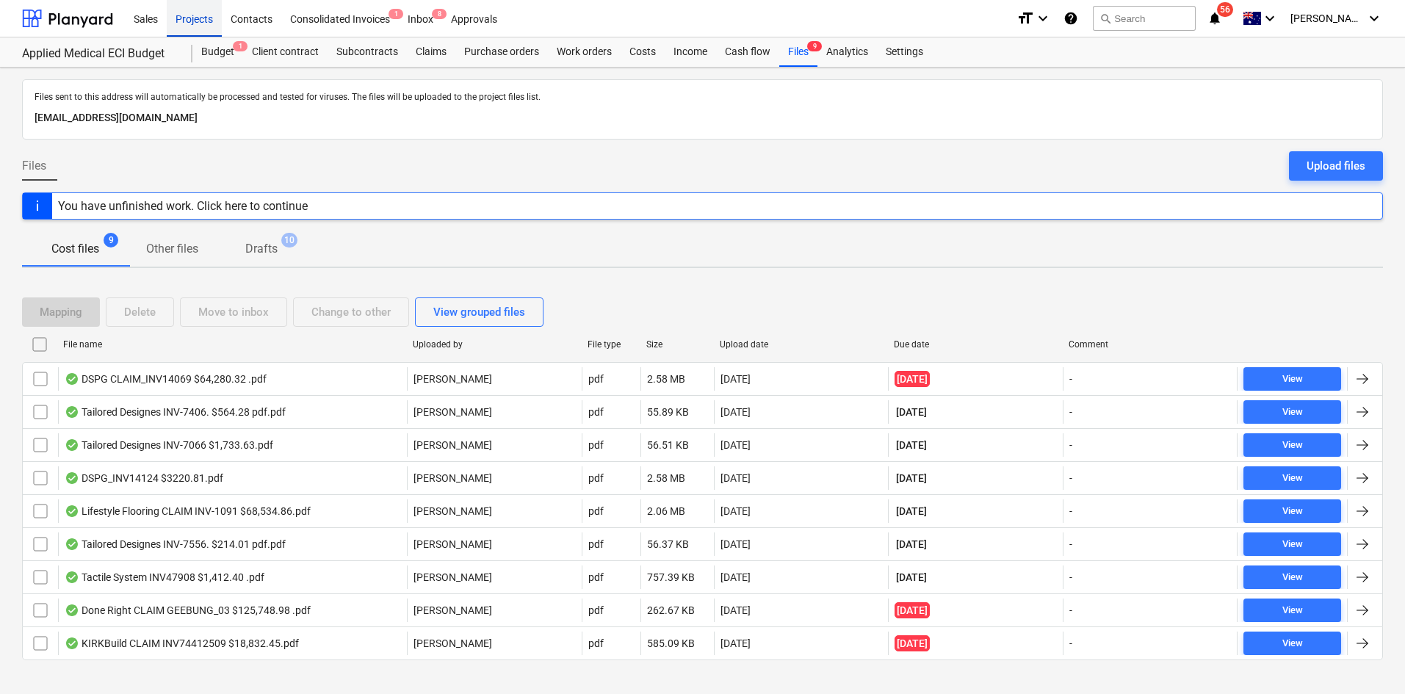
click at [185, 17] on div "Projects" at bounding box center [194, 17] width 55 height 37
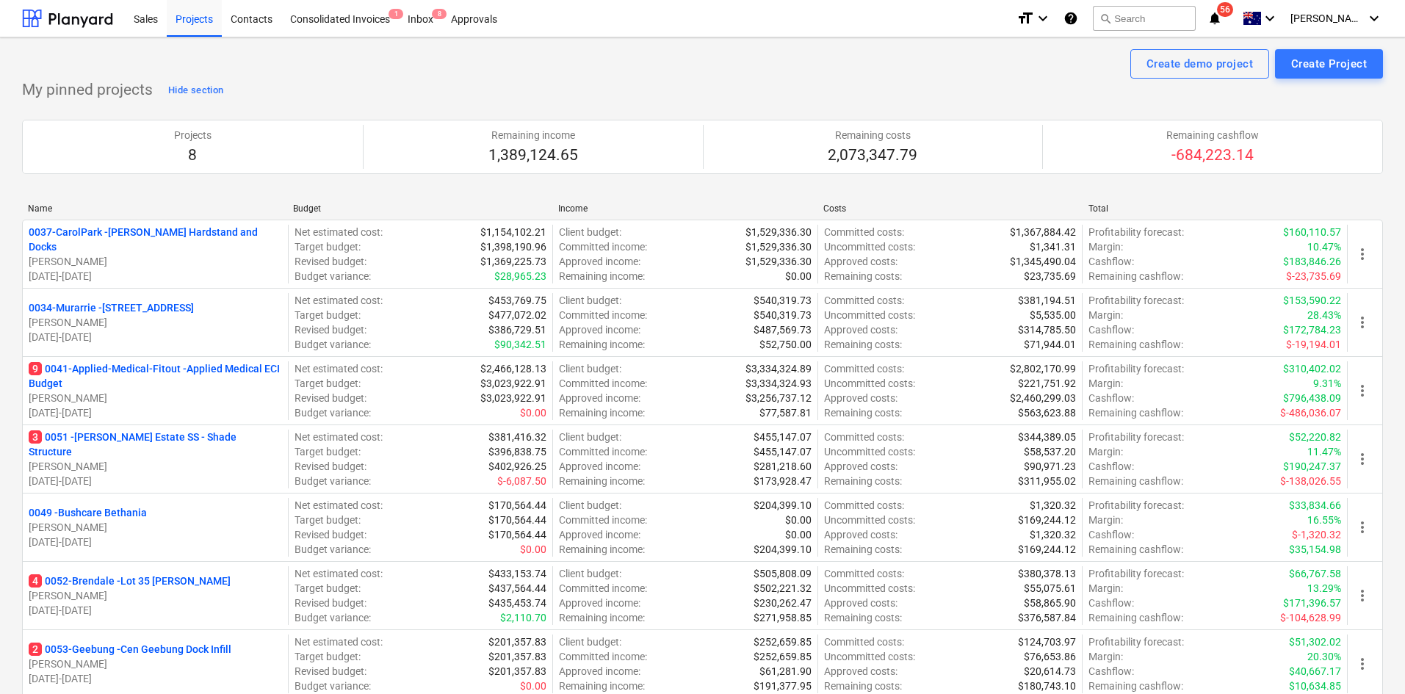
click at [243, 87] on div "My pinned projects Hide section Projects 8 Remaining income 1,389,124.65 Remain…" at bounding box center [702, 432] width 1361 height 706
click at [397, 65] on div "Create demo project Create Project" at bounding box center [702, 63] width 1361 height 29
click at [419, 7] on div "Inbox 8" at bounding box center [420, 17] width 43 height 37
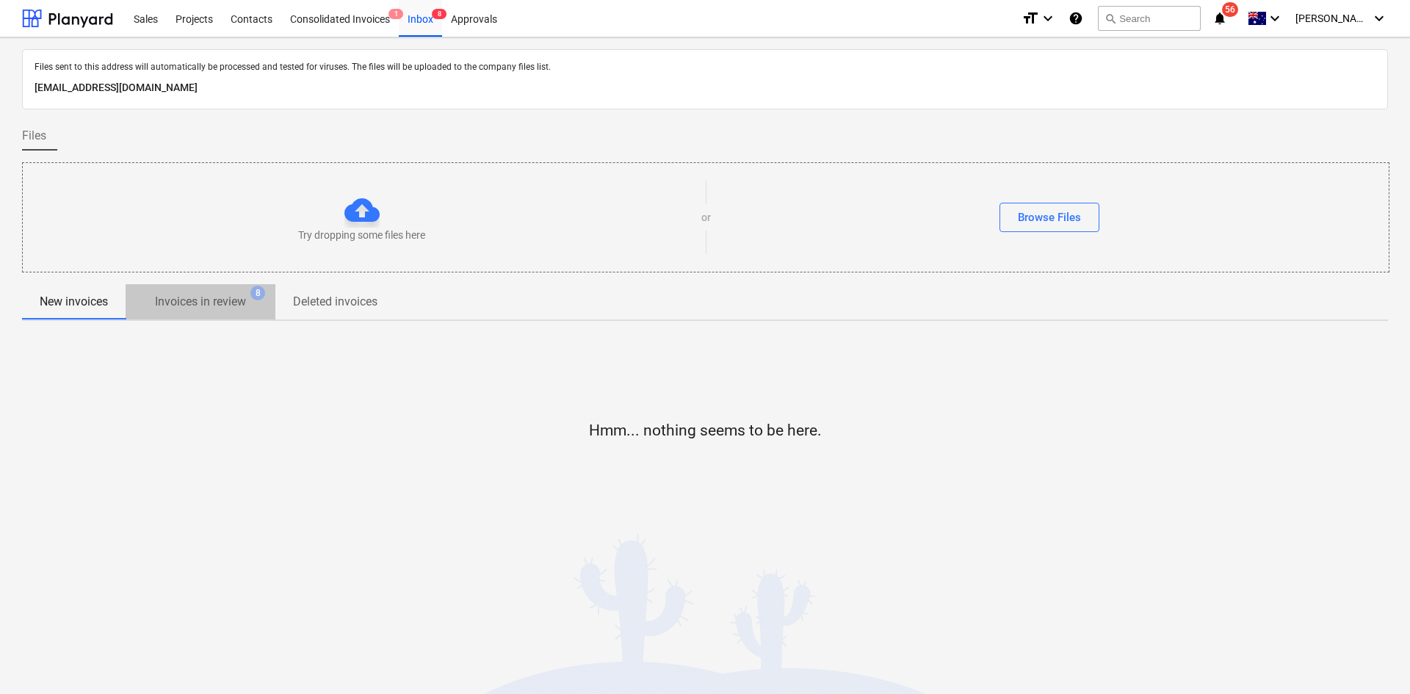
click at [261, 300] on span "8" at bounding box center [257, 293] width 15 height 15
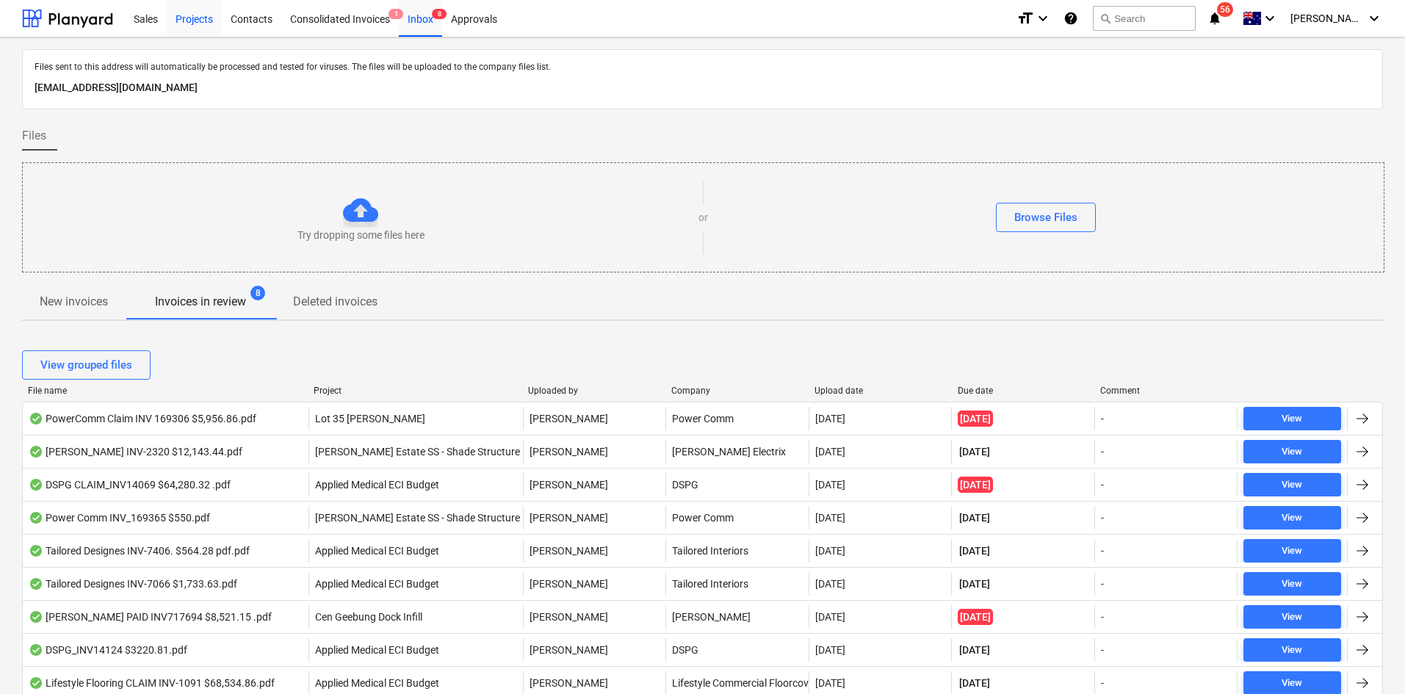
click at [198, 22] on div "Projects" at bounding box center [194, 17] width 55 height 37
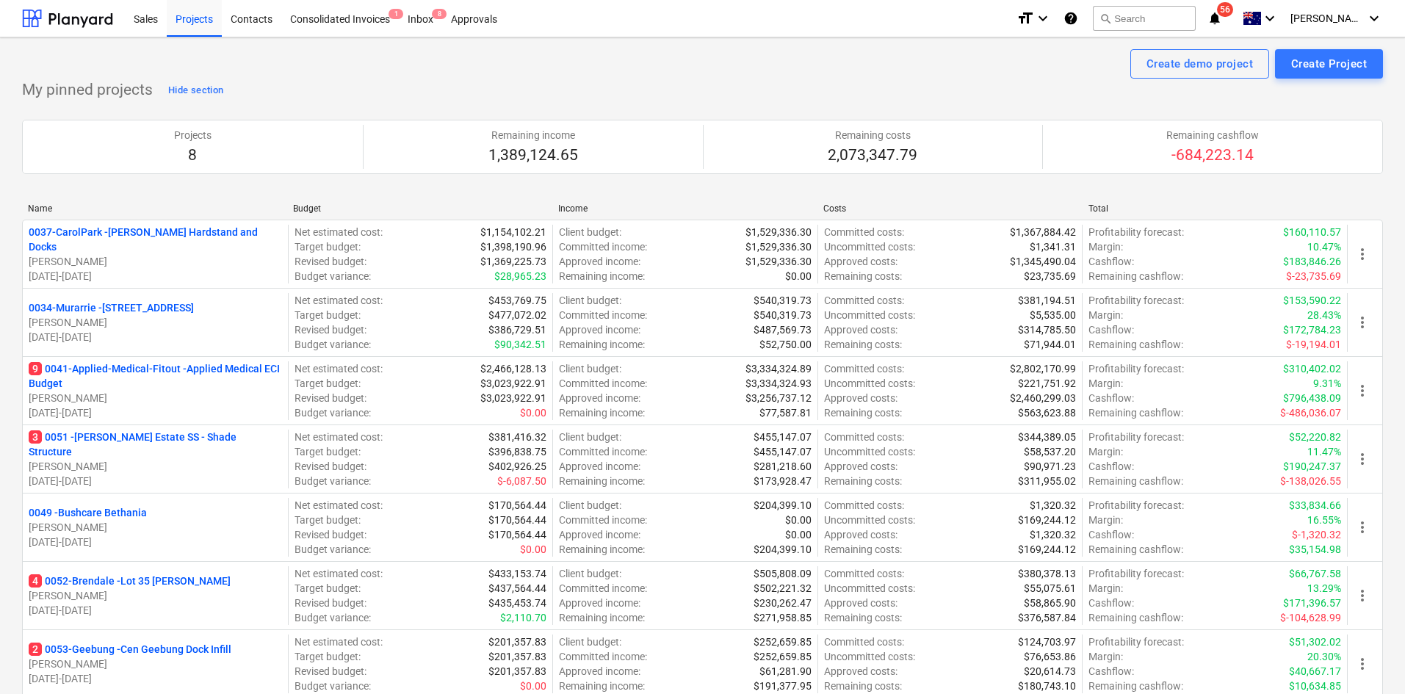
click at [118, 369] on p "9 0041-Applied-Medical-Fitout - Applied Medical ECI Budget" at bounding box center [155, 375] width 253 height 29
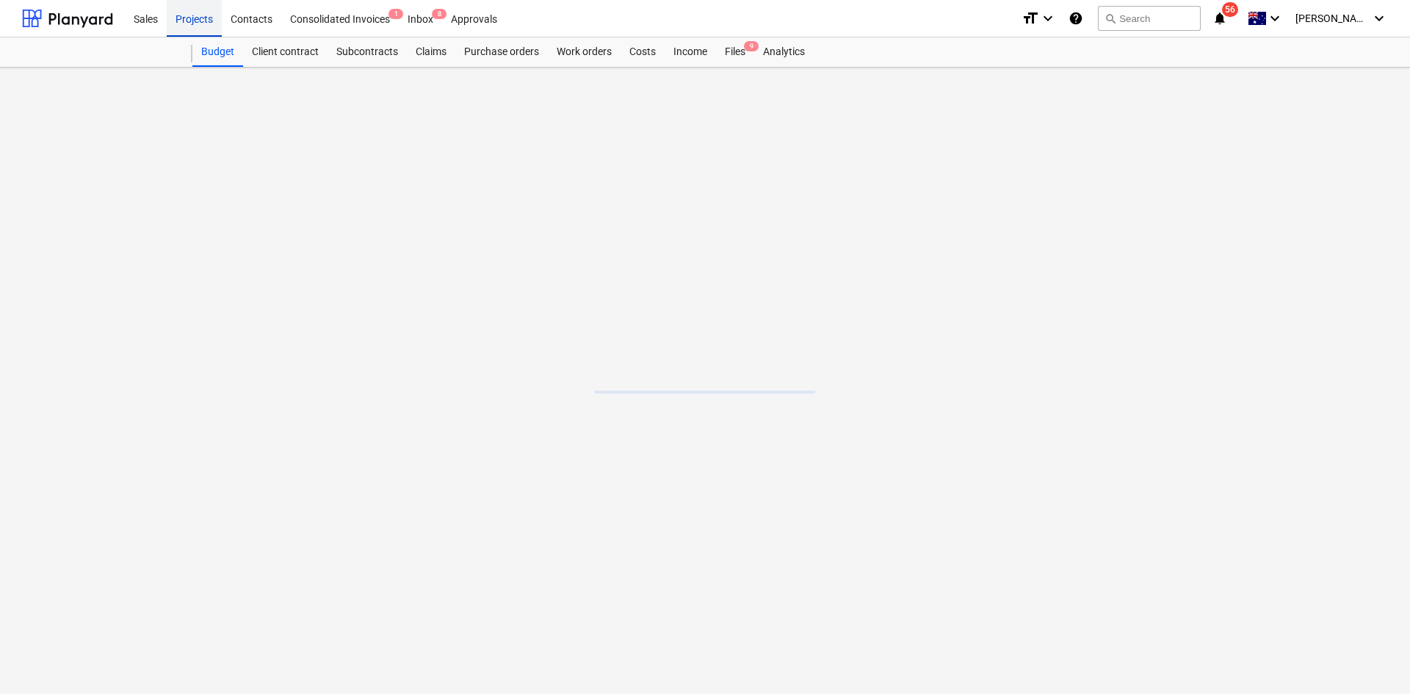
drag, startPoint x: 179, startPoint y: 18, endPoint x: 192, endPoint y: 27, distance: 16.3
click at [179, 18] on div "Projects" at bounding box center [194, 17] width 55 height 37
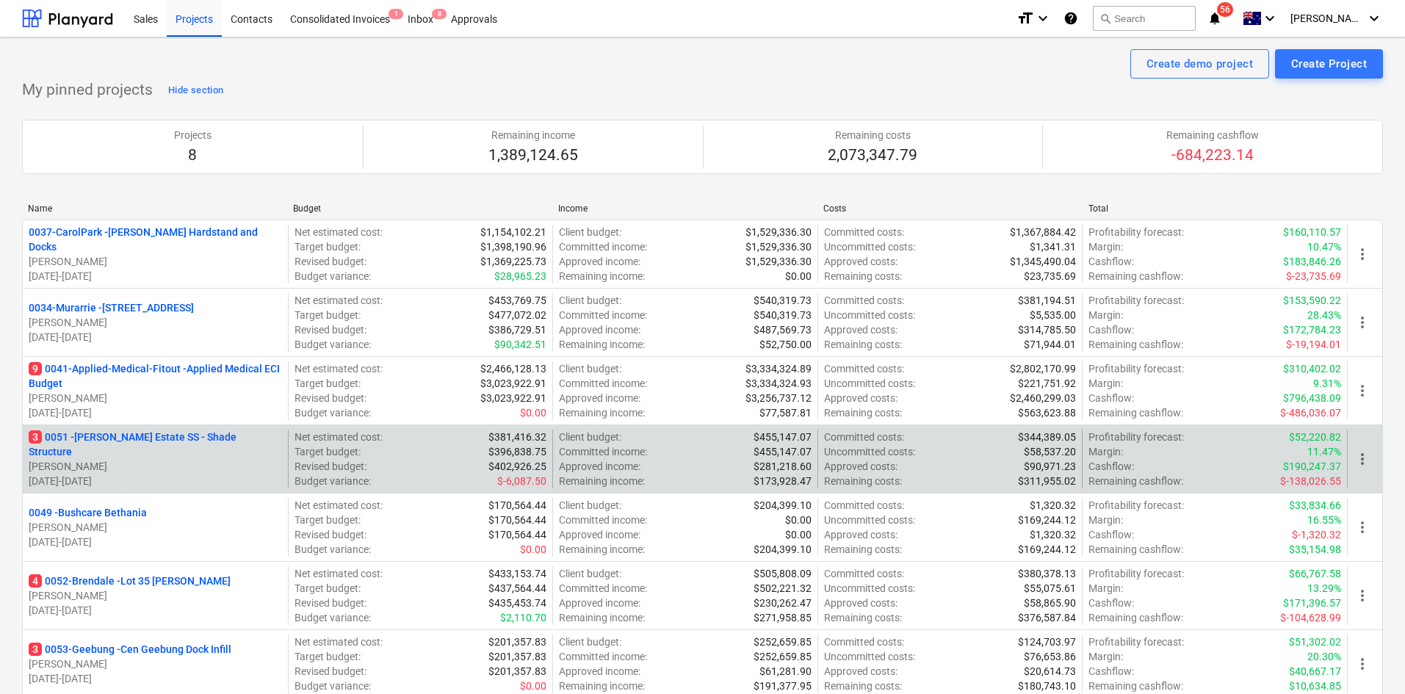
click at [190, 447] on p "3 0051 - Patrick Estate SS - Shade Structure" at bounding box center [155, 444] width 253 height 29
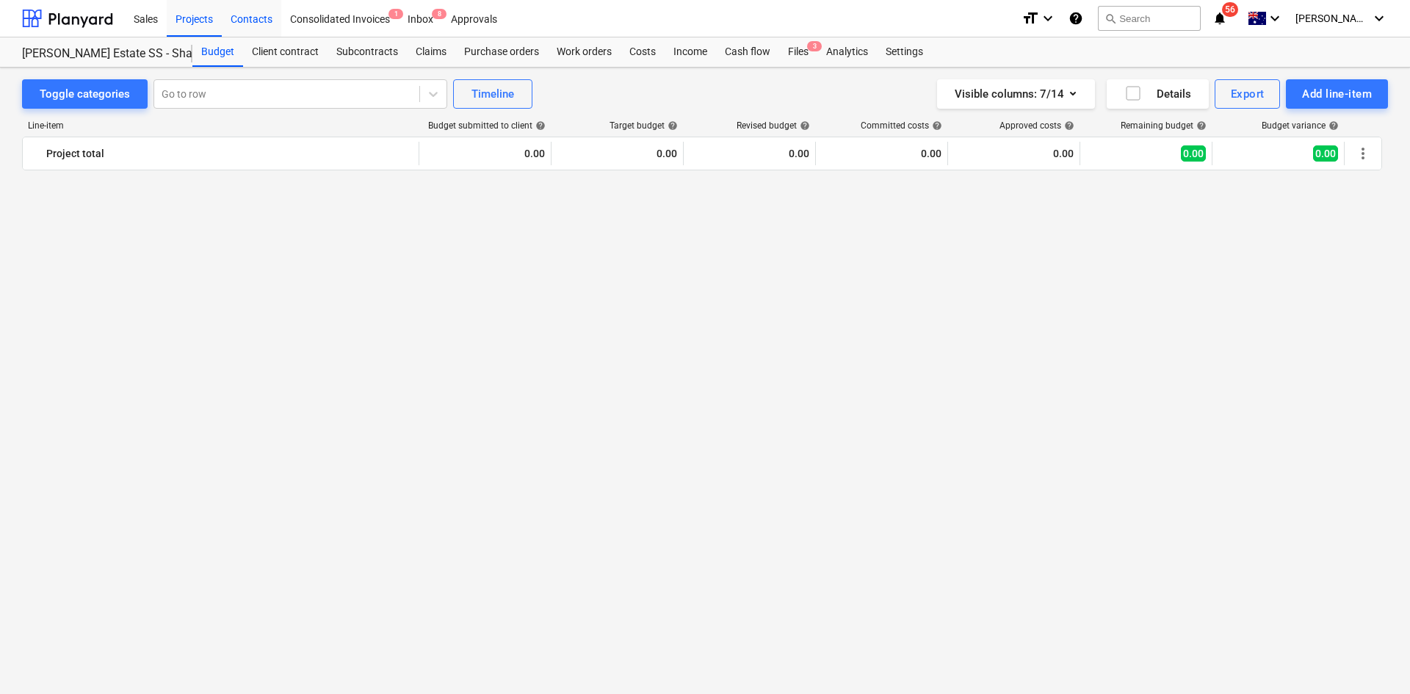
scroll to position [2762, 0]
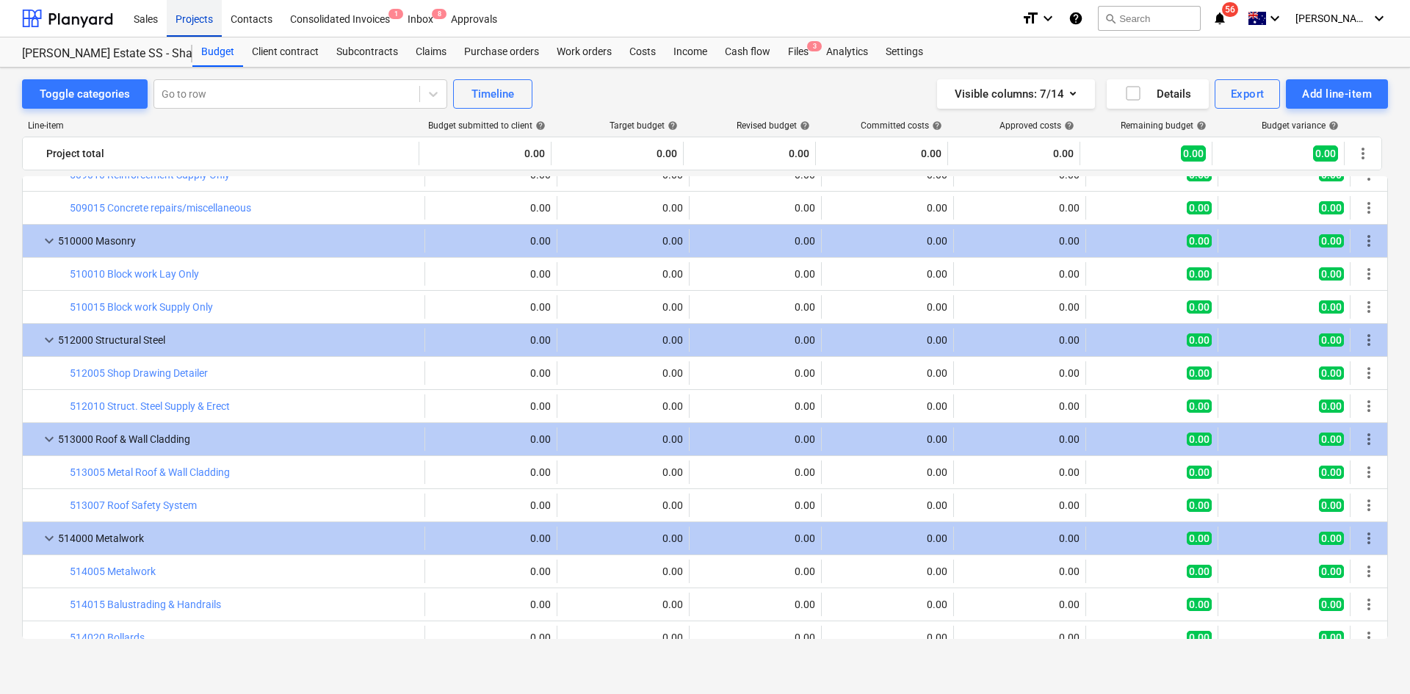
click at [198, 21] on div "Projects" at bounding box center [194, 17] width 55 height 37
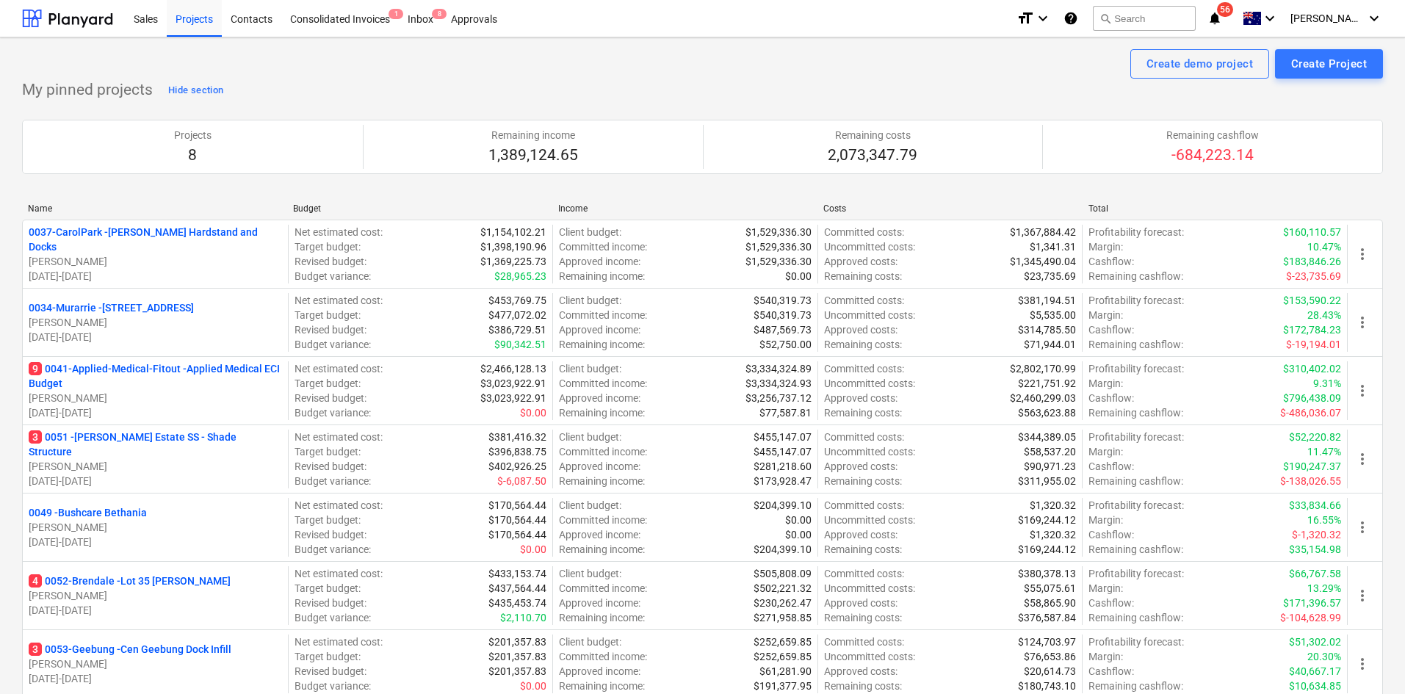
click at [168, 580] on p "4 0052-Brendale - Lot 35 Griffin, Brendale" at bounding box center [130, 581] width 202 height 15
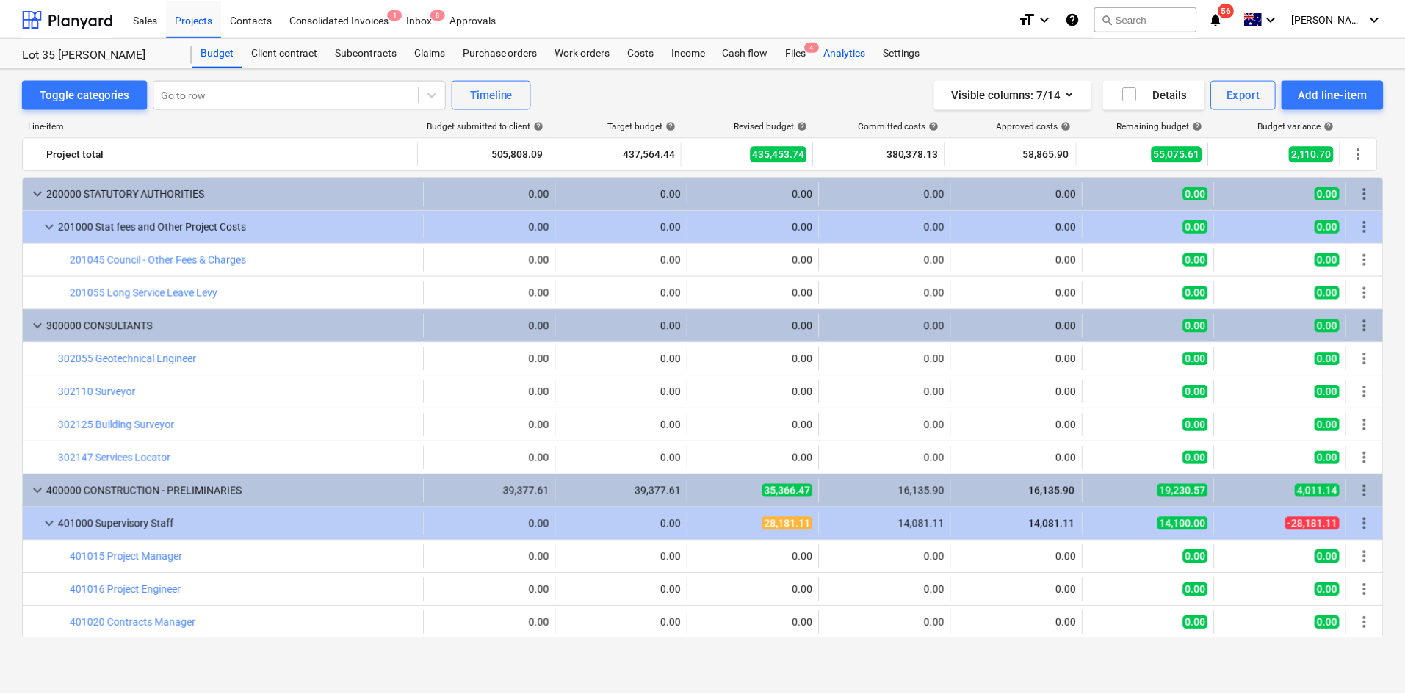
scroll to position [73, 0]
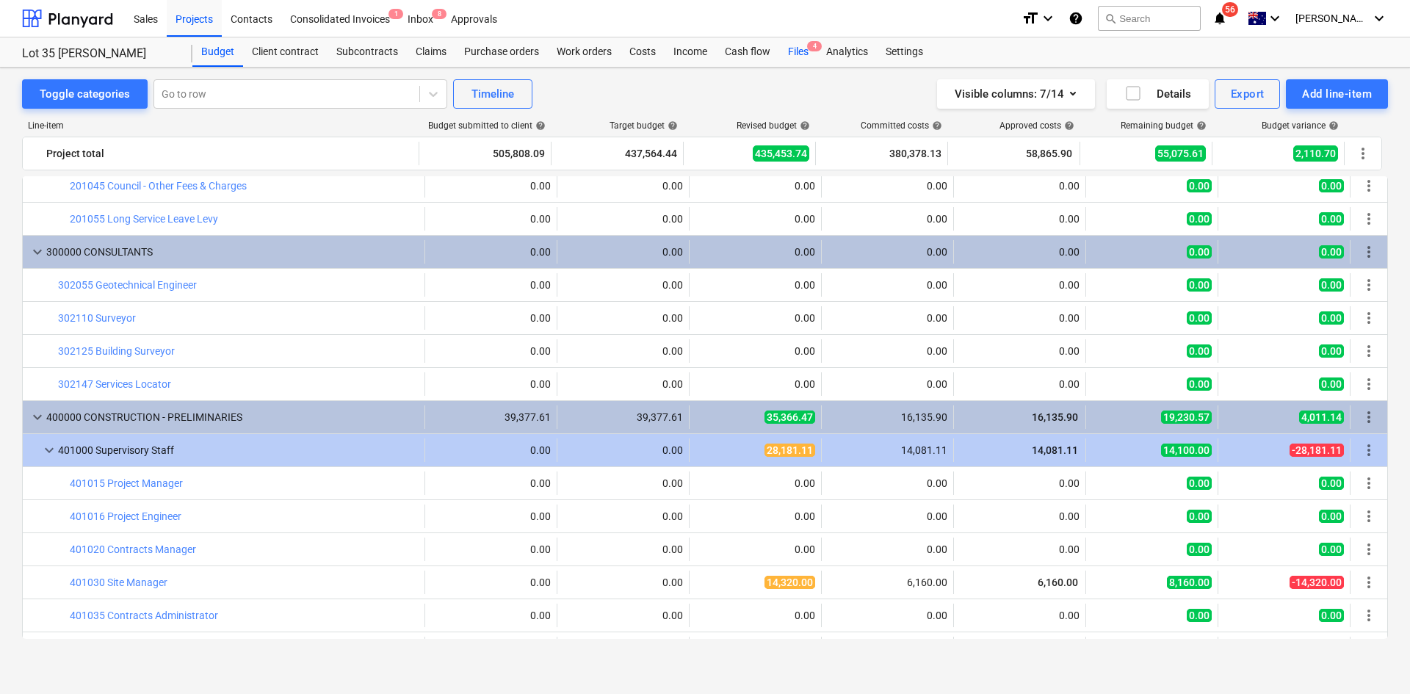
click at [796, 53] on div "Files 4" at bounding box center [798, 51] width 38 height 29
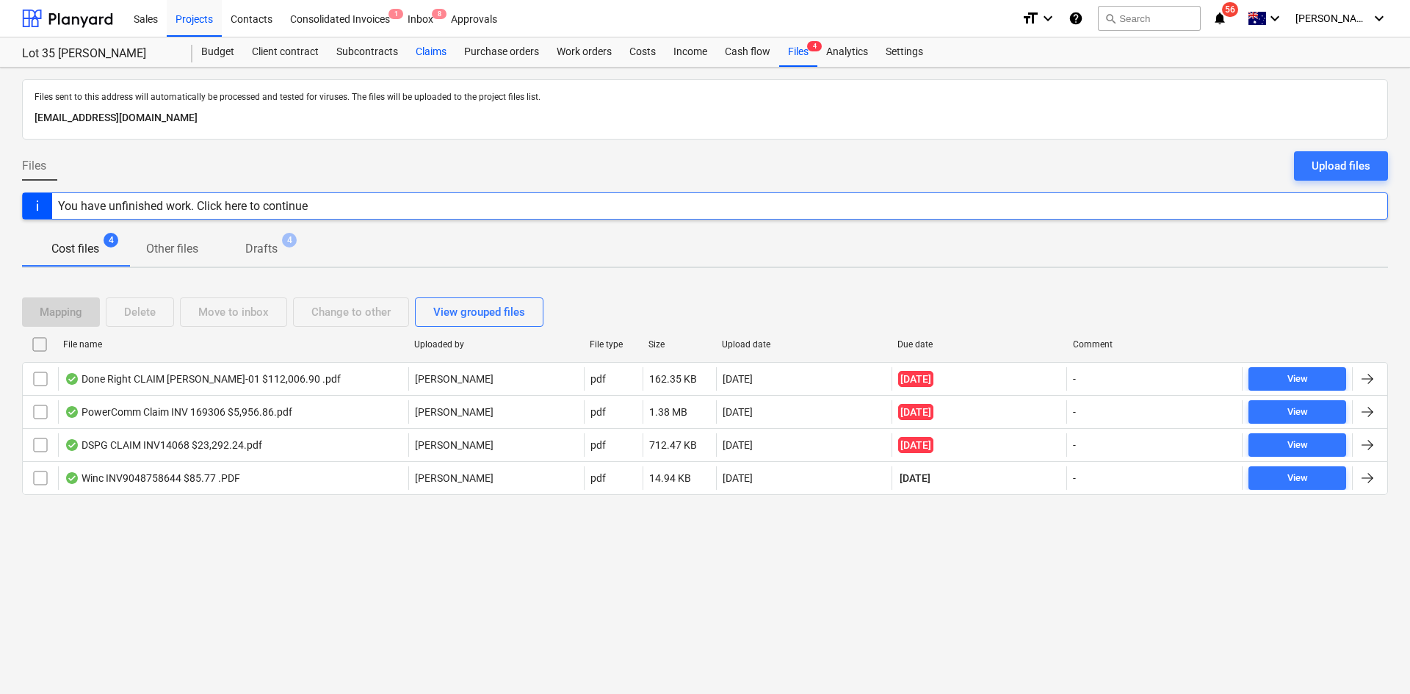
click at [436, 52] on div "Claims" at bounding box center [431, 51] width 48 height 29
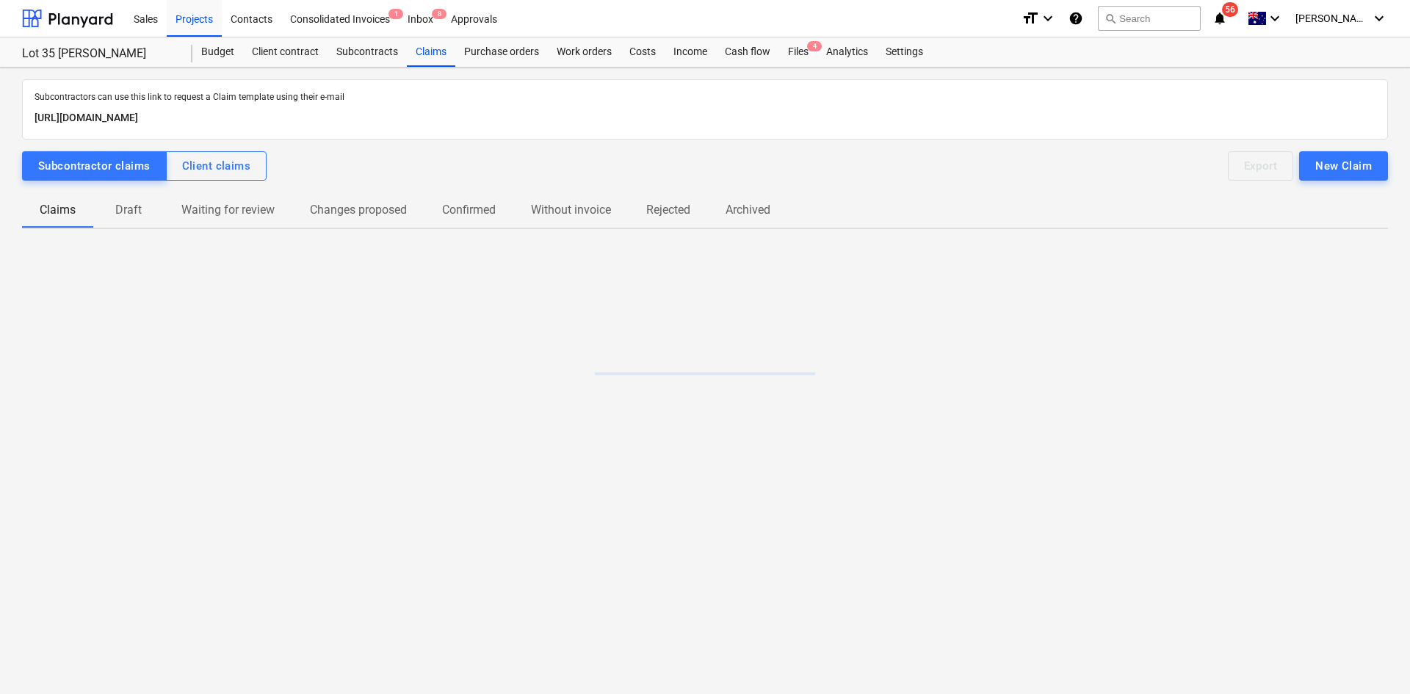
click at [135, 211] on p "Draft" at bounding box center [128, 210] width 35 height 18
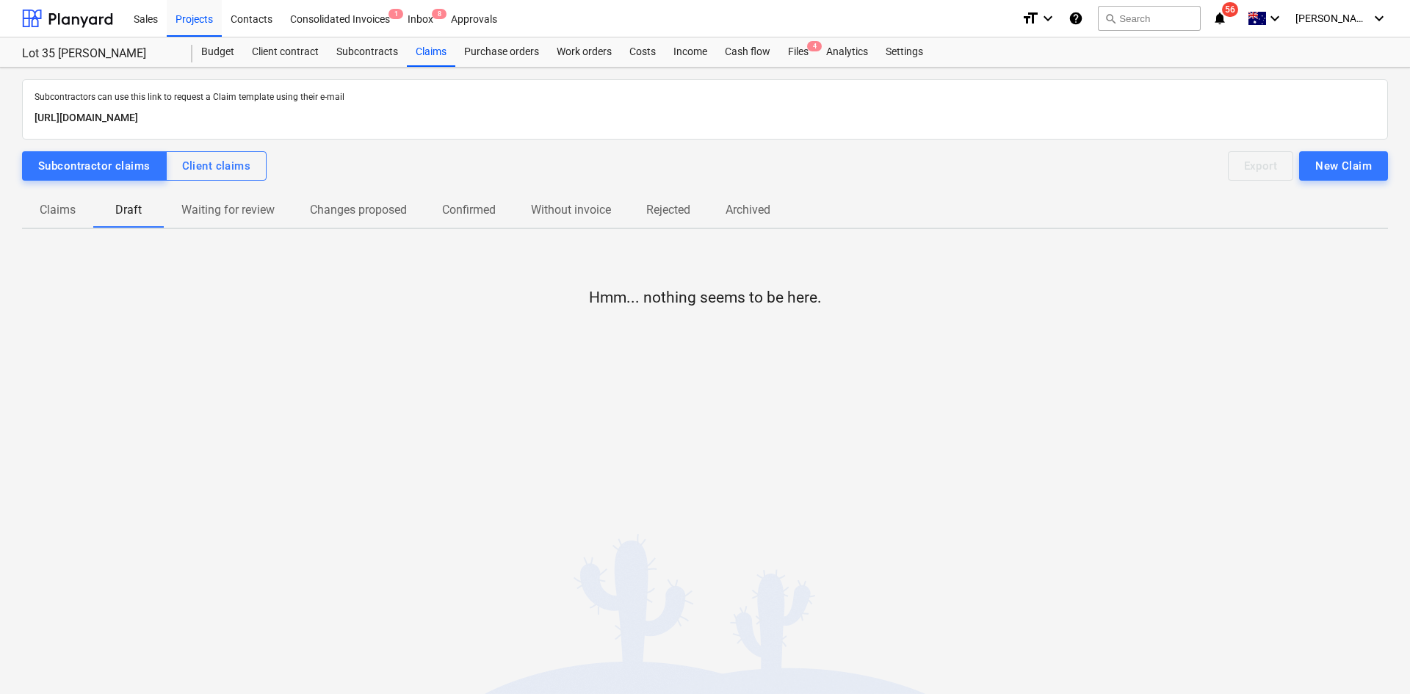
click at [69, 216] on p "Claims" at bounding box center [58, 210] width 36 height 18
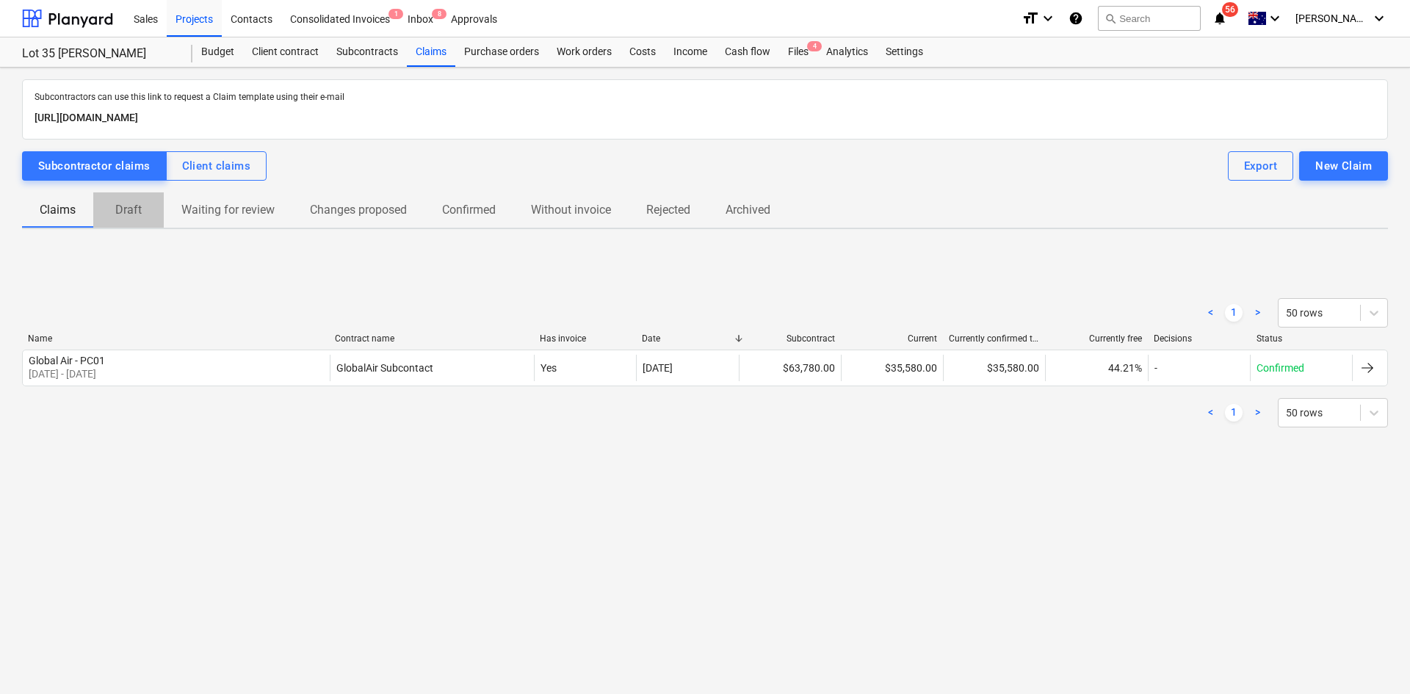
click at [122, 212] on p "Draft" at bounding box center [128, 210] width 35 height 18
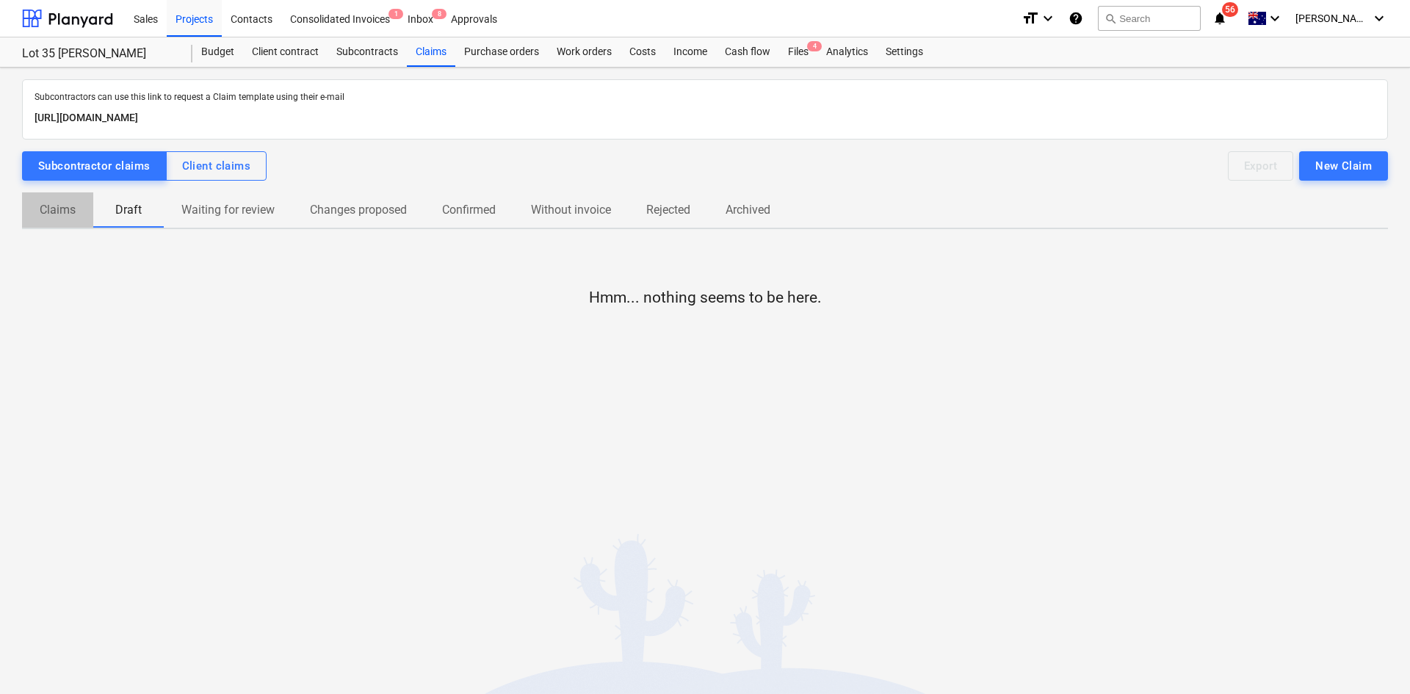
click at [55, 209] on p "Claims" at bounding box center [58, 210] width 36 height 18
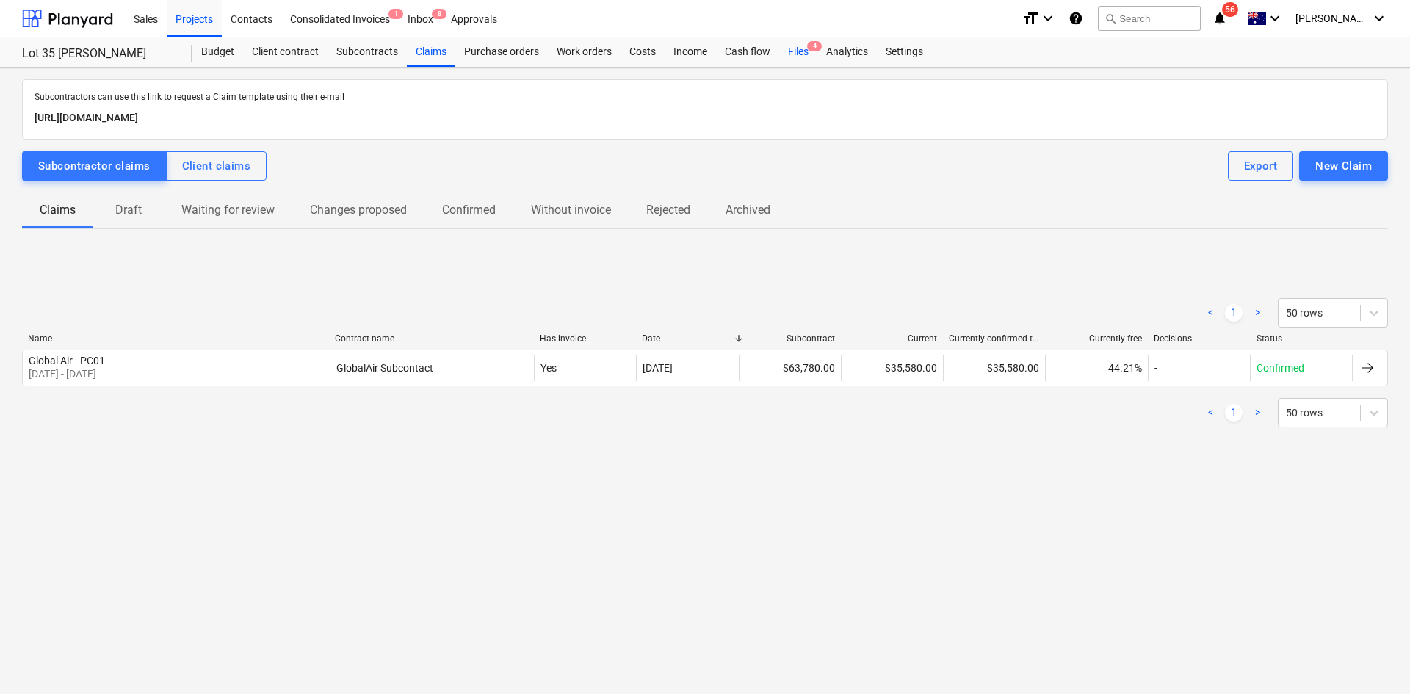
click at [807, 46] on span "4" at bounding box center [814, 46] width 15 height 10
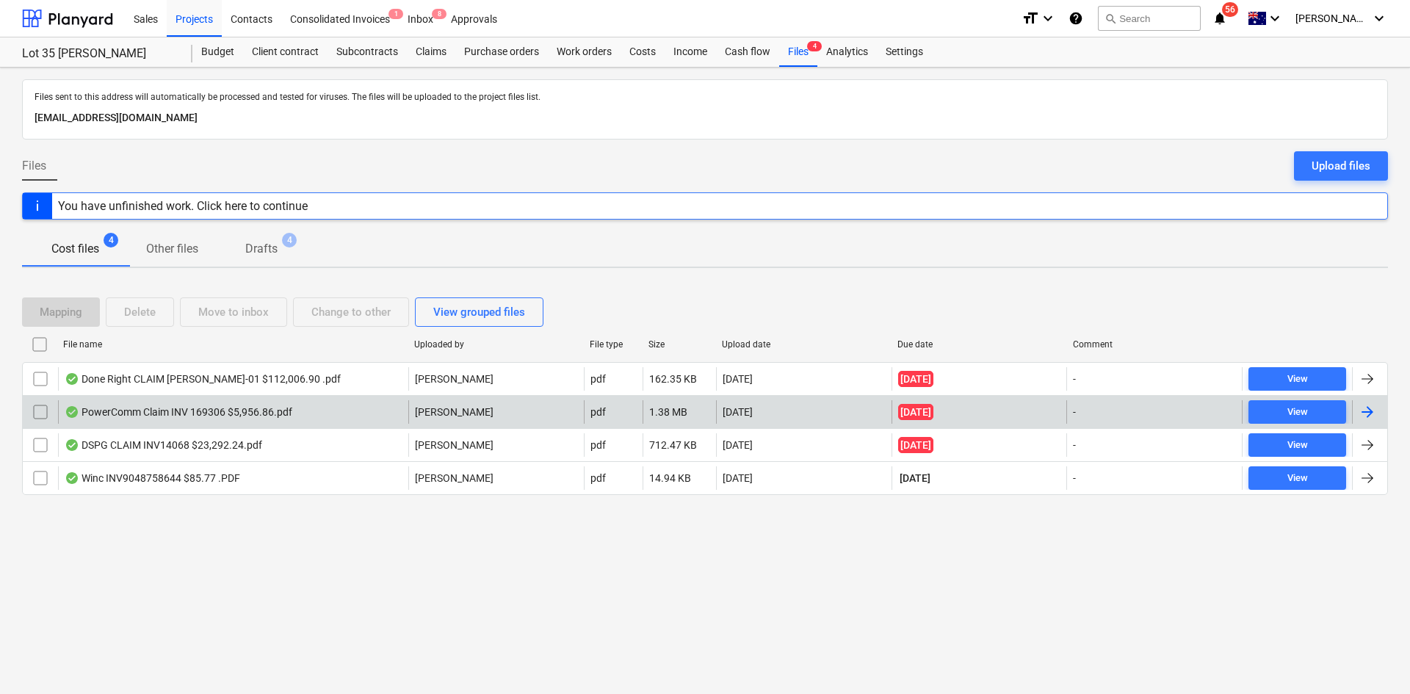
click at [271, 414] on div "PowerComm Claim INV 169306 $5,956.86.pdf" at bounding box center [179, 412] width 228 height 12
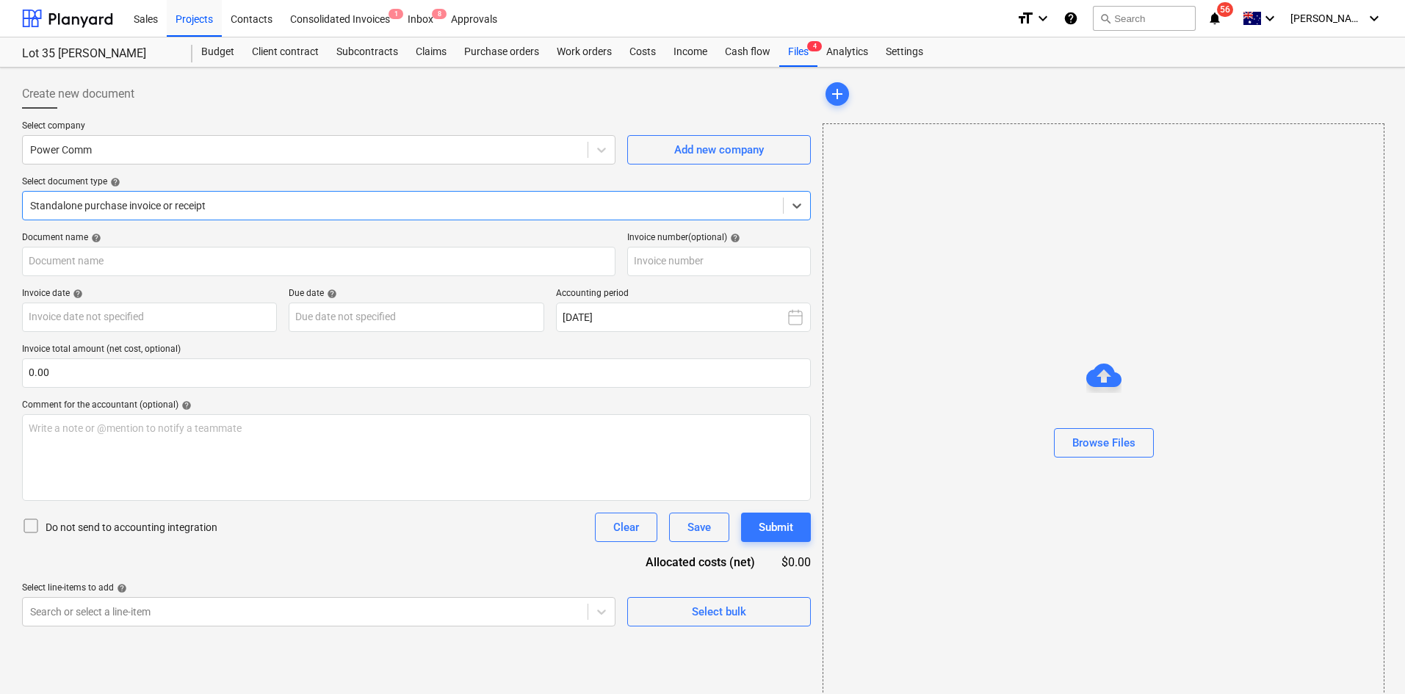
type input "169306"
type input "25 Sep 2025"
type input "10 Oct 2025"
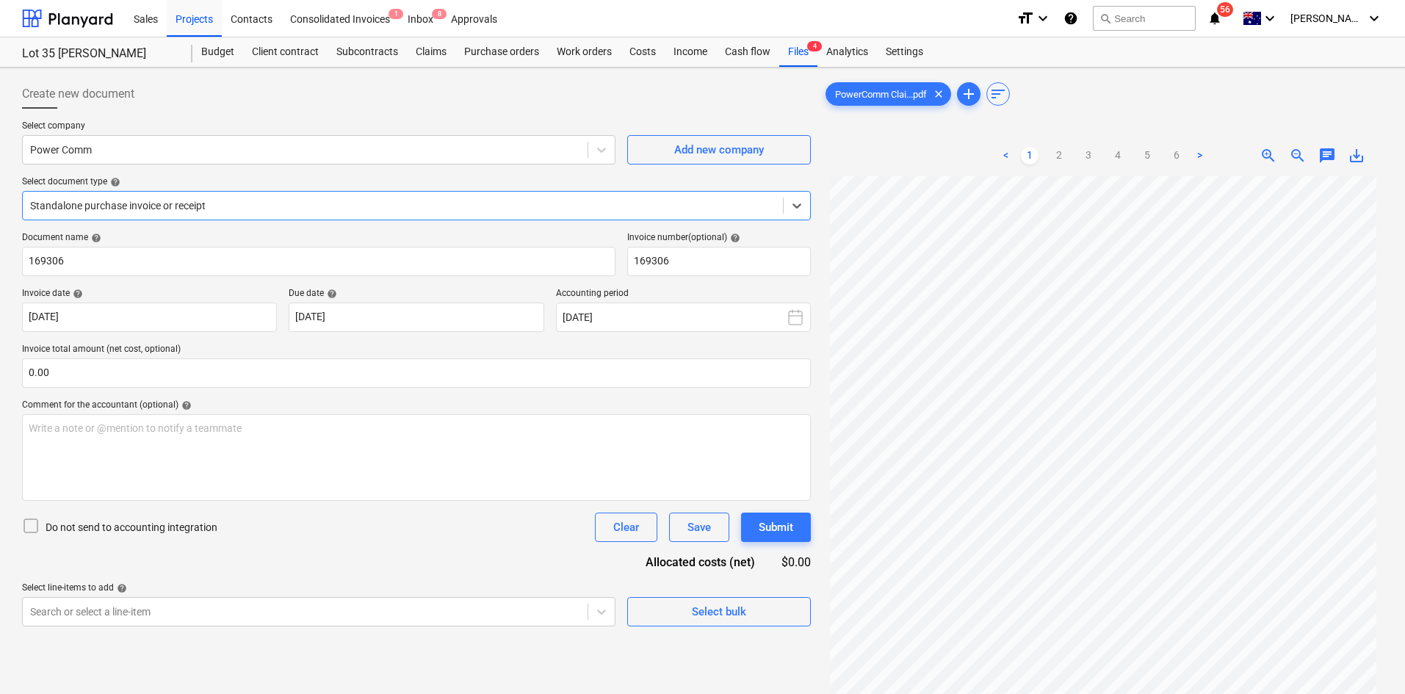
click at [1135, 160] on ul "< 1 2 3 4 5 6 >" at bounding box center [1104, 156] width 212 height 18
click at [1148, 157] on link "5" at bounding box center [1148, 156] width 18 height 18
drag, startPoint x: 790, startPoint y: 43, endPoint x: 804, endPoint y: 64, distance: 25.5
click at [790, 43] on div "Files 4" at bounding box center [798, 51] width 38 height 29
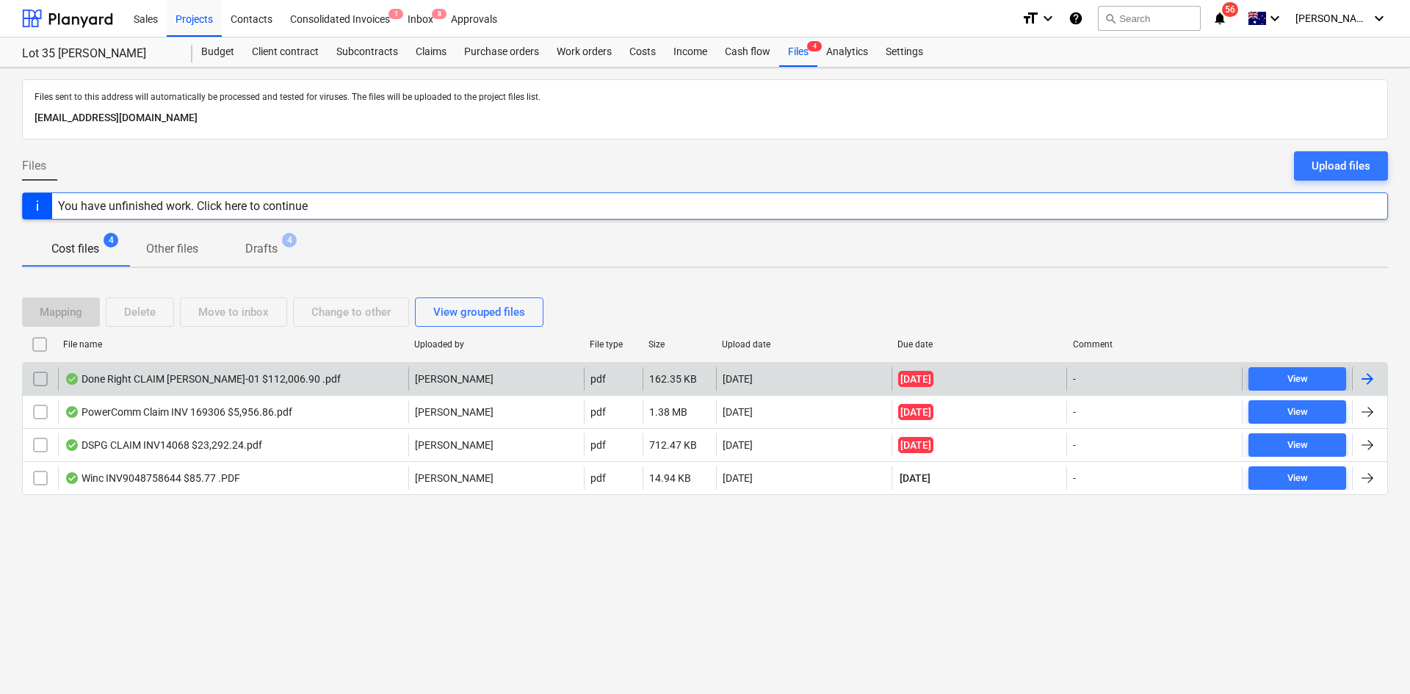
click at [223, 381] on div "Done Right CLAIM GRIFFIN-01 $112,006.90 .pdf" at bounding box center [203, 379] width 276 height 12
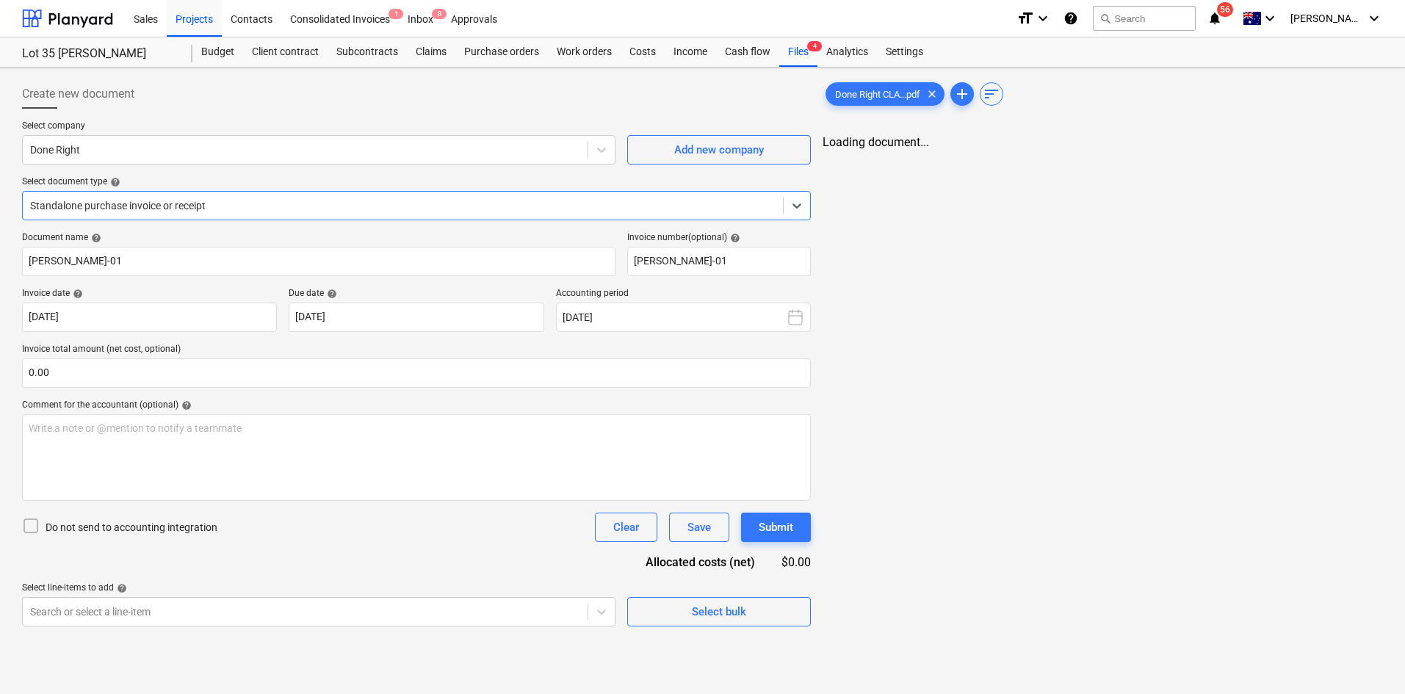
type input "GRIFFIN-01"
type input "25 Sep 2025"
type input "10 Oct 2025"
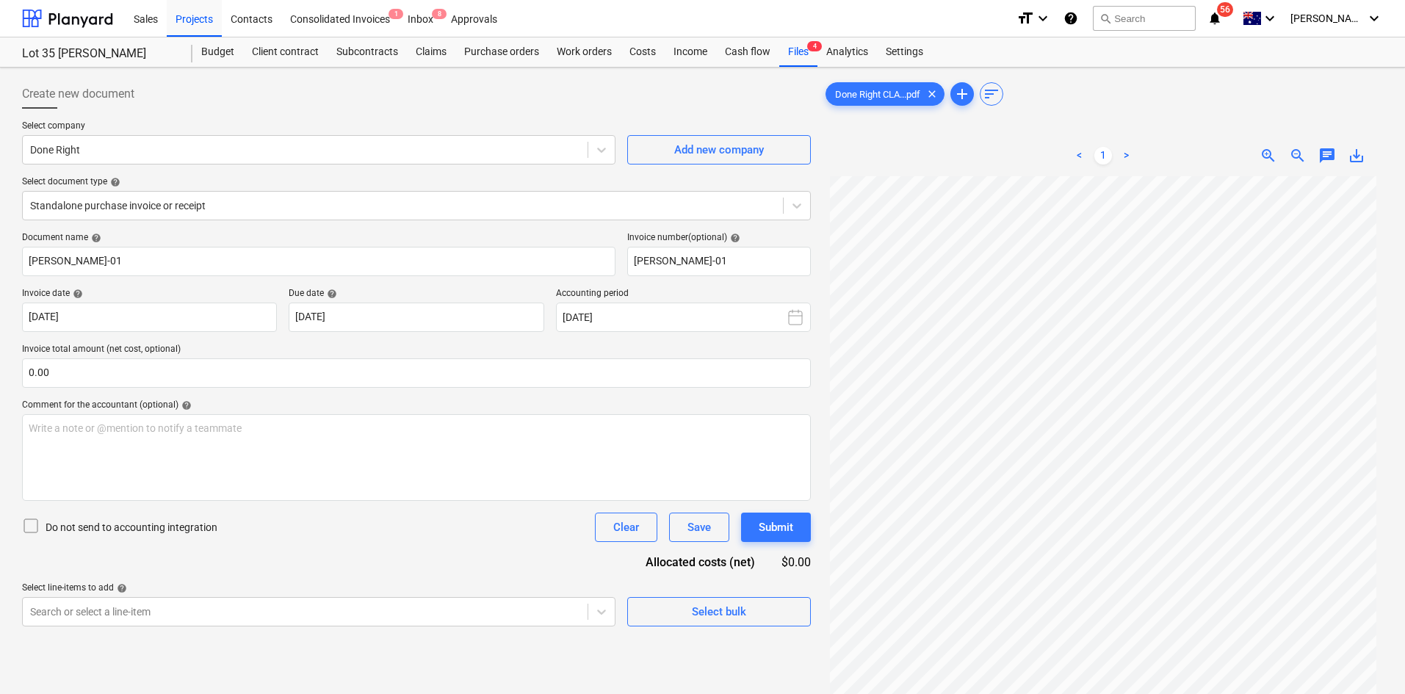
click at [1124, 154] on link ">" at bounding box center [1127, 156] width 18 height 18
drag, startPoint x: 962, startPoint y: 163, endPoint x: 844, endPoint y: 131, distance: 121.7
click at [961, 158] on div "< 1 > zoom_in zoom_out chat 0 save_alt" at bounding box center [1103, 155] width 560 height 41
click at [791, 53] on div "Files 4" at bounding box center [798, 51] width 38 height 29
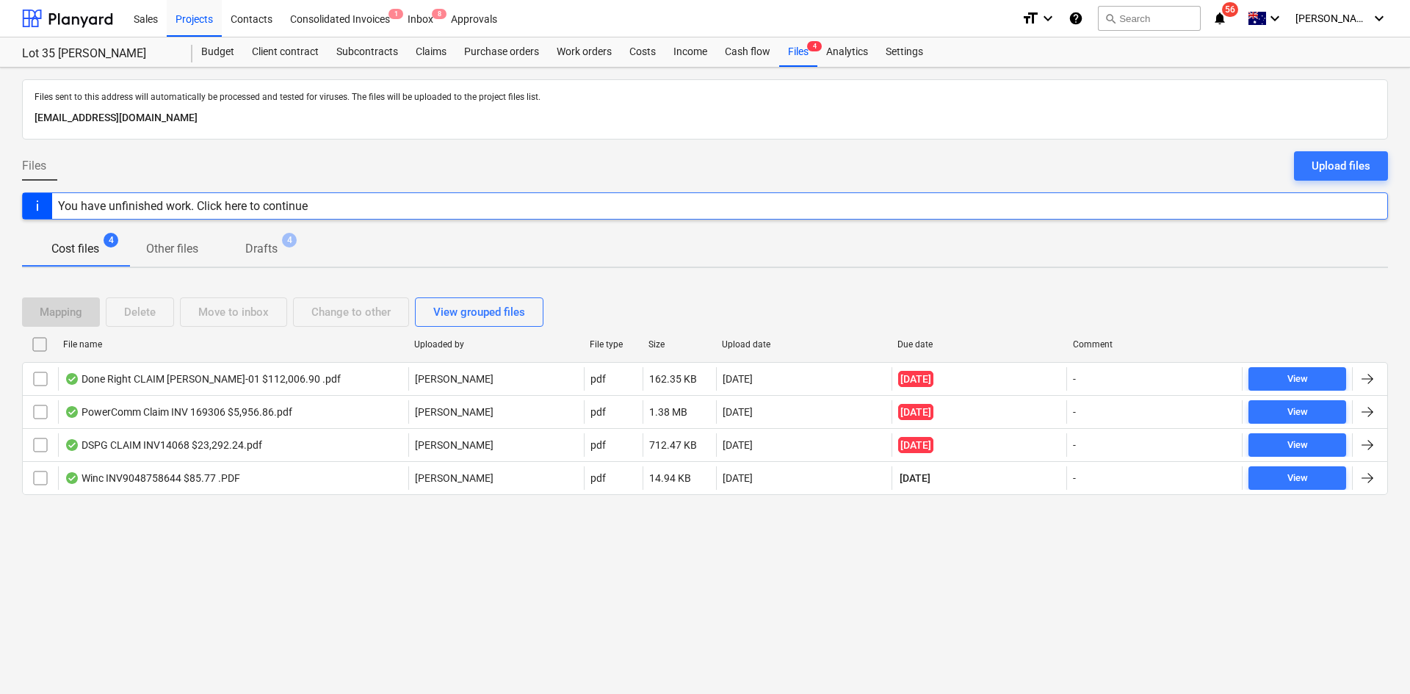
click at [381, 579] on div "Files sent to this address will automatically be processed and tested for virus…" at bounding box center [705, 381] width 1410 height 627
click at [443, 167] on div "Files Upload files" at bounding box center [705, 171] width 1366 height 41
click at [206, 17] on div "Projects" at bounding box center [194, 17] width 55 height 37
click at [204, 17] on div "Projects" at bounding box center [194, 17] width 55 height 37
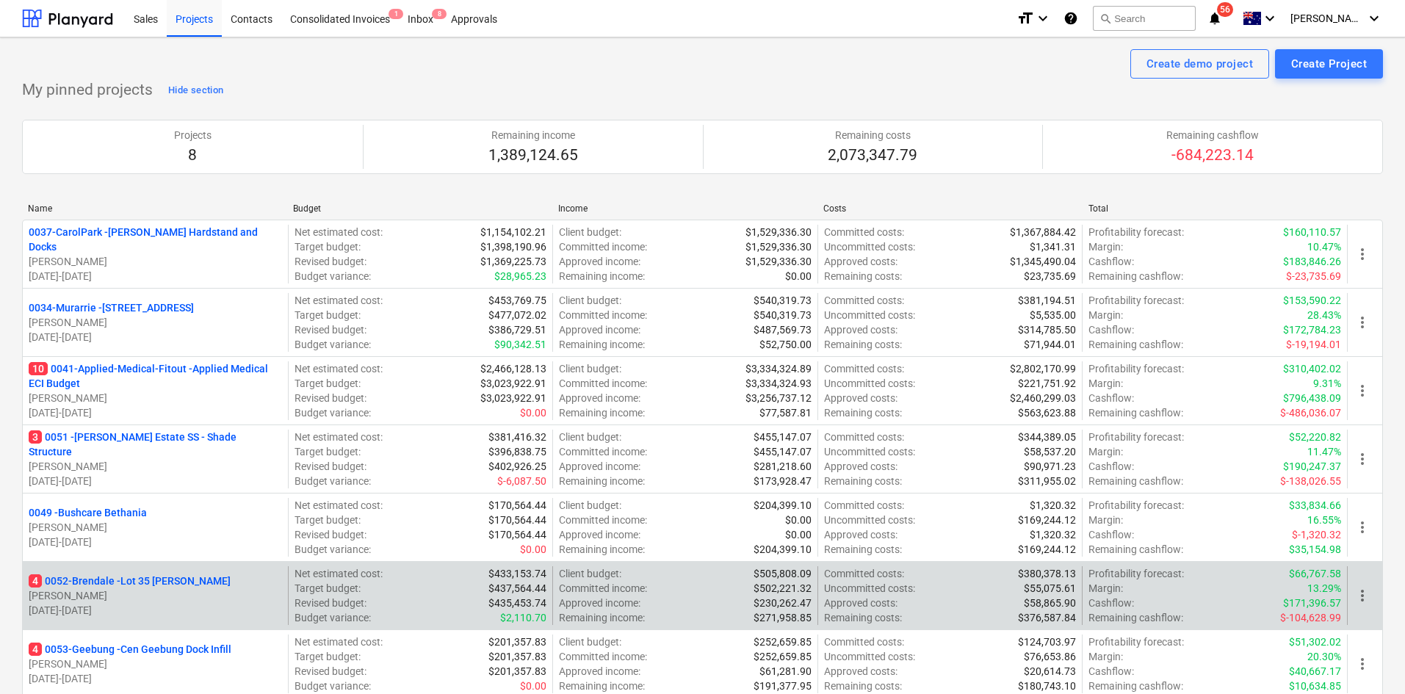
drag, startPoint x: 138, startPoint y: 569, endPoint x: 131, endPoint y: 583, distance: 16.4
click at [139, 569] on div "4 0052-Brendale - Lot 35 Griffin, Brendale T. Pawar 02.09.2025 - 31.10.2025" at bounding box center [155, 595] width 265 height 59
click at [129, 585] on p "4 0052-Brendale - Lot 35 Griffin, Brendale" at bounding box center [130, 581] width 202 height 15
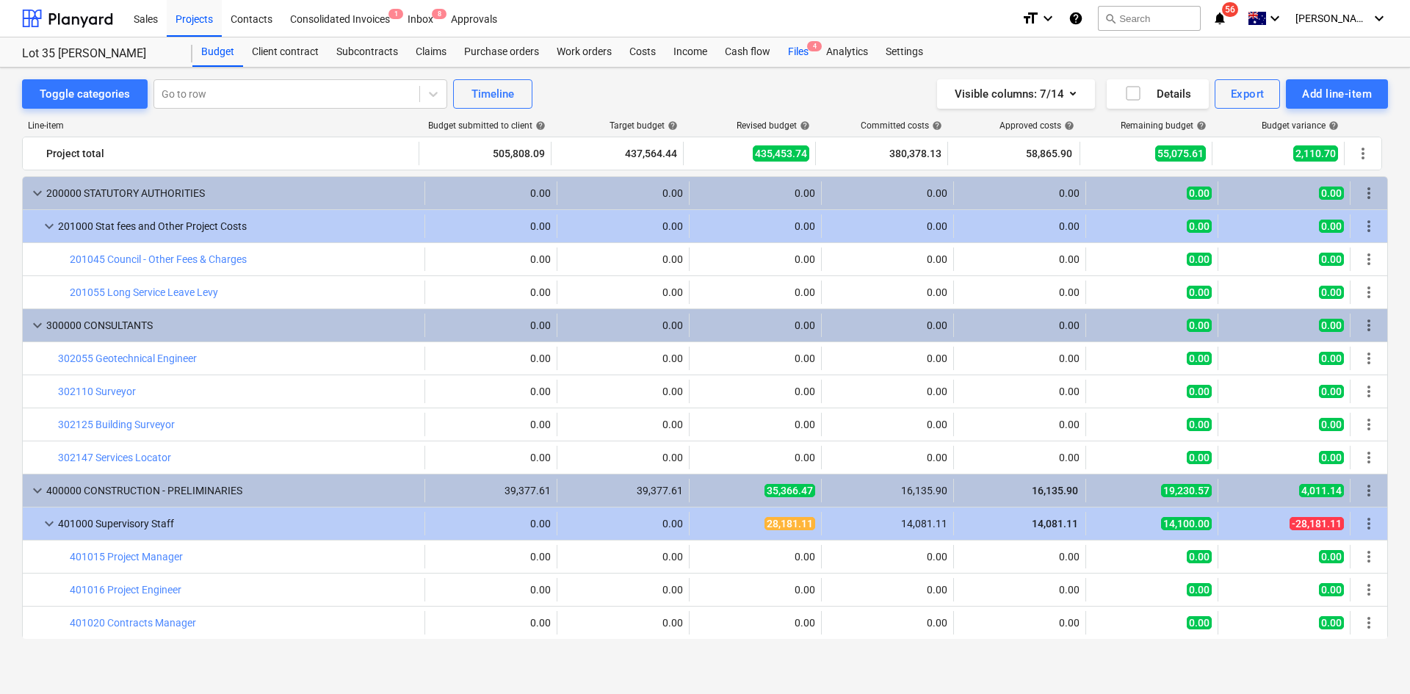
scroll to position [73, 0]
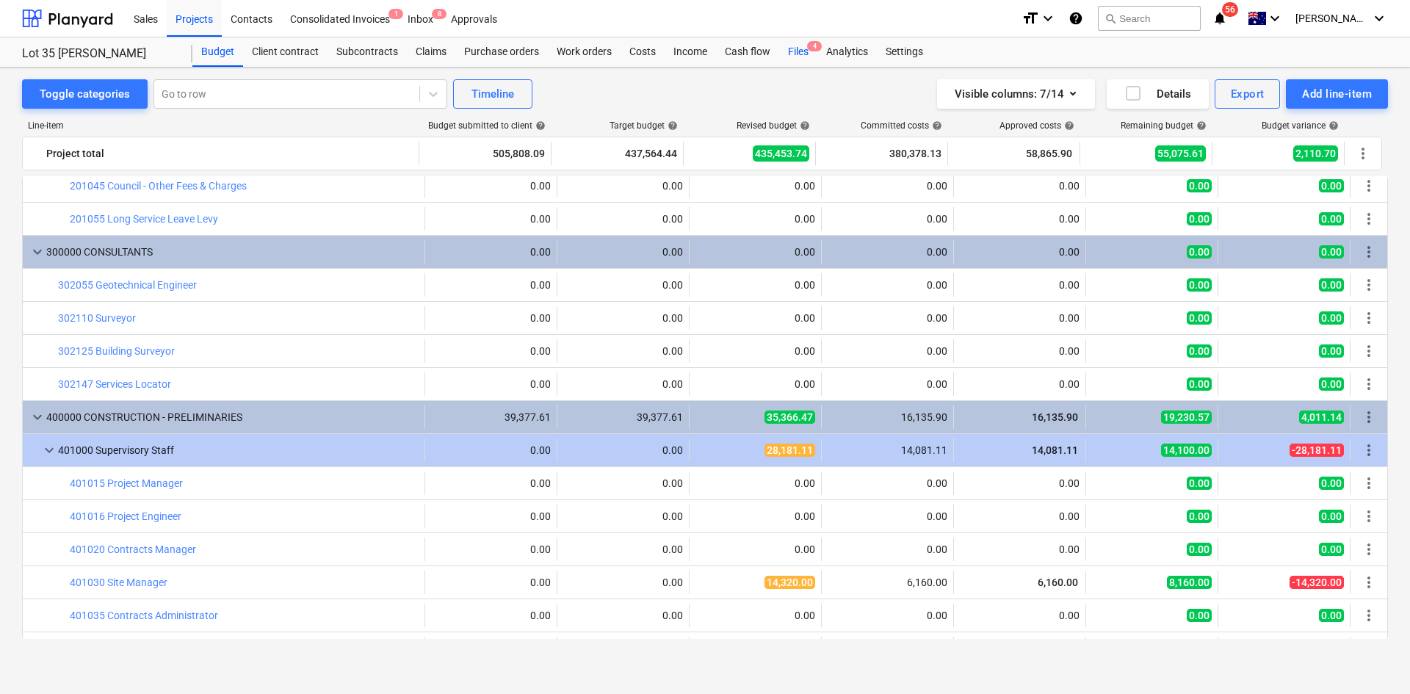
click at [796, 51] on div "Files 4" at bounding box center [798, 51] width 38 height 29
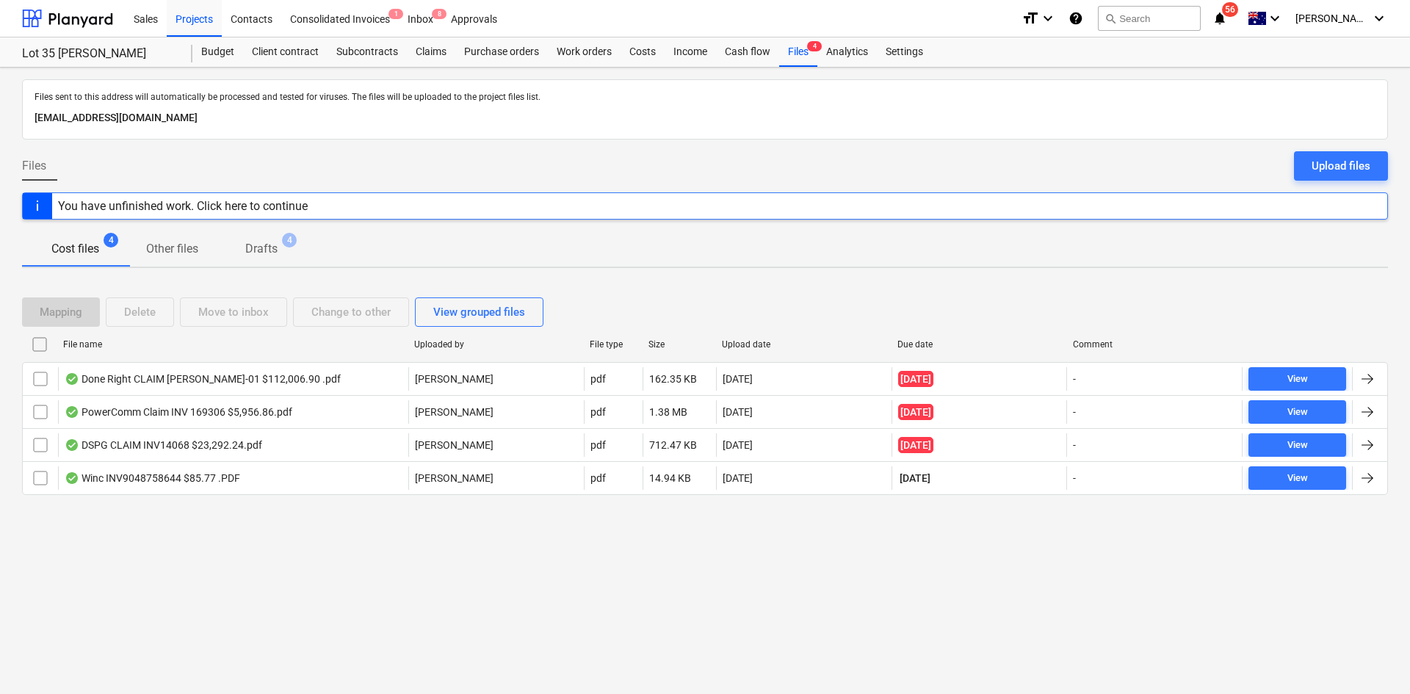
click at [451, 544] on div "Files sent to this address will automatically be processed and tested for virus…" at bounding box center [705, 381] width 1410 height 627
click at [203, 25] on div "Projects" at bounding box center [194, 17] width 55 height 37
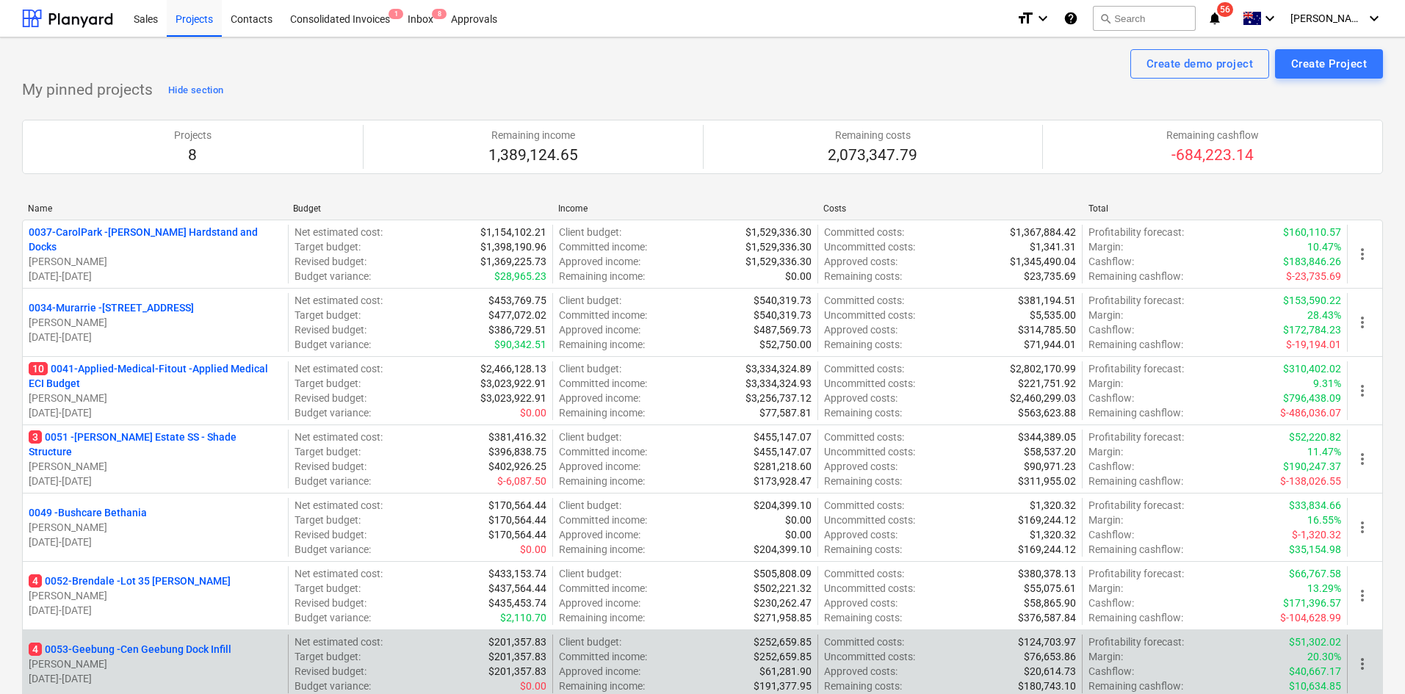
click at [173, 657] on p "[PERSON_NAME]" at bounding box center [155, 664] width 253 height 15
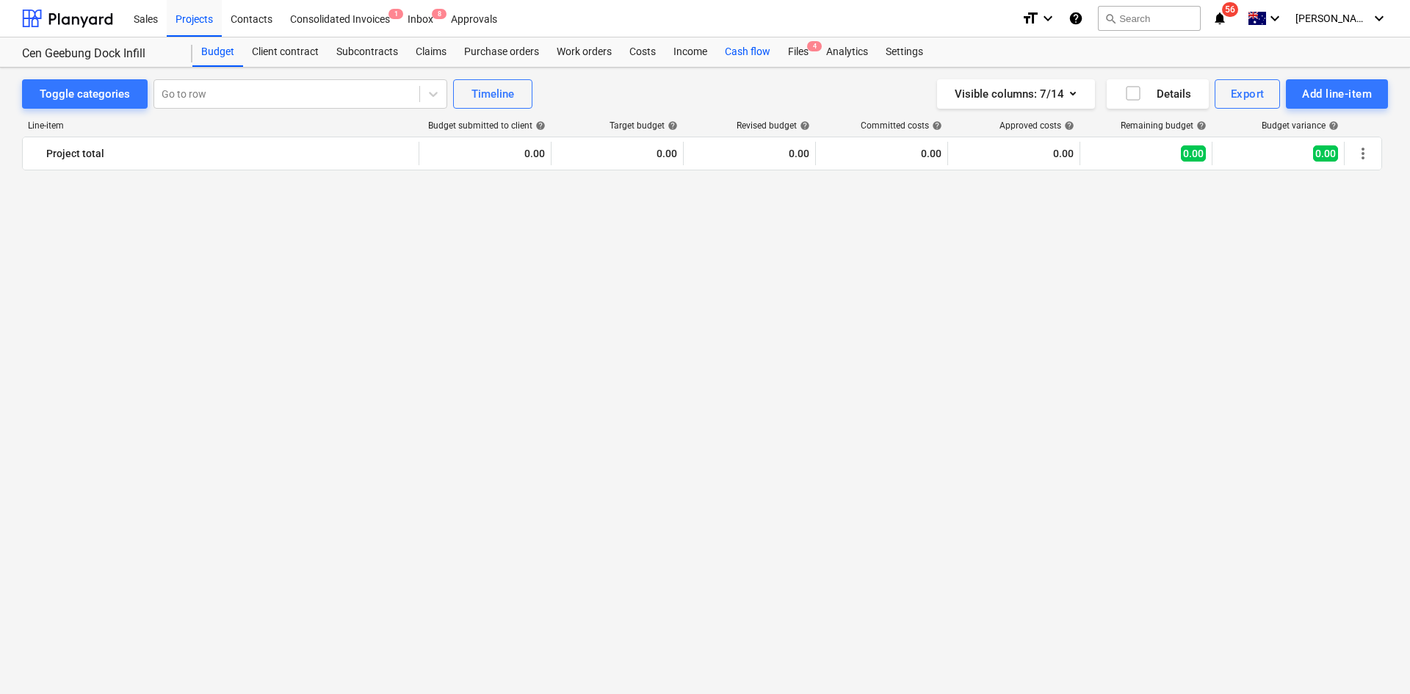
click at [762, 51] on div "Cash flow" at bounding box center [747, 51] width 63 height 29
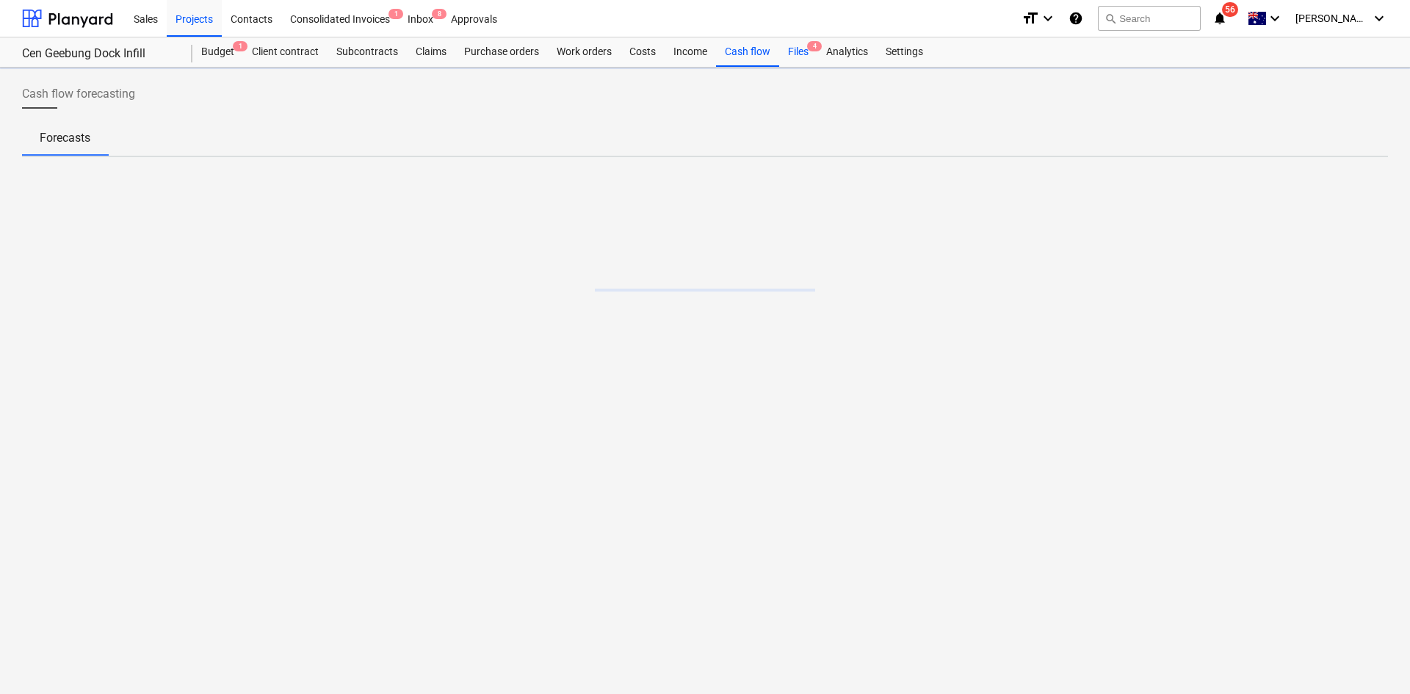
click at [795, 55] on div "Files 4" at bounding box center [798, 51] width 38 height 29
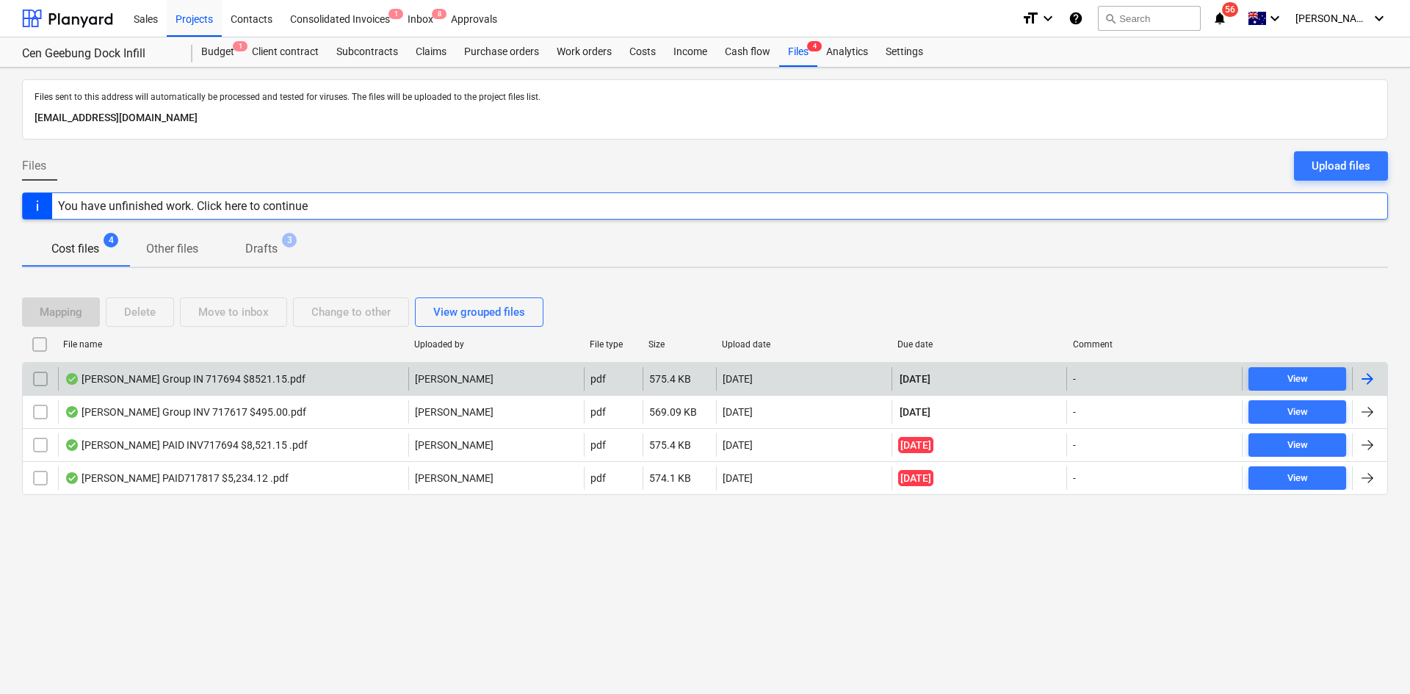
click at [258, 386] on div "Alex Fraser Group IN 717694 $8521.15.pdf" at bounding box center [233, 379] width 350 height 24
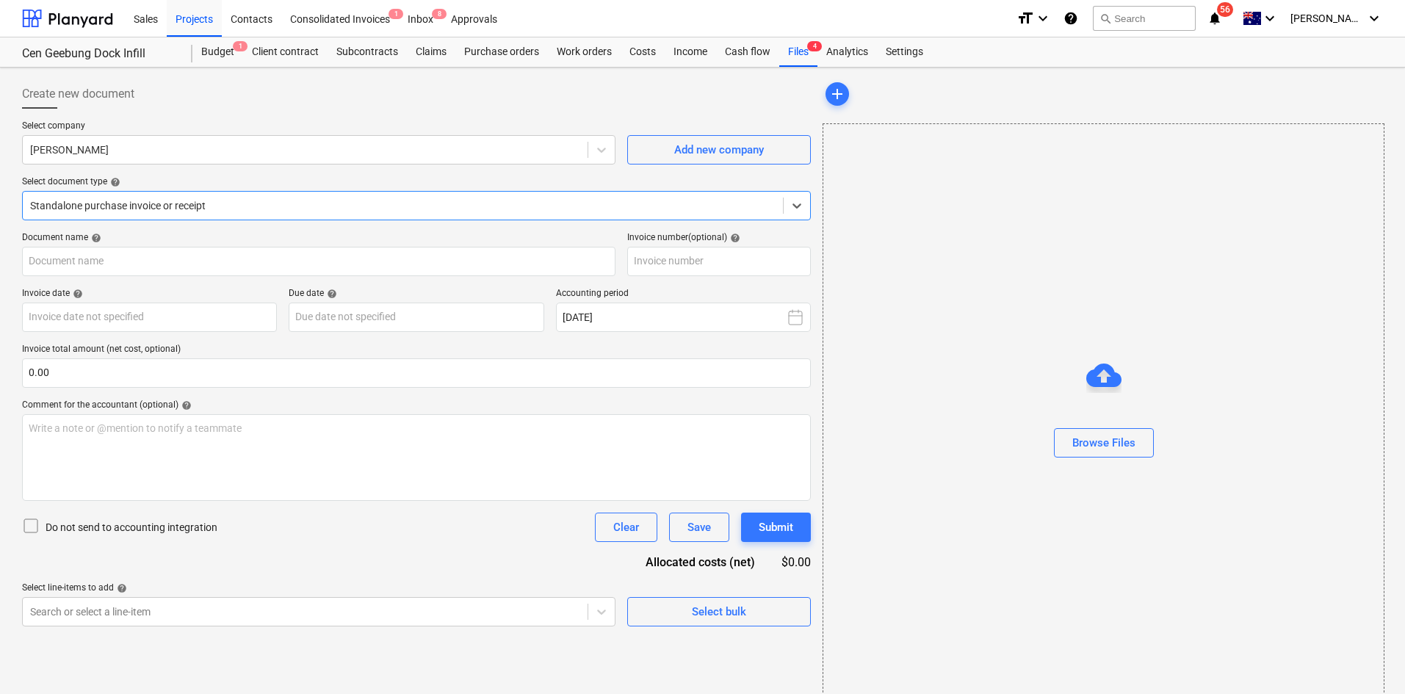
type input "717694"
type input "02 Oct 2025"
type input "30 Nov 2025"
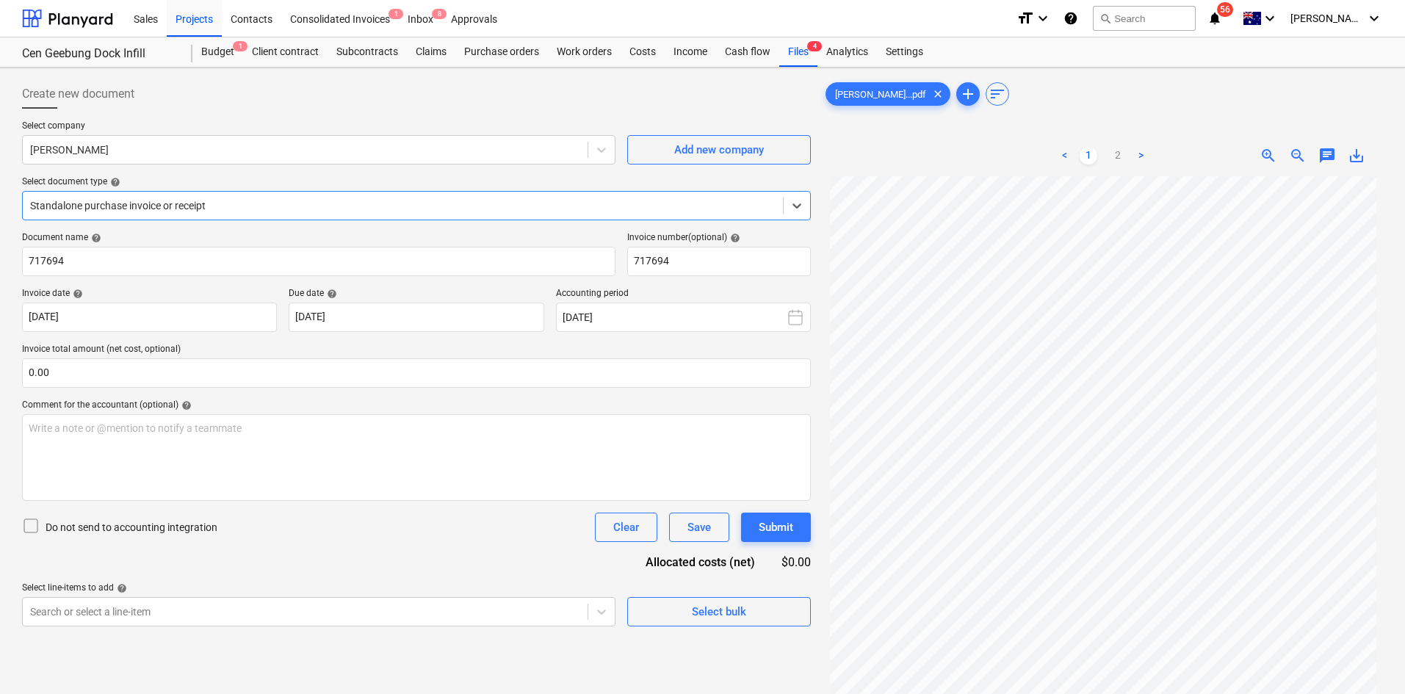
scroll to position [123, 0]
click at [193, 18] on div "Projects" at bounding box center [194, 17] width 55 height 37
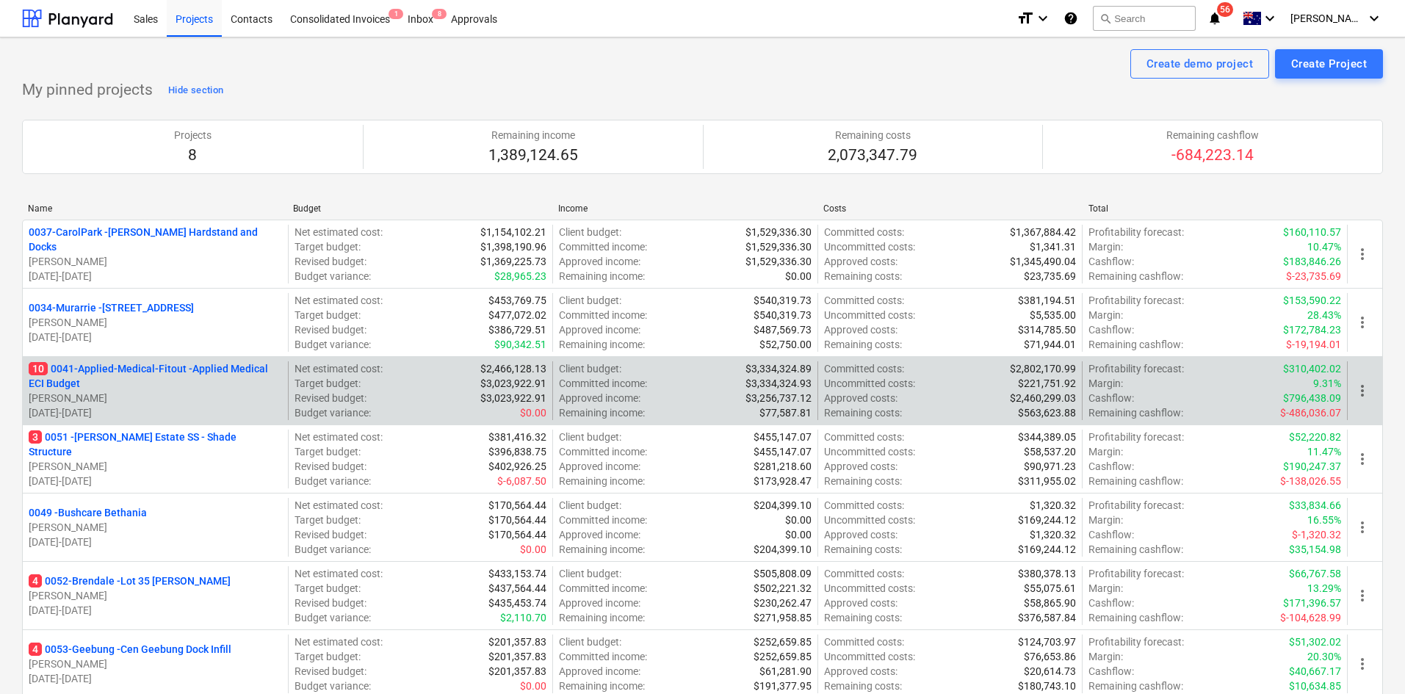
click at [217, 361] on div "10 0041-Applied-Medical-Fitout - Applied Medical ECI Budget T. Pawar 06.01.2025…" at bounding box center [702, 390] width 1361 height 68
click at [224, 360] on div "11 0041-Applied-Medical-Fitout - Applied Medical ECI Budget T. Pawar 06.01.2025…" at bounding box center [702, 390] width 1361 height 68
click at [220, 363] on p "11 0041-Applied-Medical-Fitout - Applied Medical ECI Budget" at bounding box center [155, 375] width 253 height 29
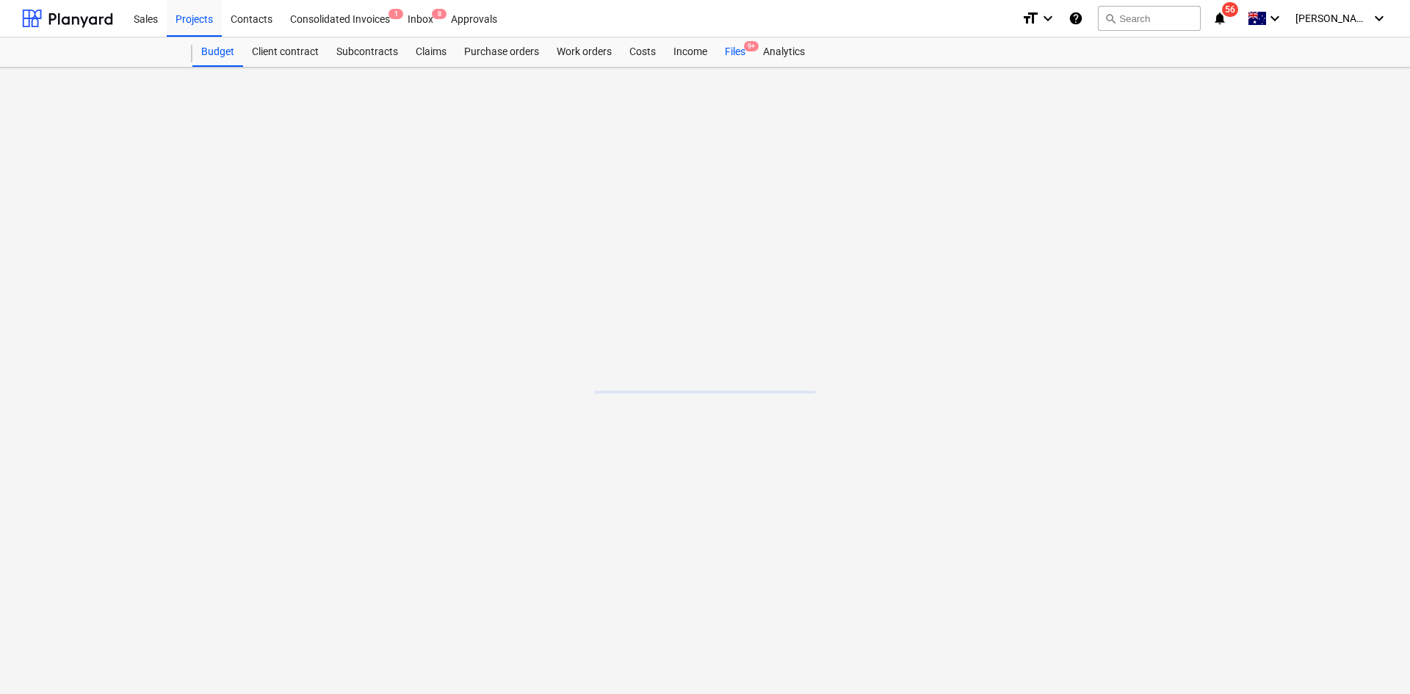
click at [743, 55] on div "Files 9+" at bounding box center [735, 51] width 38 height 29
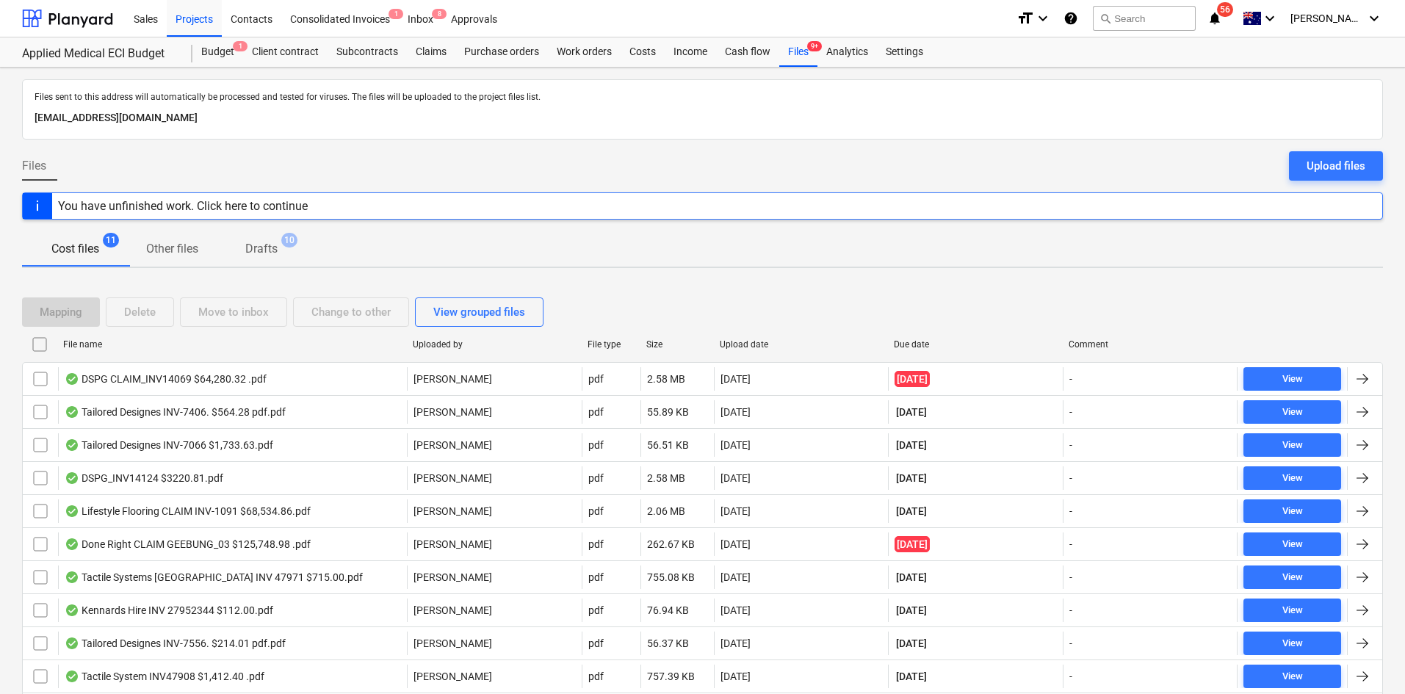
click at [909, 342] on div "Due date" at bounding box center [975, 344] width 163 height 10
checkbox input "false"
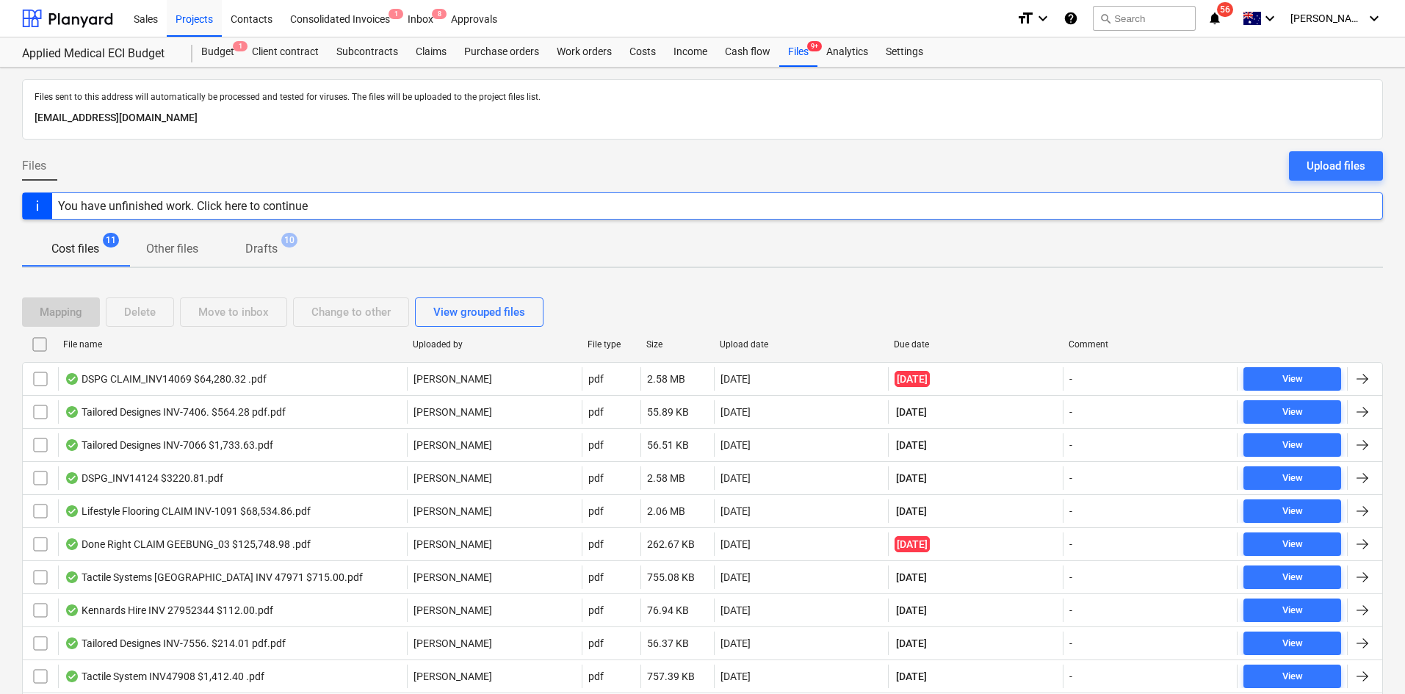
checkbox input "false"
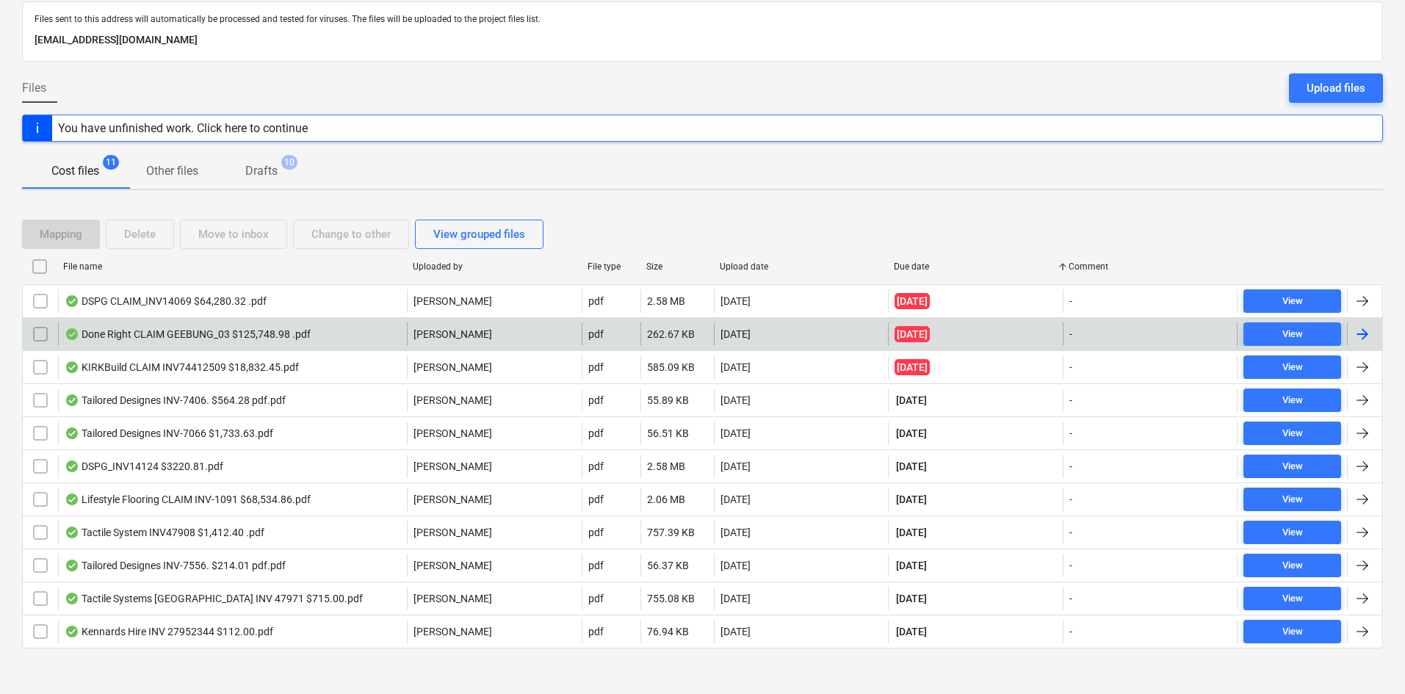
scroll to position [85, 0]
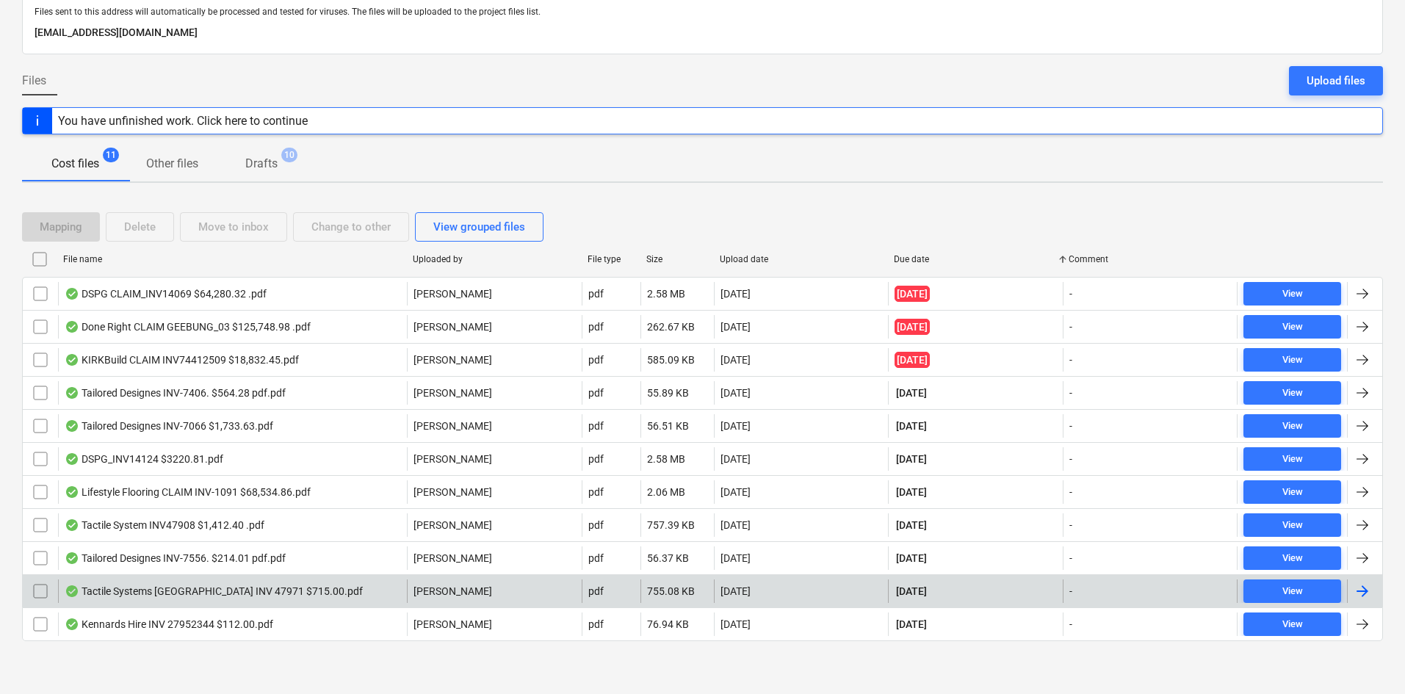
click at [297, 585] on div "Tactile Systems Australia INV 47971 $715.00.pdf" at bounding box center [214, 591] width 298 height 12
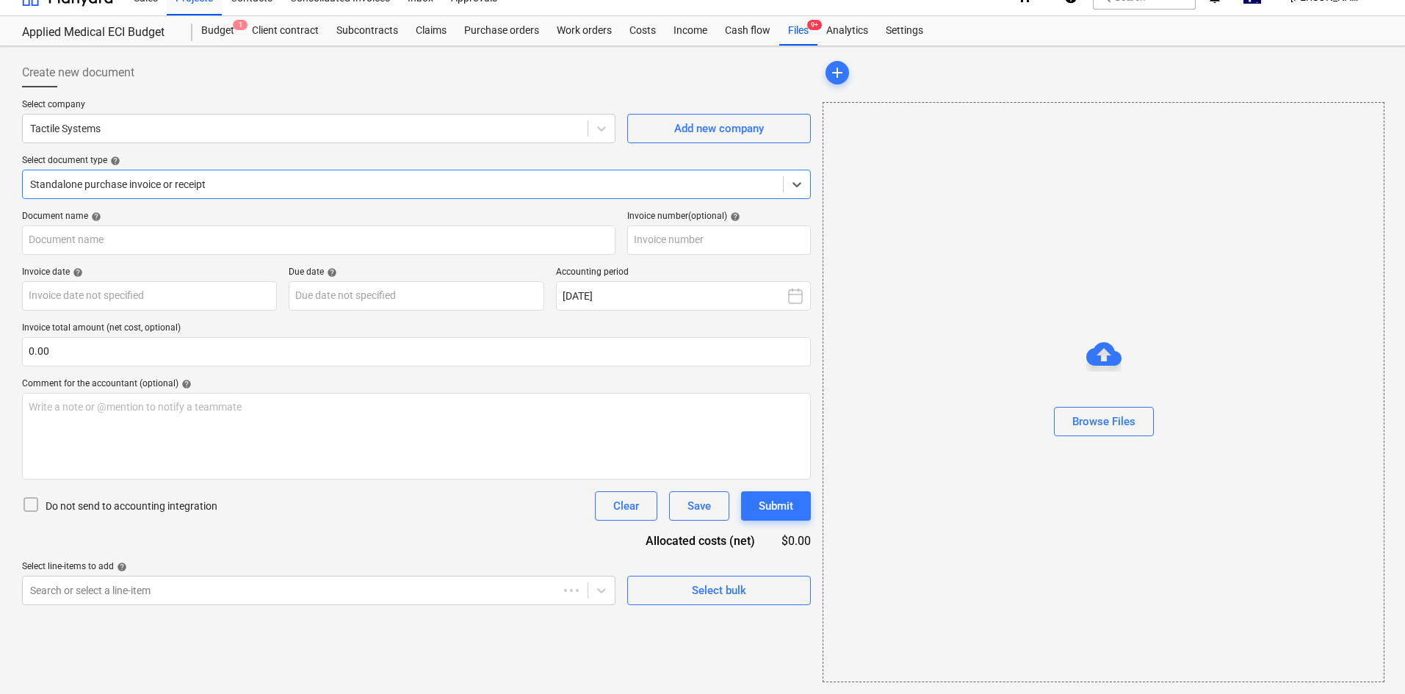
type input "47971"
type input "03 Oct 2025"
type input "30 Nov 2025"
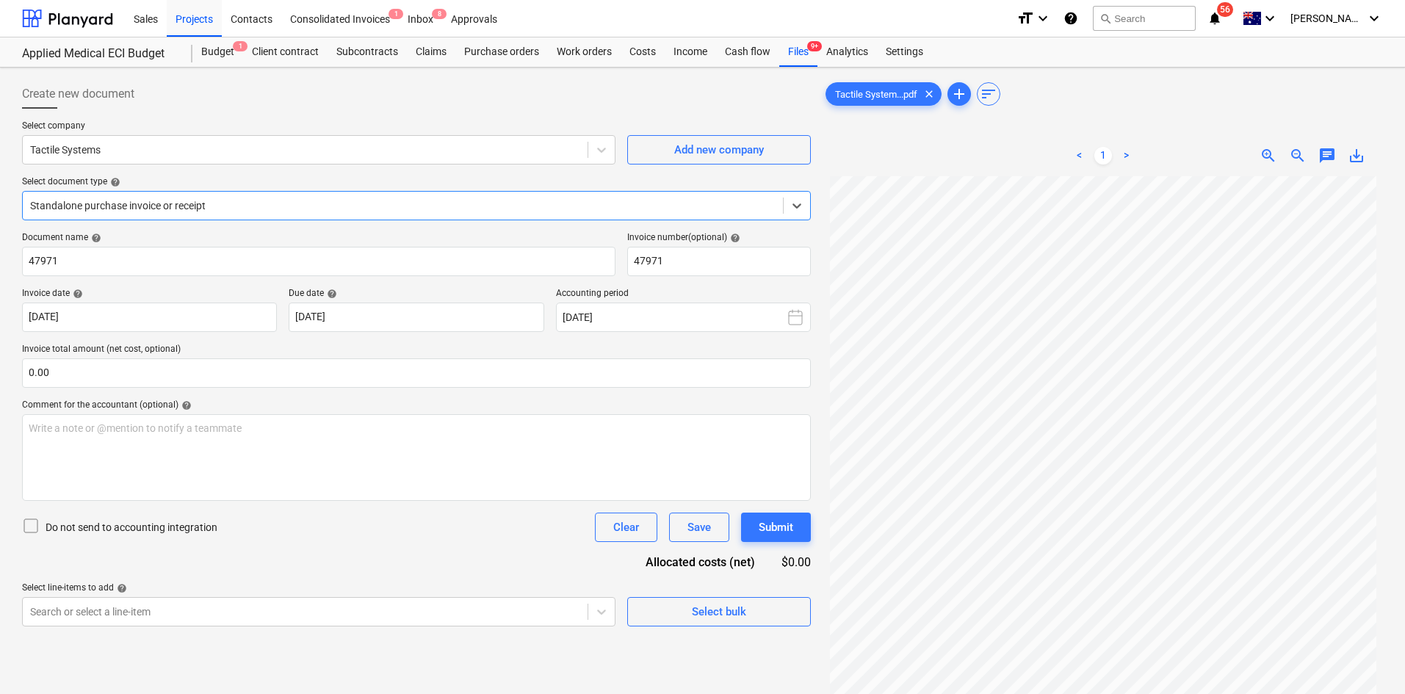
scroll to position [0, 0]
click at [804, 56] on div "Files 9+" at bounding box center [798, 51] width 38 height 29
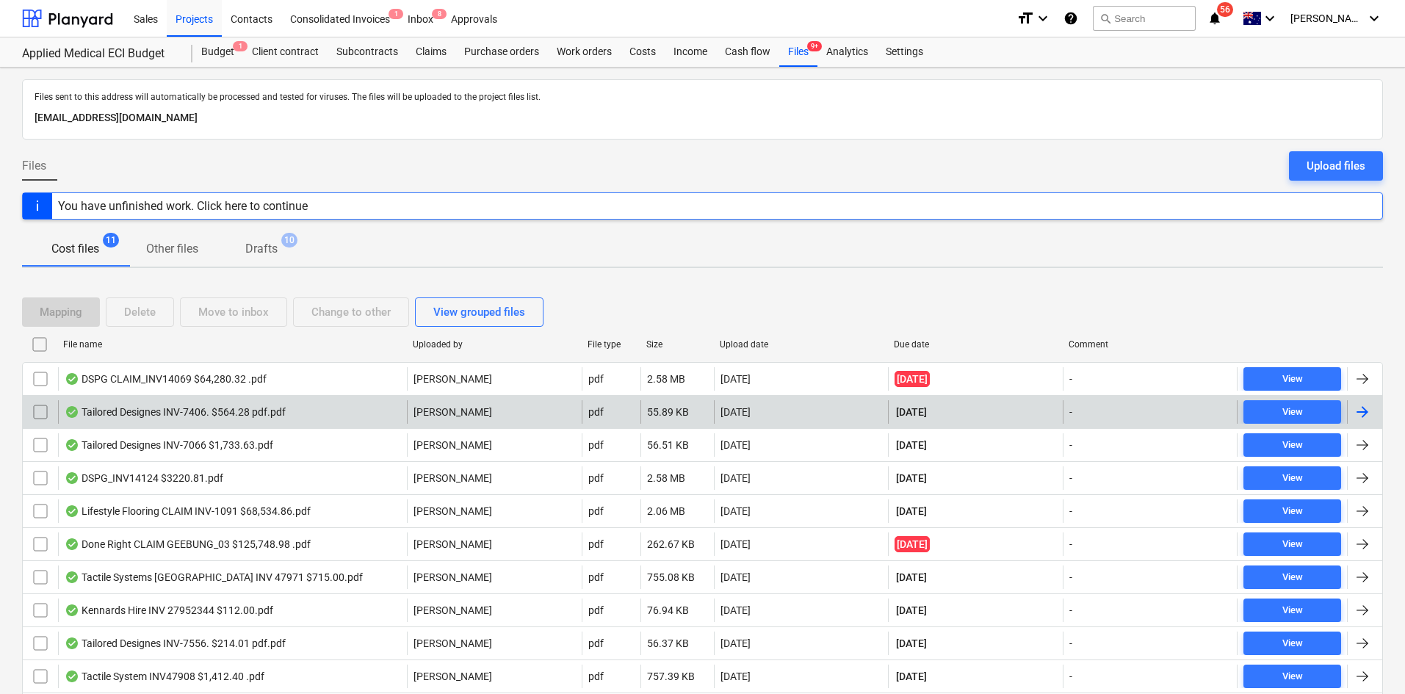
scroll to position [85, 0]
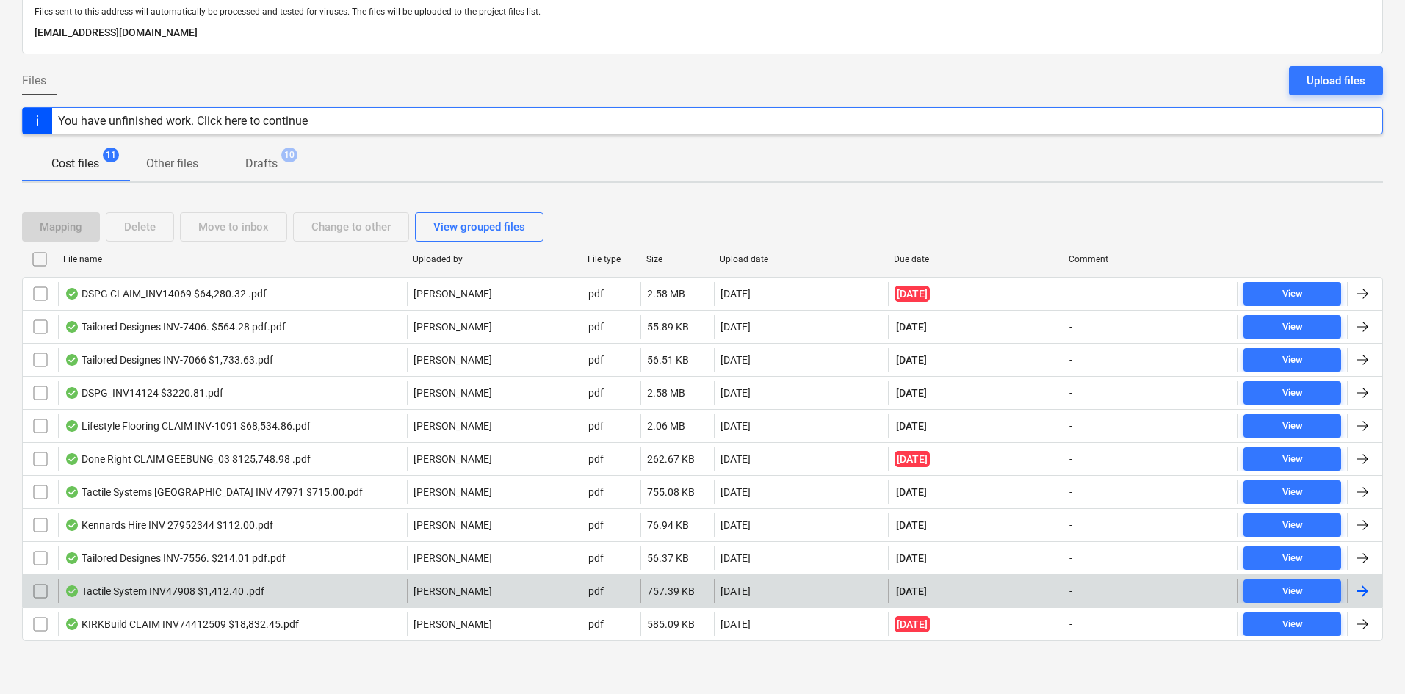
click at [277, 591] on div "Tactile System INV47908 $1,412.40 .pdf" at bounding box center [232, 592] width 349 height 24
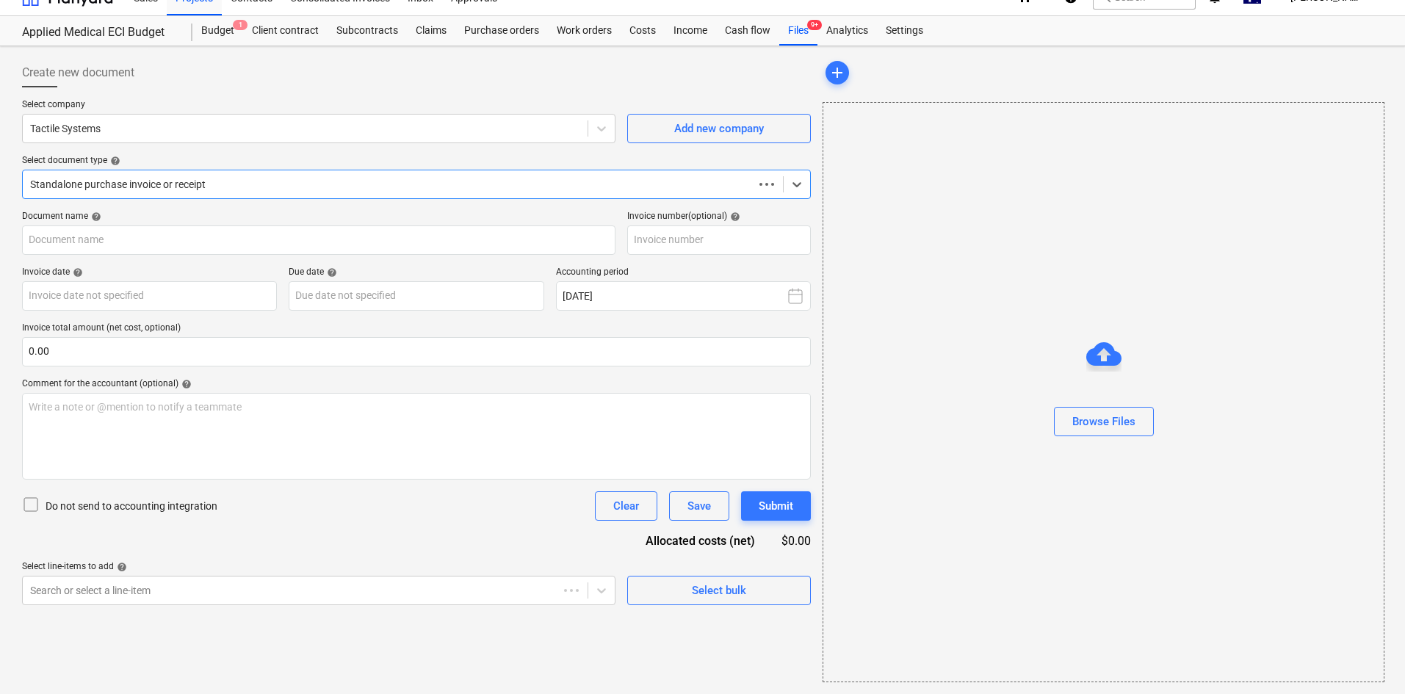
scroll to position [21, 0]
type input "47908"
type input "30 Sep 2025"
type input "30 Oct 2025"
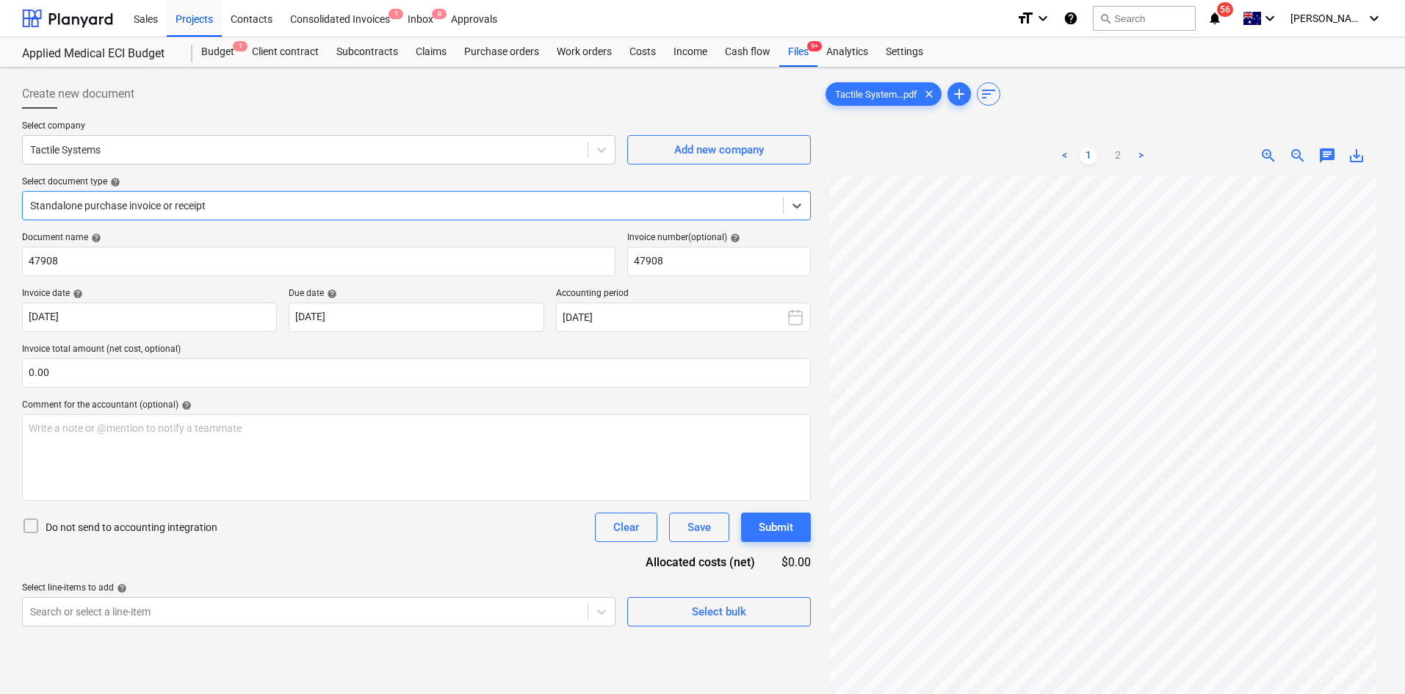
scroll to position [0, 0]
click at [801, 51] on div "Files 9+" at bounding box center [798, 51] width 38 height 29
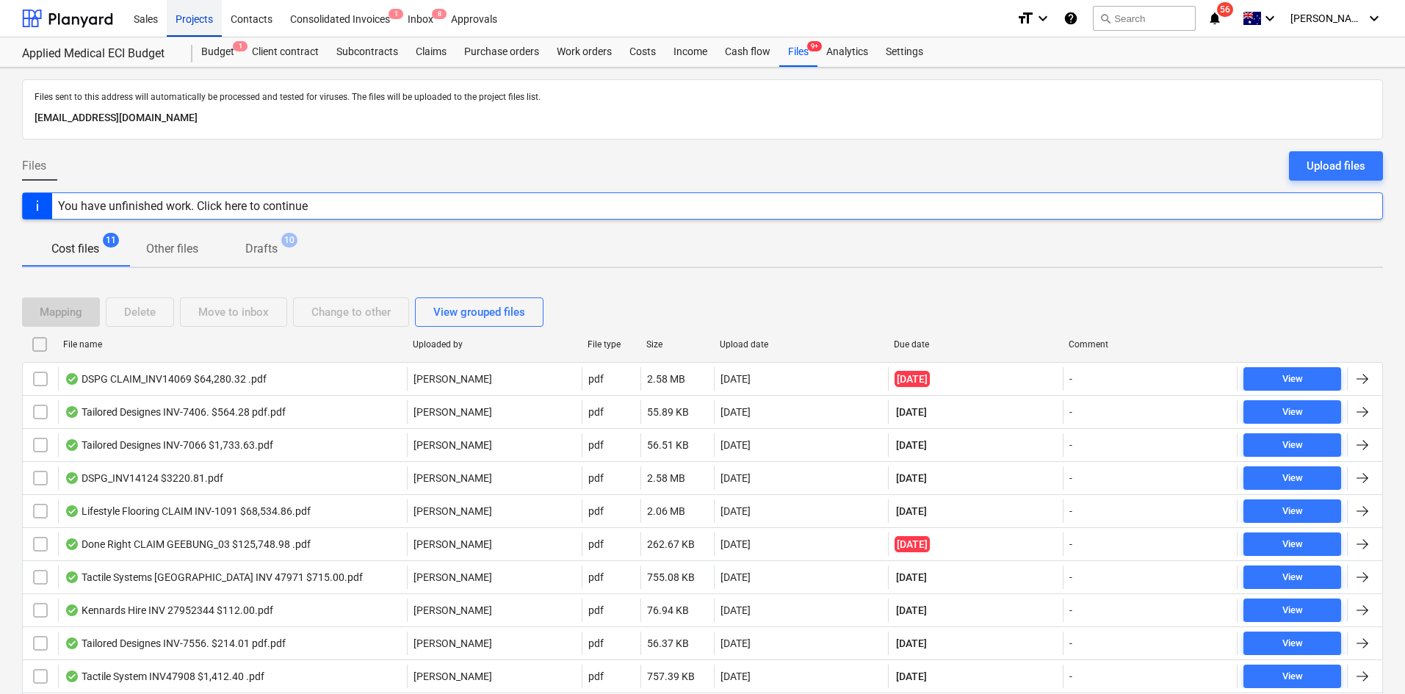
click at [207, 34] on div "Projects" at bounding box center [194, 17] width 55 height 37
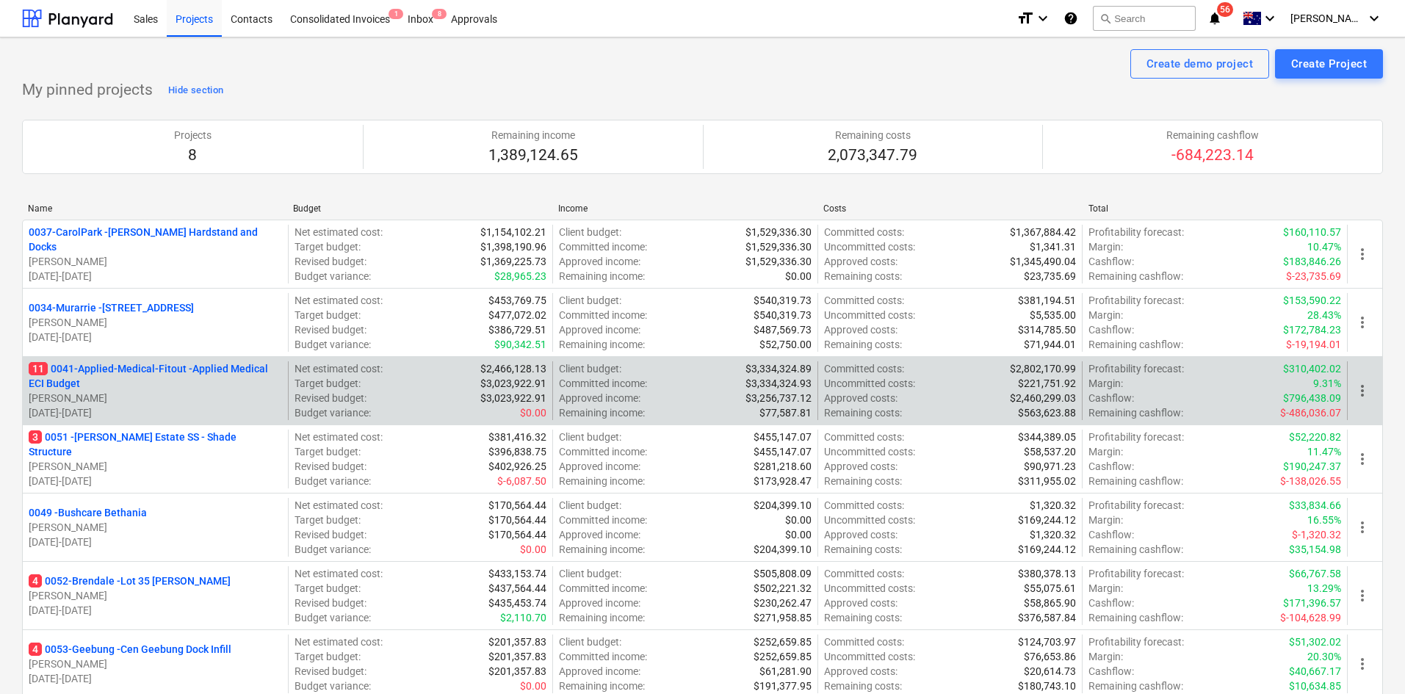
click at [177, 368] on p "11 0041-Applied-Medical-Fitout - Applied Medical ECI Budget" at bounding box center [155, 375] width 253 height 29
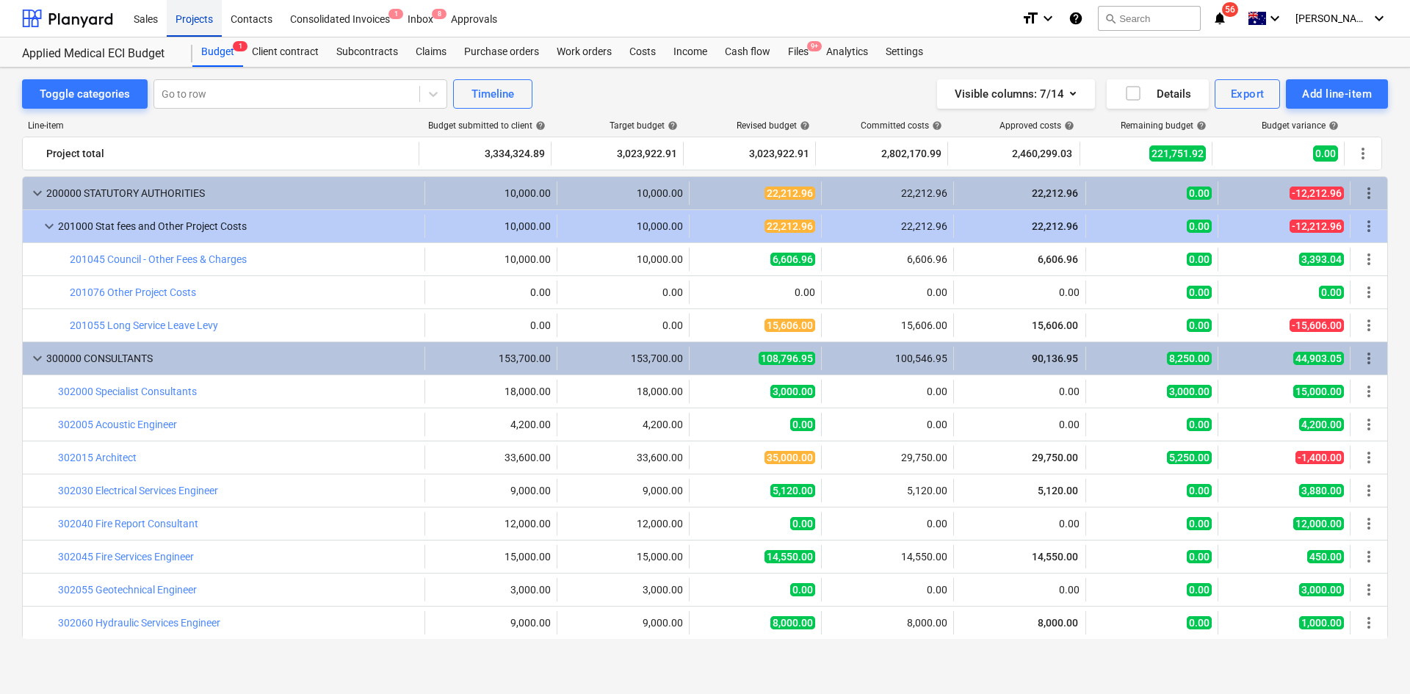
click at [194, 16] on div "Projects" at bounding box center [194, 17] width 55 height 37
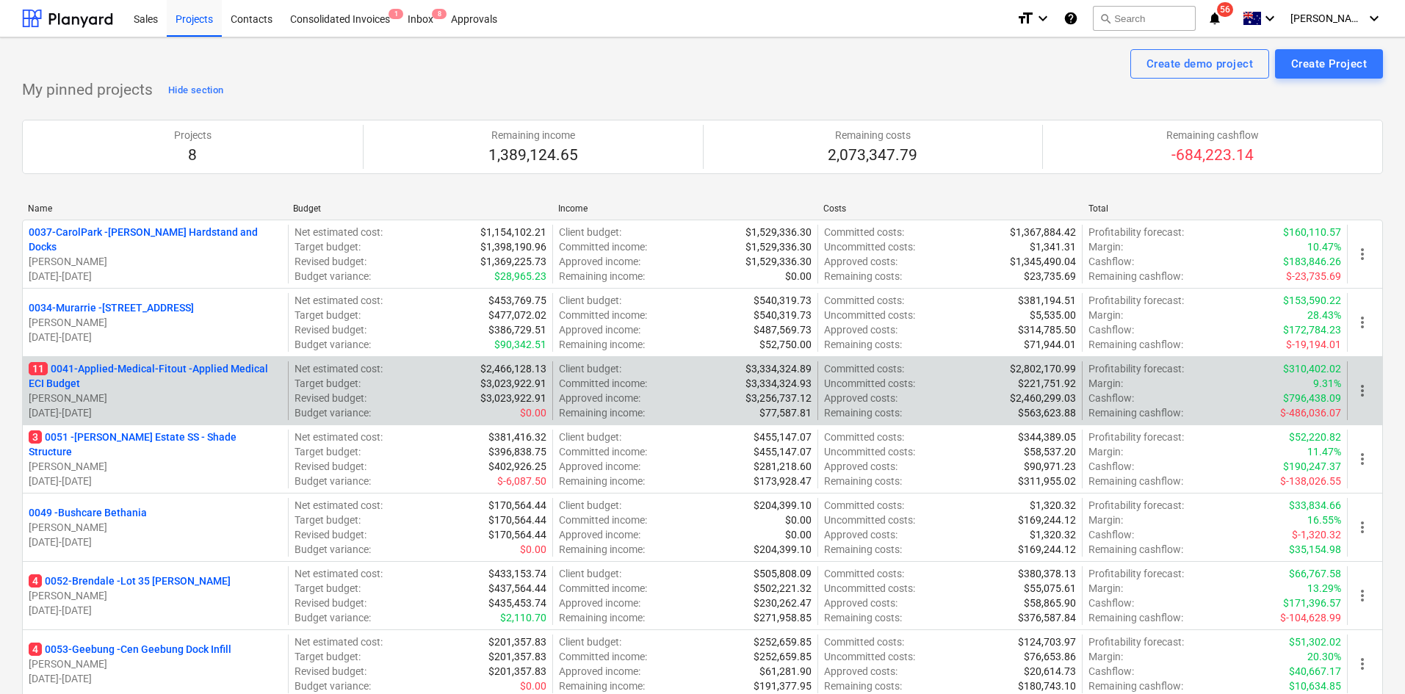
click at [127, 367] on p "11 0041-Applied-Medical-Fitout - Applied Medical ECI Budget" at bounding box center [155, 375] width 253 height 29
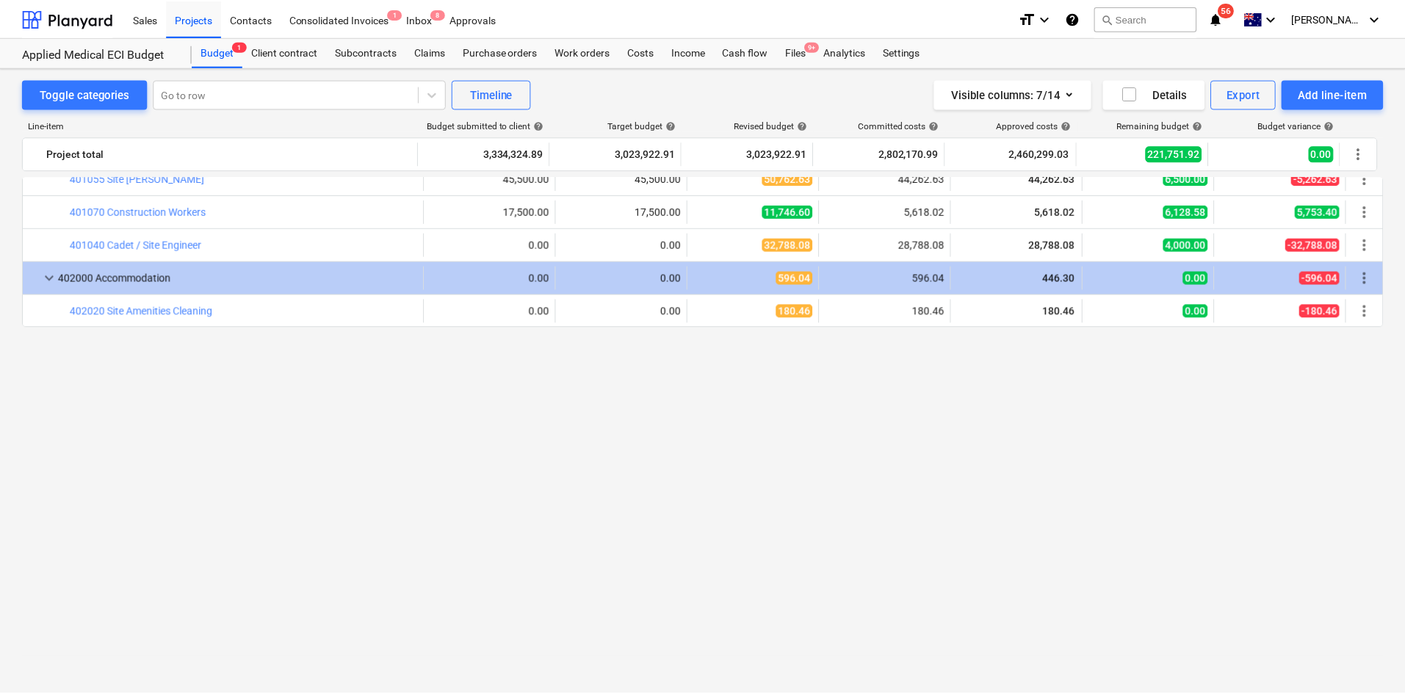
scroll to position [441, 0]
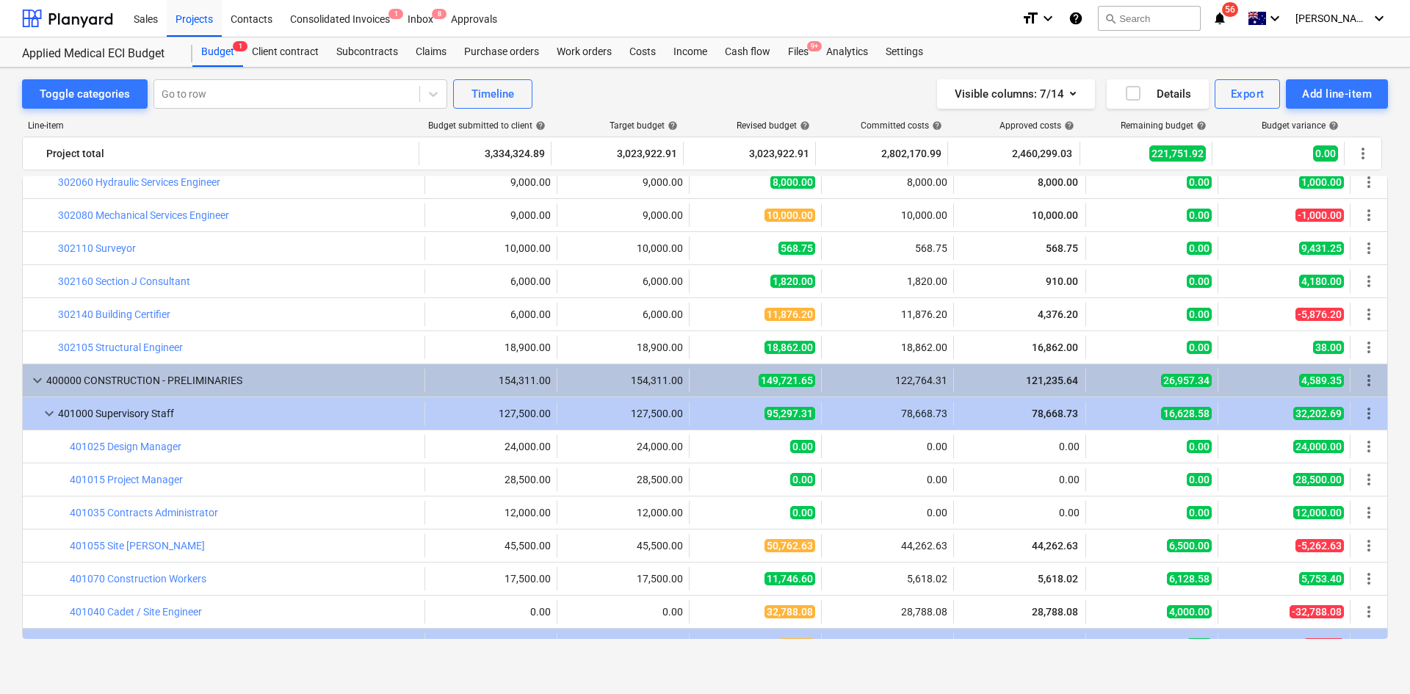
click at [804, 37] on div "Sales Projects Contacts Consolidated Invoices 1 Inbox 8 Approvals format_size k…" at bounding box center [705, 18] width 1410 height 37
click at [801, 56] on div "Files 9+" at bounding box center [798, 51] width 38 height 29
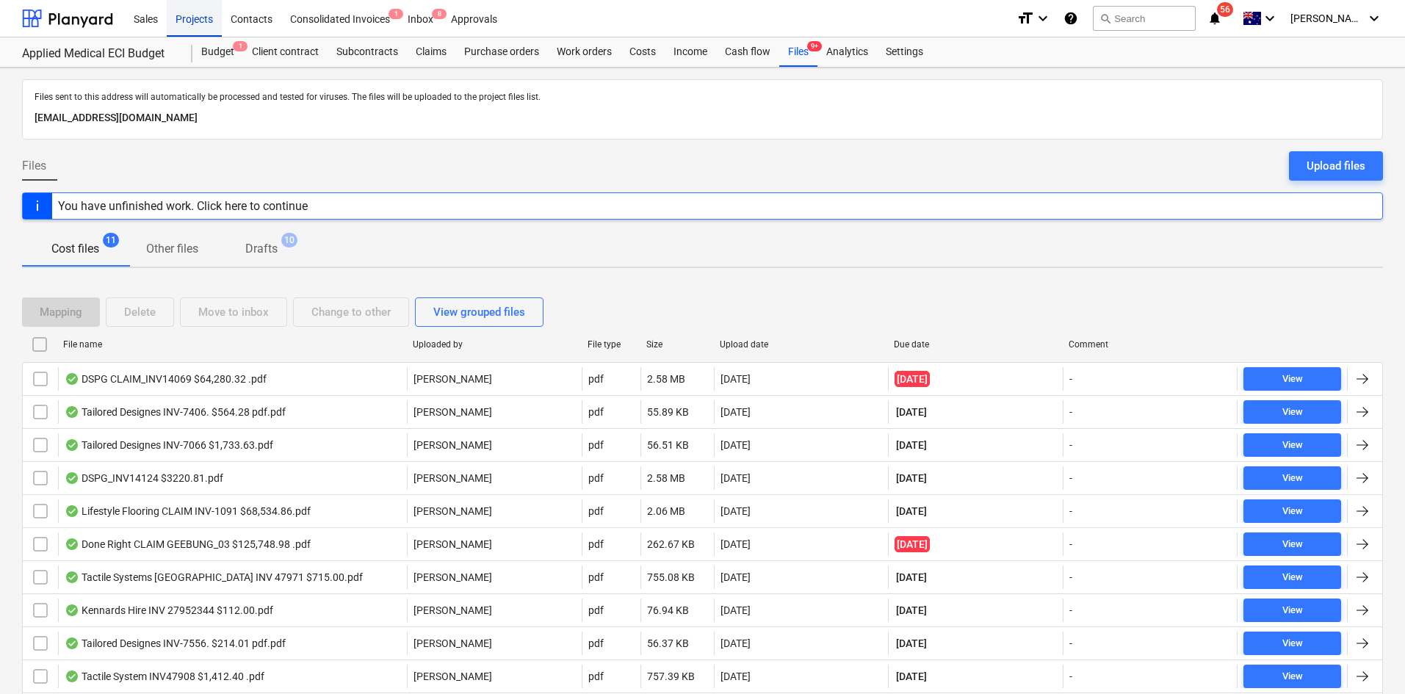
click at [191, 8] on div "Projects" at bounding box center [194, 17] width 55 height 37
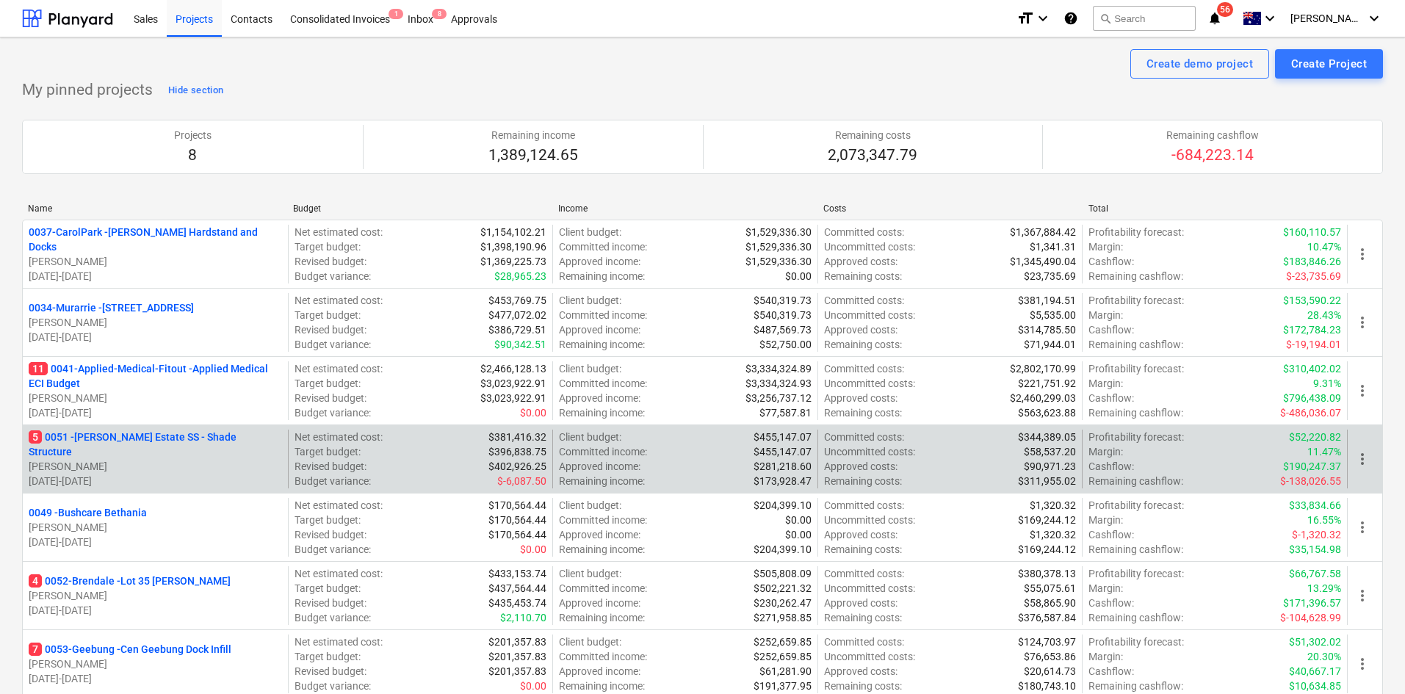
click at [157, 444] on p "5 0051 - Patrick Estate SS - Shade Structure" at bounding box center [155, 444] width 253 height 29
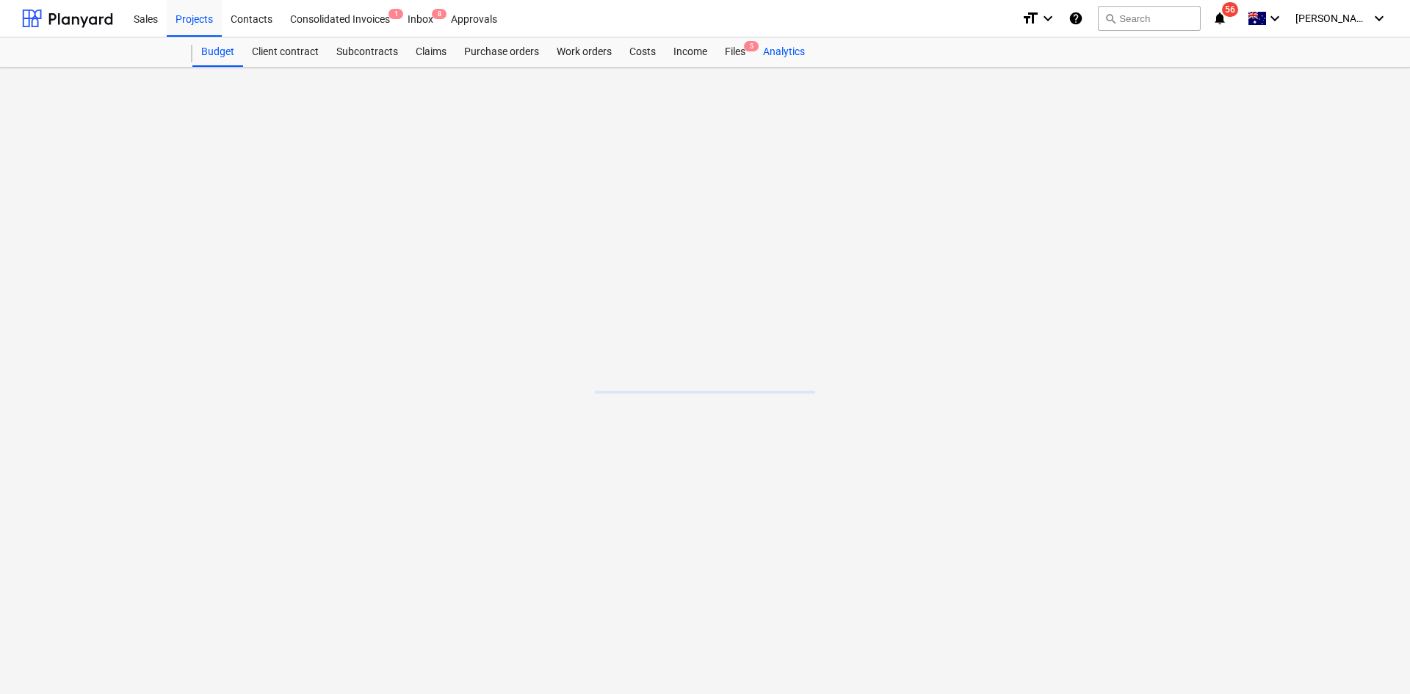
click at [757, 58] on div "Analytics" at bounding box center [784, 51] width 60 height 29
click at [754, 58] on div "Analytics" at bounding box center [784, 51] width 60 height 29
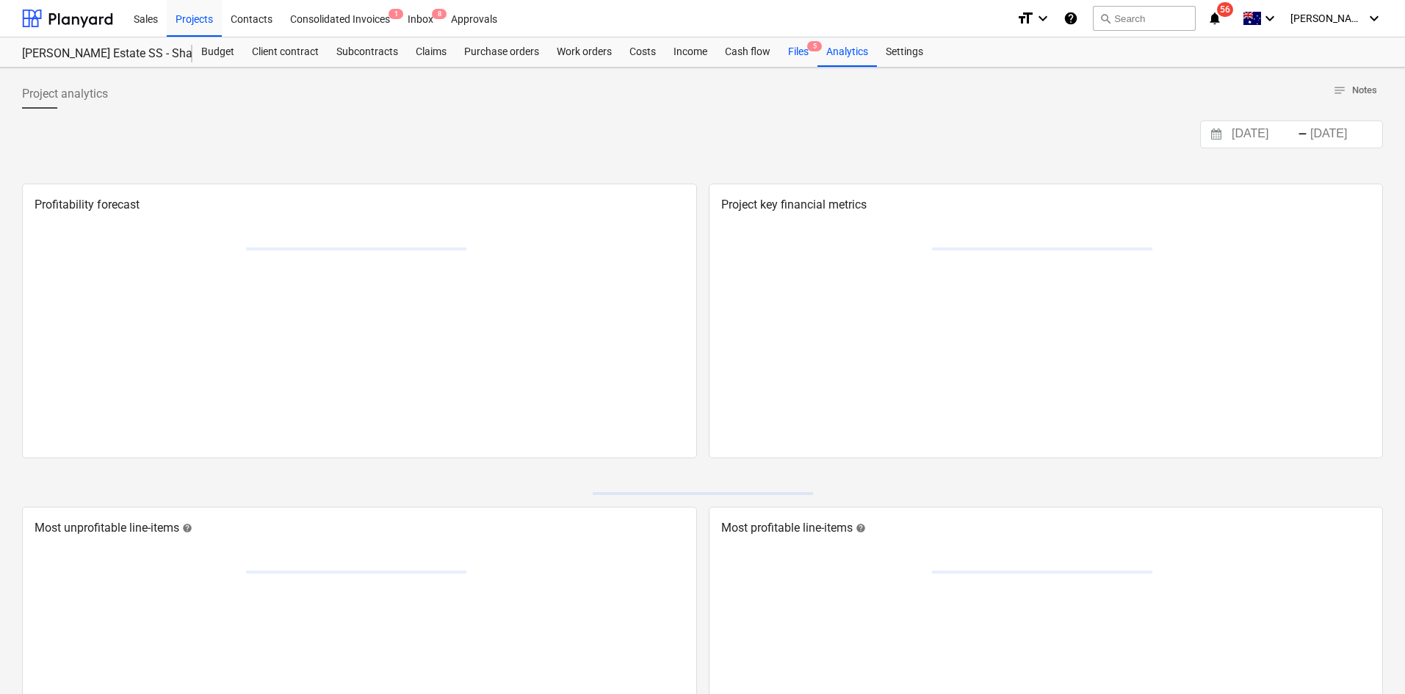
click at [790, 49] on div "Files 5" at bounding box center [798, 51] width 38 height 29
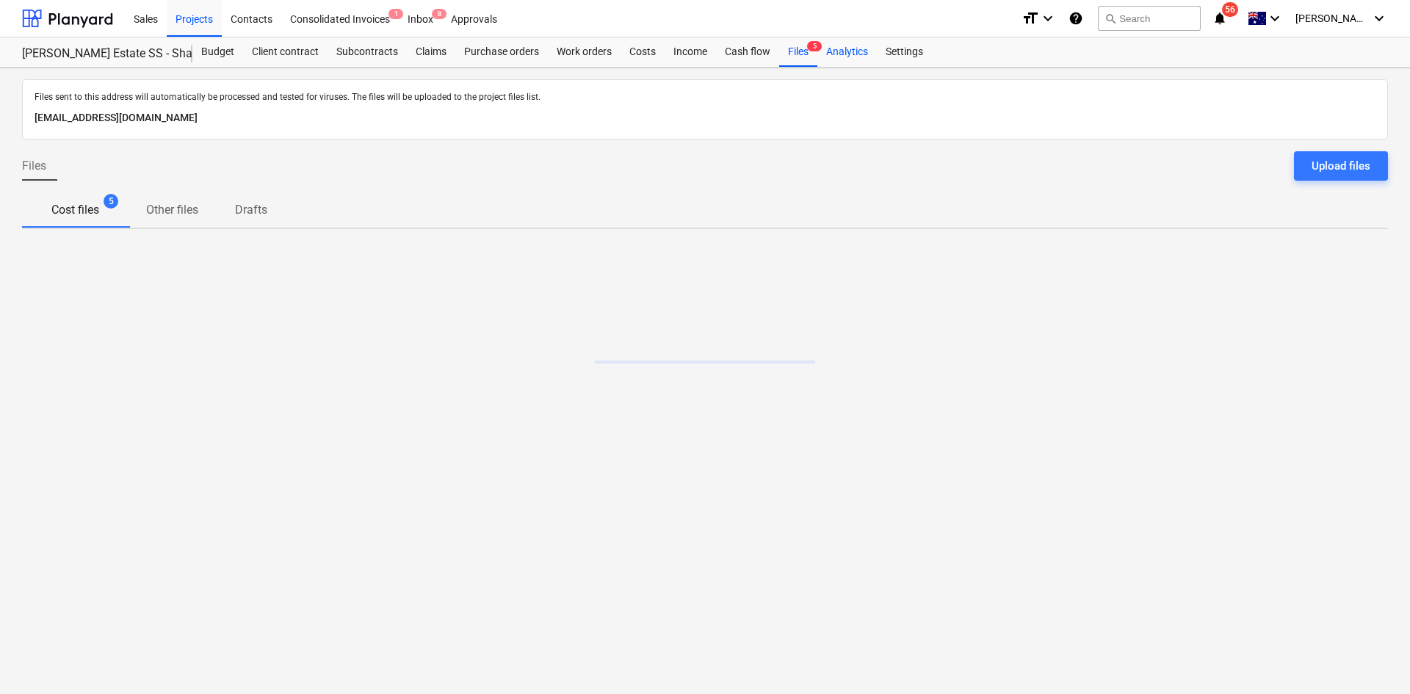
click at [846, 51] on div "Analytics" at bounding box center [848, 51] width 60 height 29
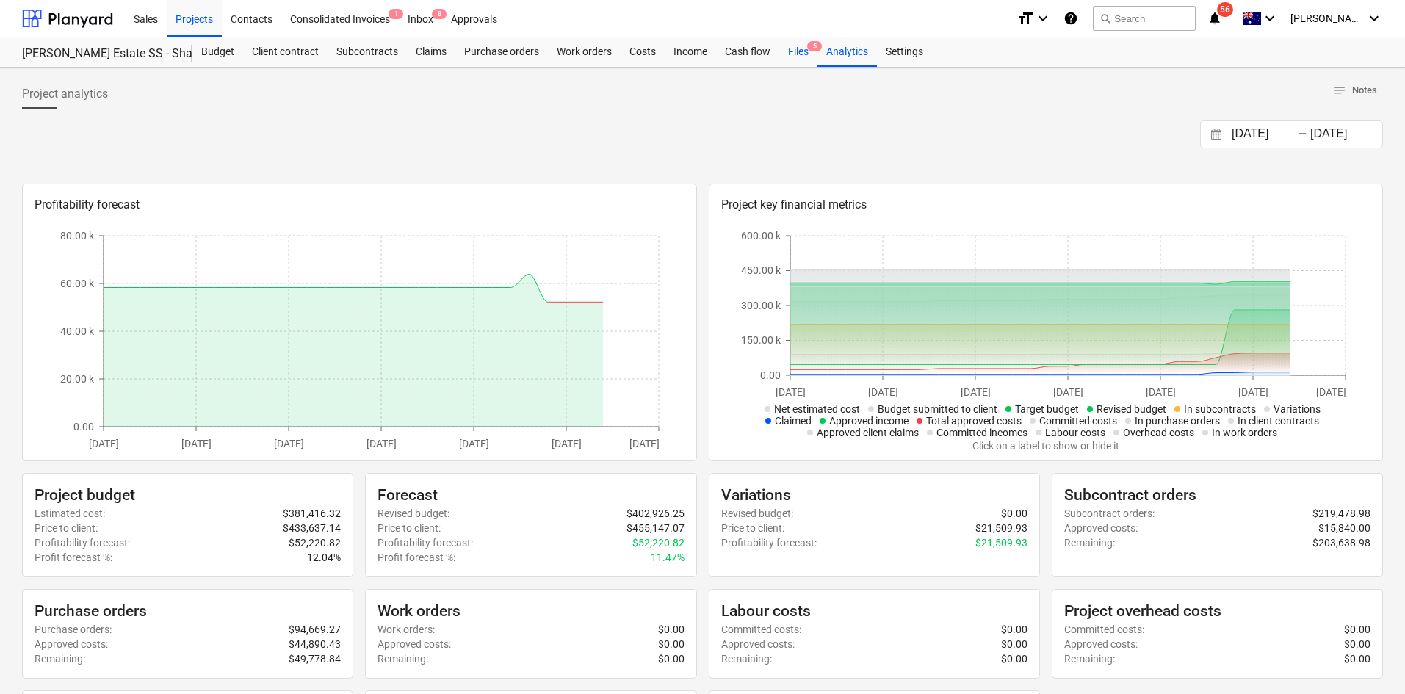
click at [804, 52] on div "Files 5" at bounding box center [798, 51] width 38 height 29
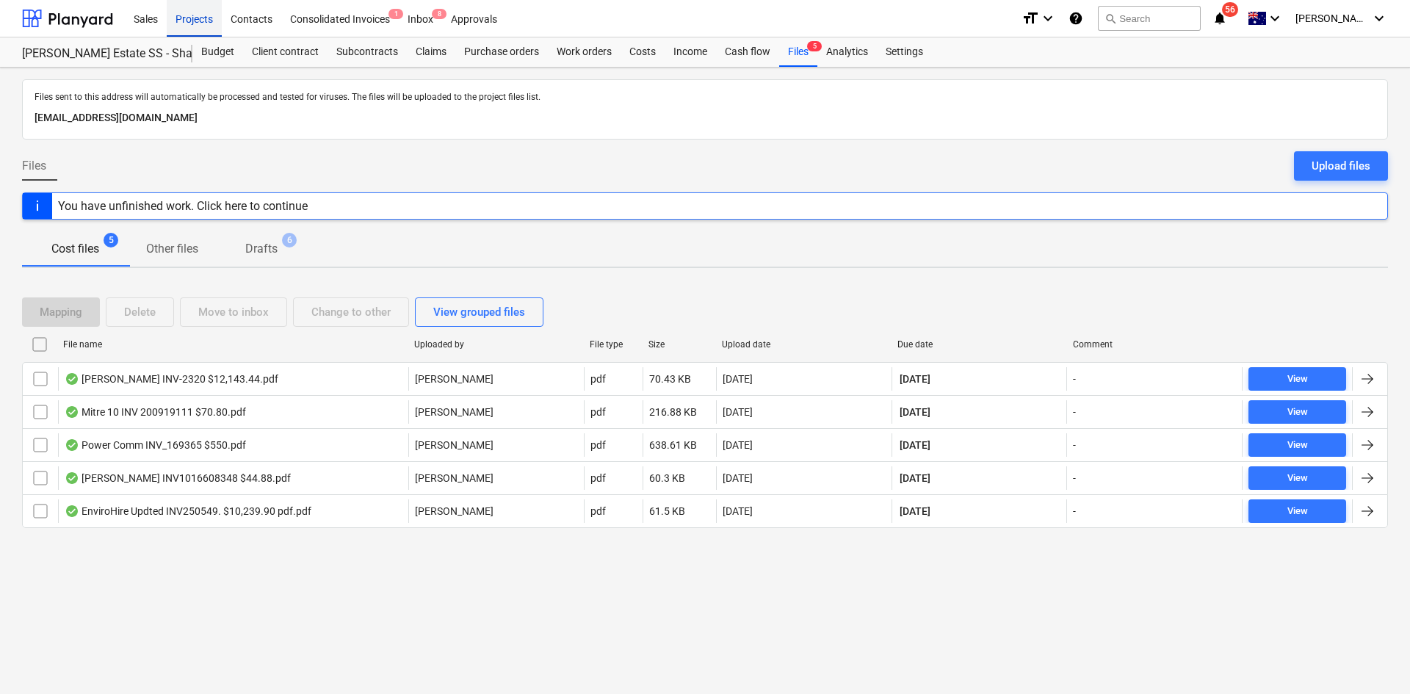
click at [203, 18] on div "Projects" at bounding box center [194, 17] width 55 height 37
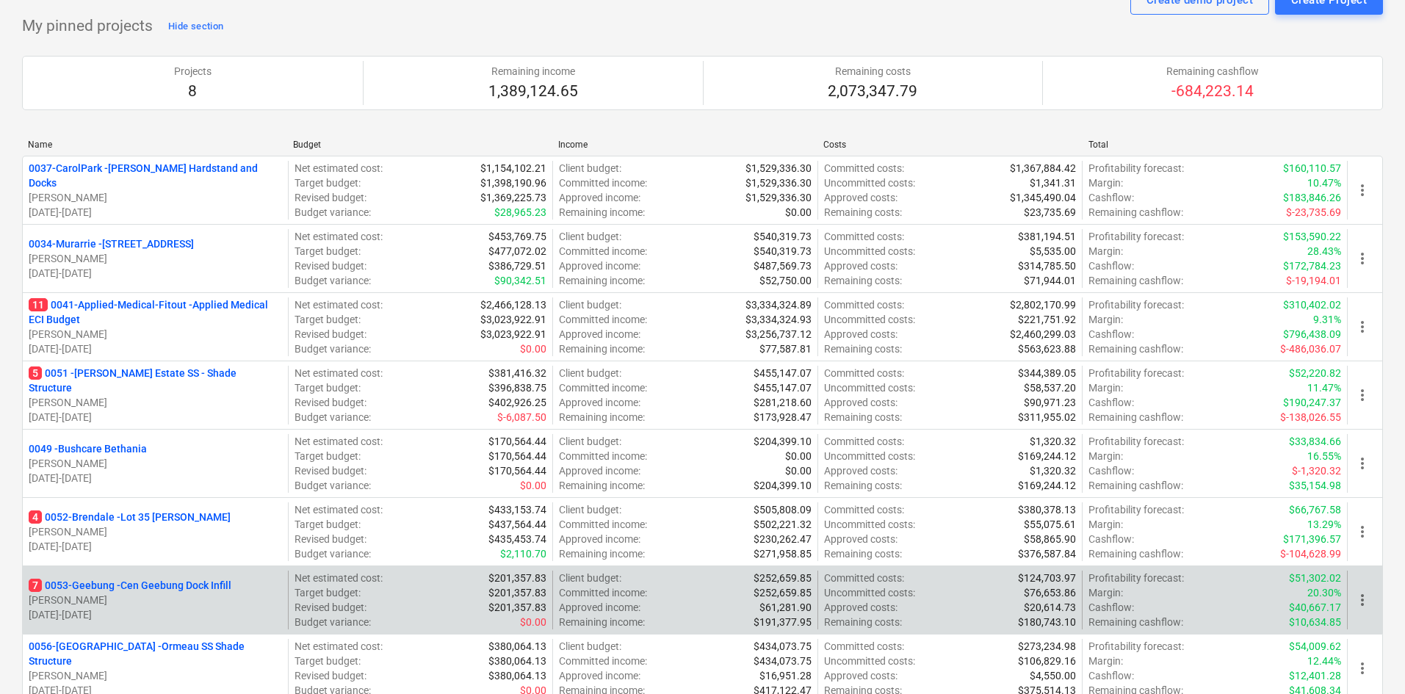
scroll to position [147, 0]
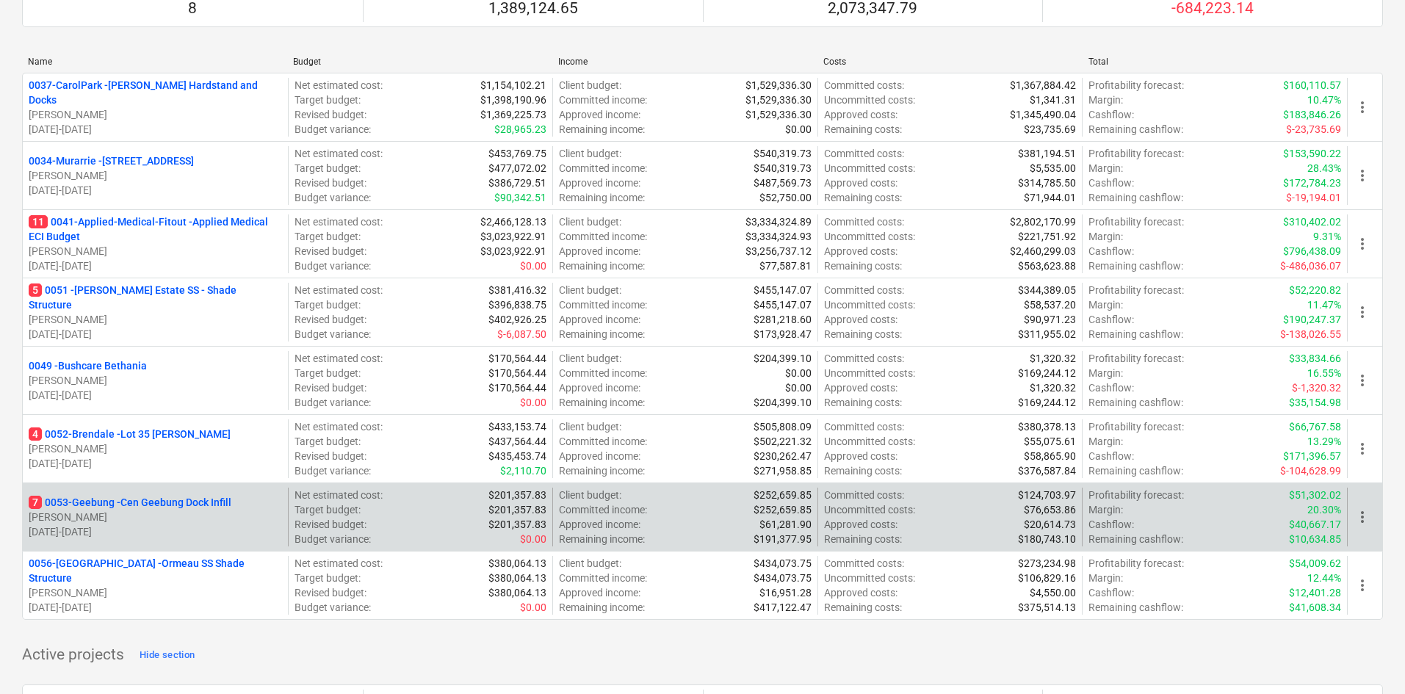
click at [183, 491] on div "7 0053-Geebung - Cen Geebung Dock Infill T. Pawar 12.09.2025 - 31.12.2025" at bounding box center [155, 517] width 265 height 59
click at [179, 502] on p "7 0053-Geebung - Cen Geebung Dock Infill" at bounding box center [130, 502] width 203 height 15
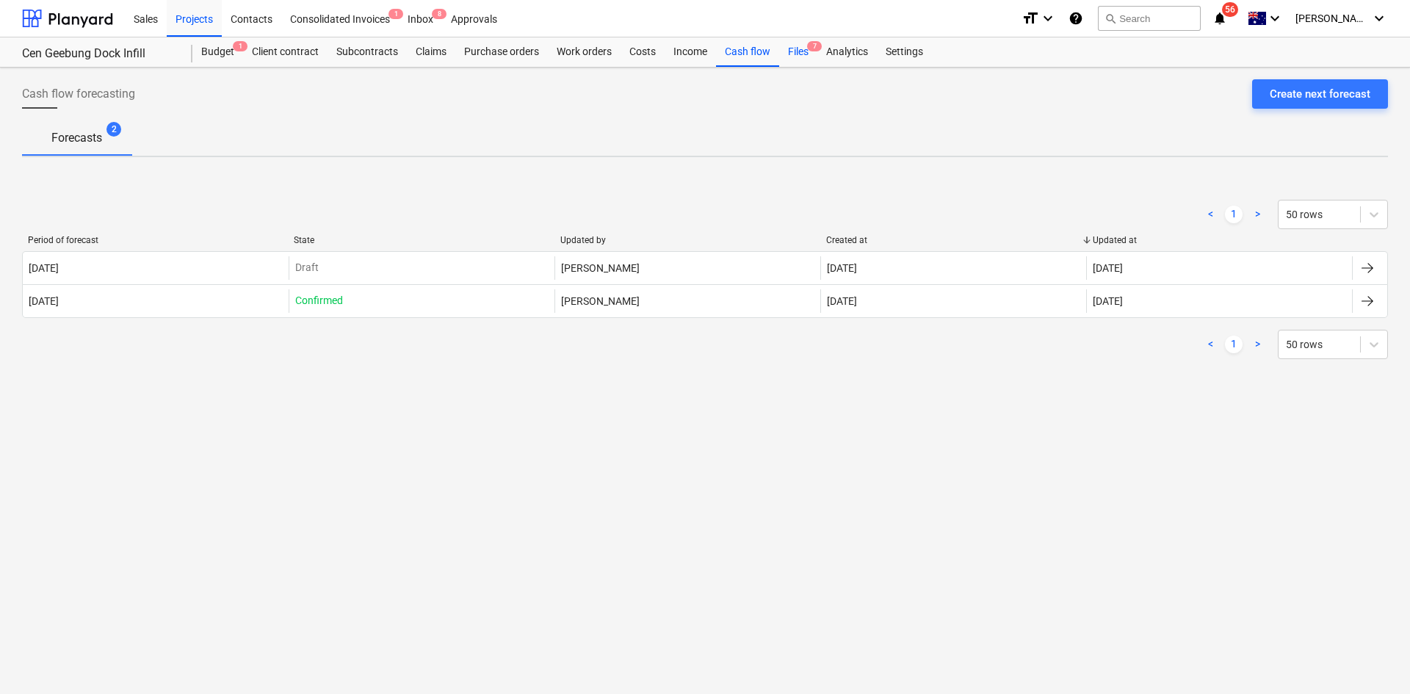
click at [816, 55] on div "Files 7" at bounding box center [798, 51] width 38 height 29
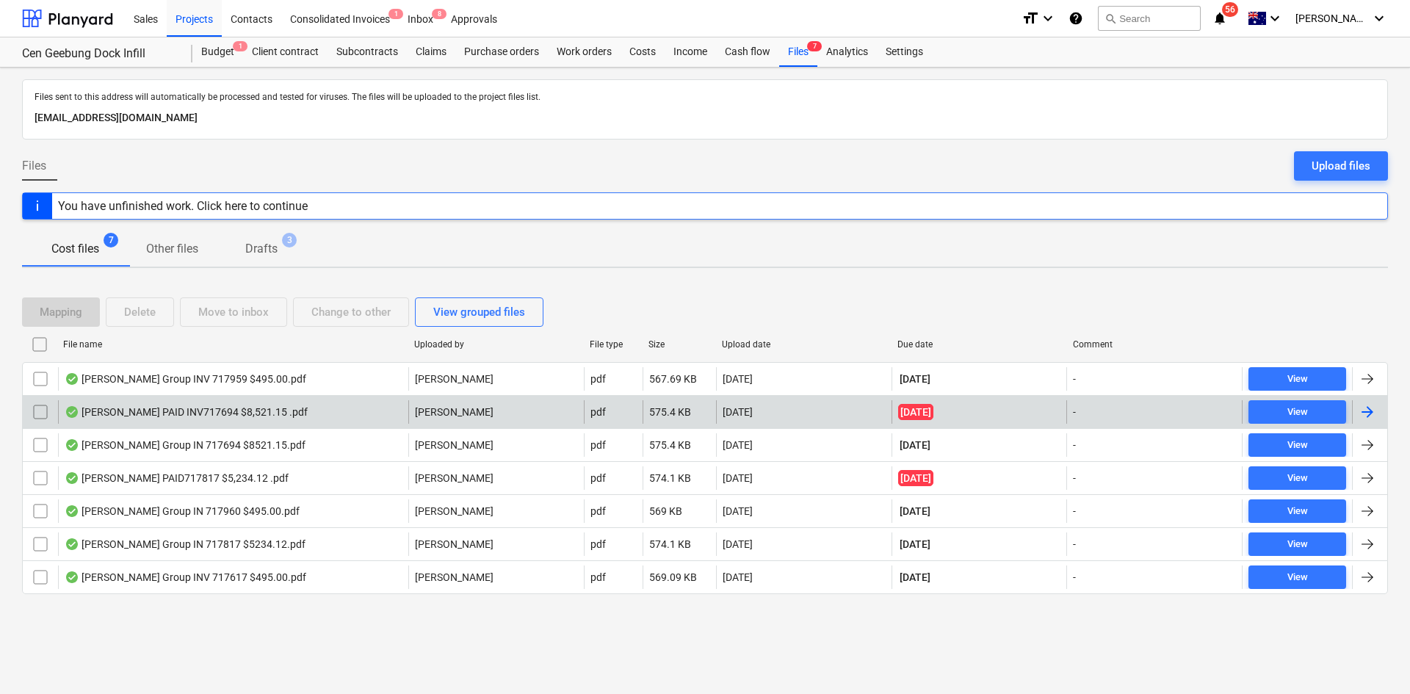
click at [291, 422] on div "[PERSON_NAME] PAID INV717694 $8,521.15 .pdf" at bounding box center [233, 412] width 350 height 24
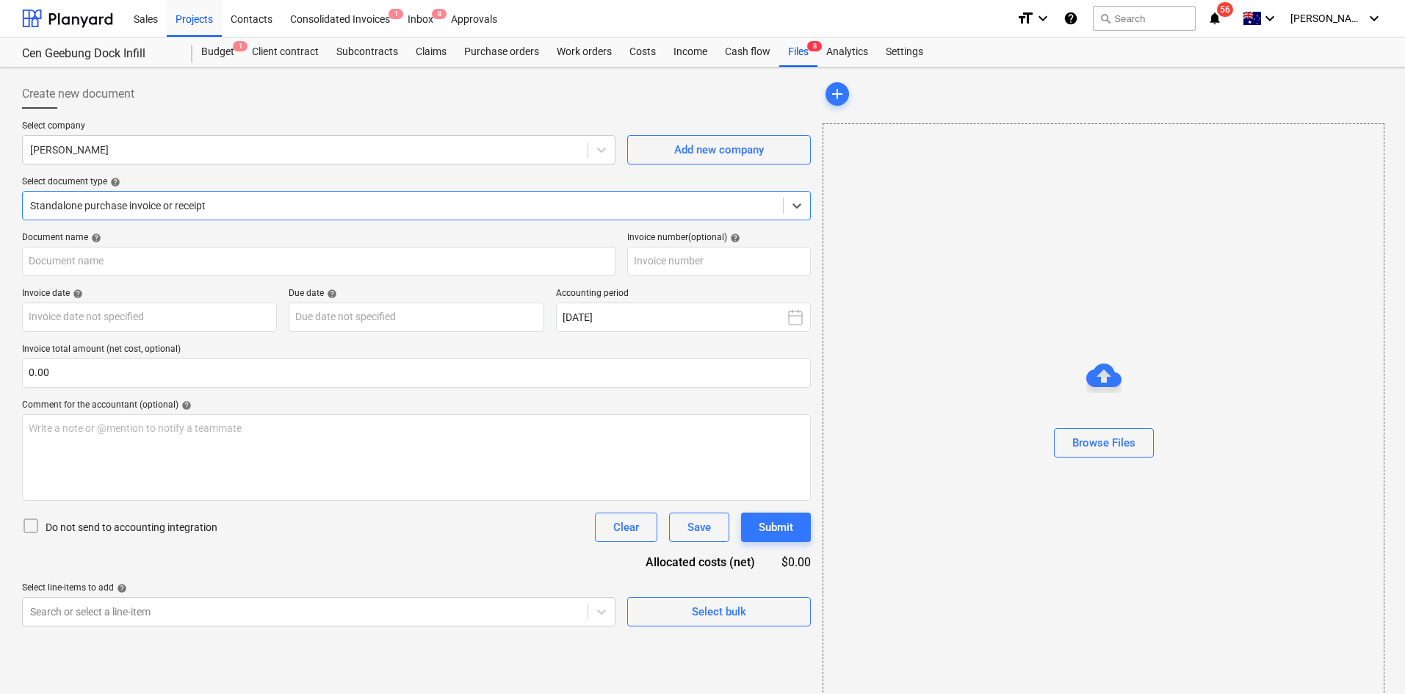
type input "717694"
type input "02 Oct 2025"
type input "13 Oct 2025"
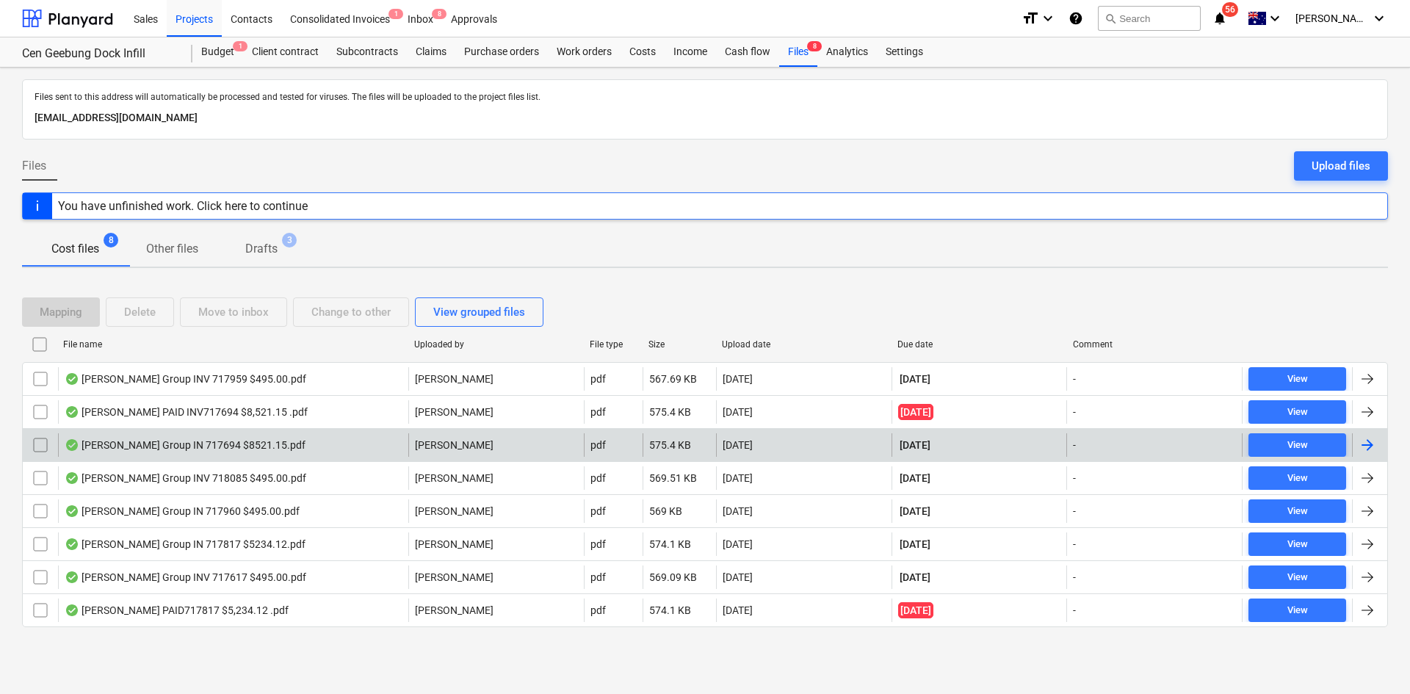
click at [335, 442] on div "Alex Fraser Group IN 717694 $8521.15.pdf" at bounding box center [233, 445] width 350 height 24
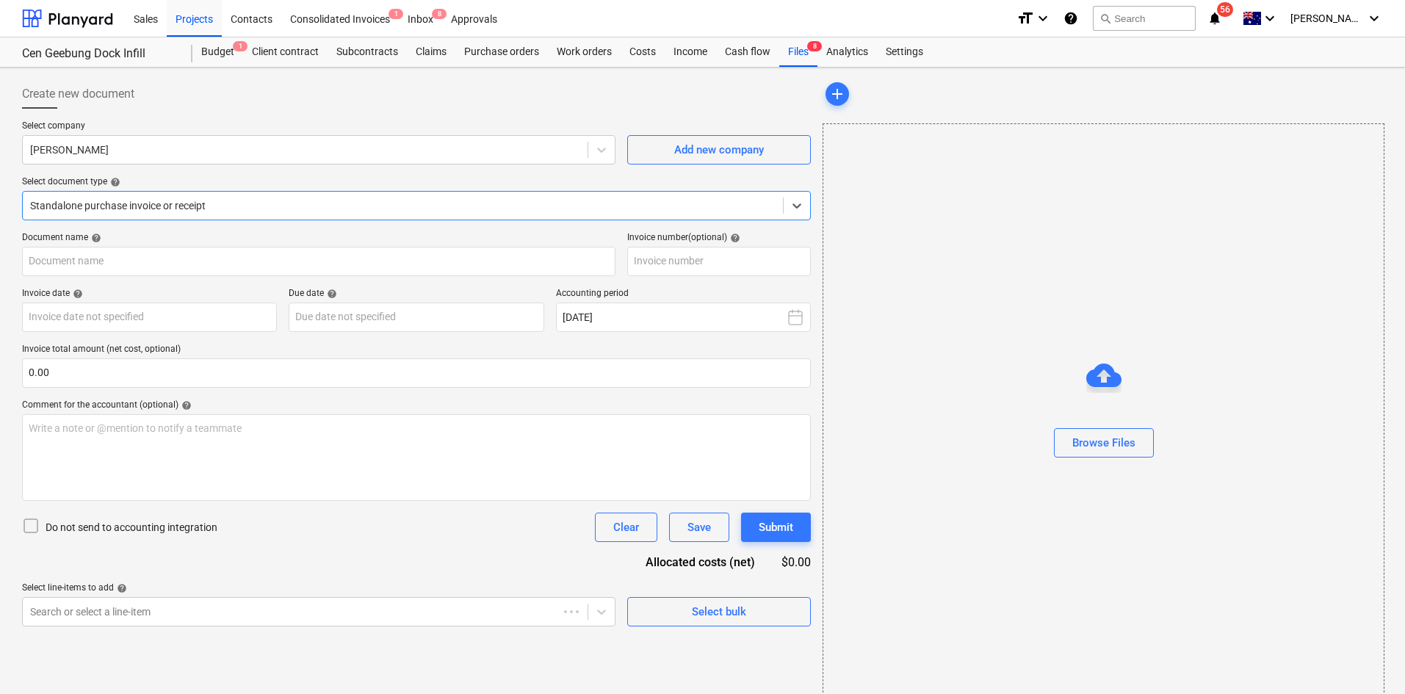
type input "717694"
type input "02 Oct 2025"
type input "30 Nov 2025"
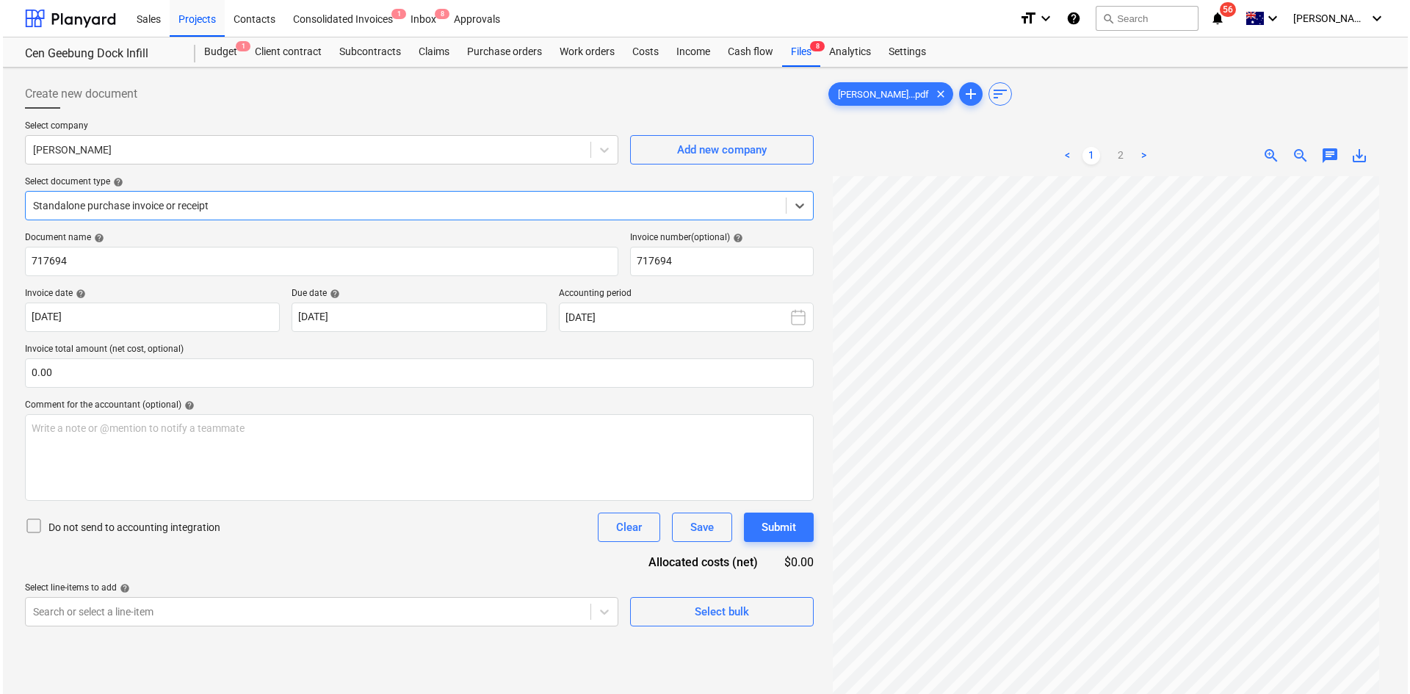
scroll to position [123, 0]
click at [794, 61] on div "Files 8" at bounding box center [798, 51] width 38 height 29
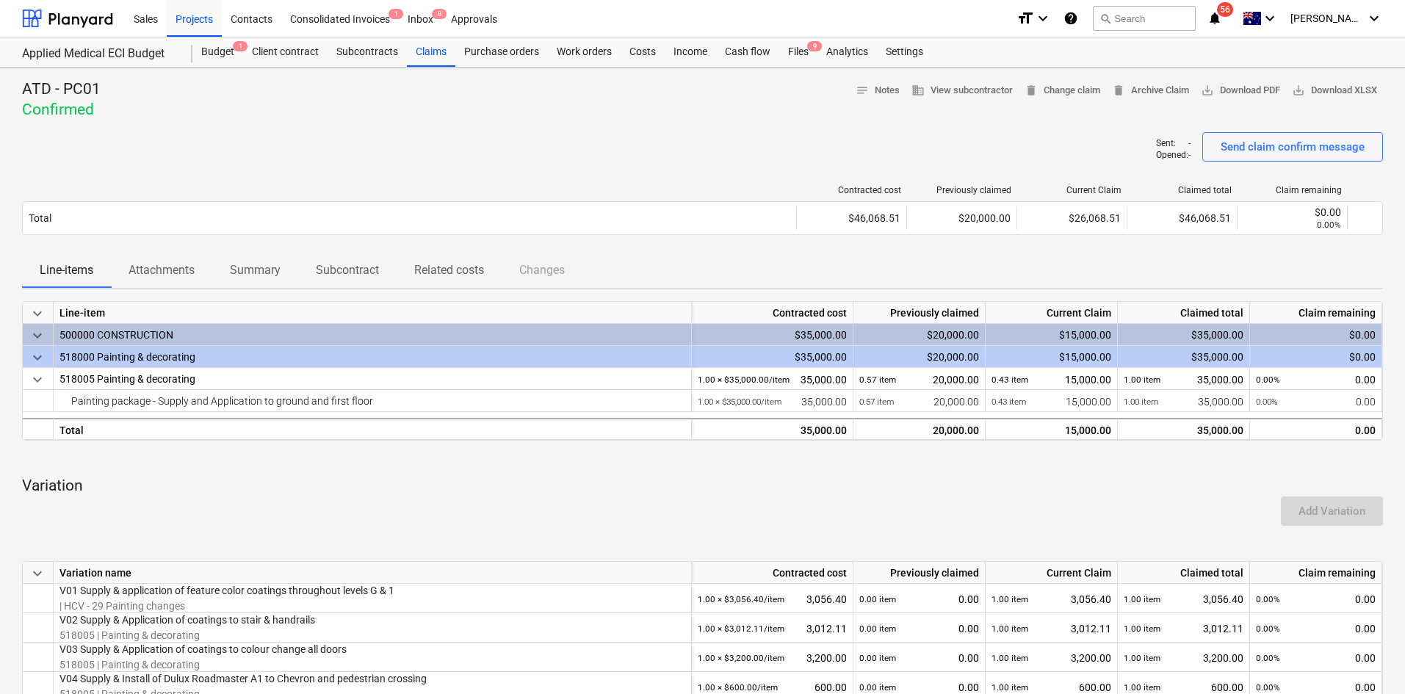
click at [498, 106] on div "ATD - PC01 Confirmed notes Notes business View subcontractor delete Change clai…" at bounding box center [702, 99] width 1361 height 41
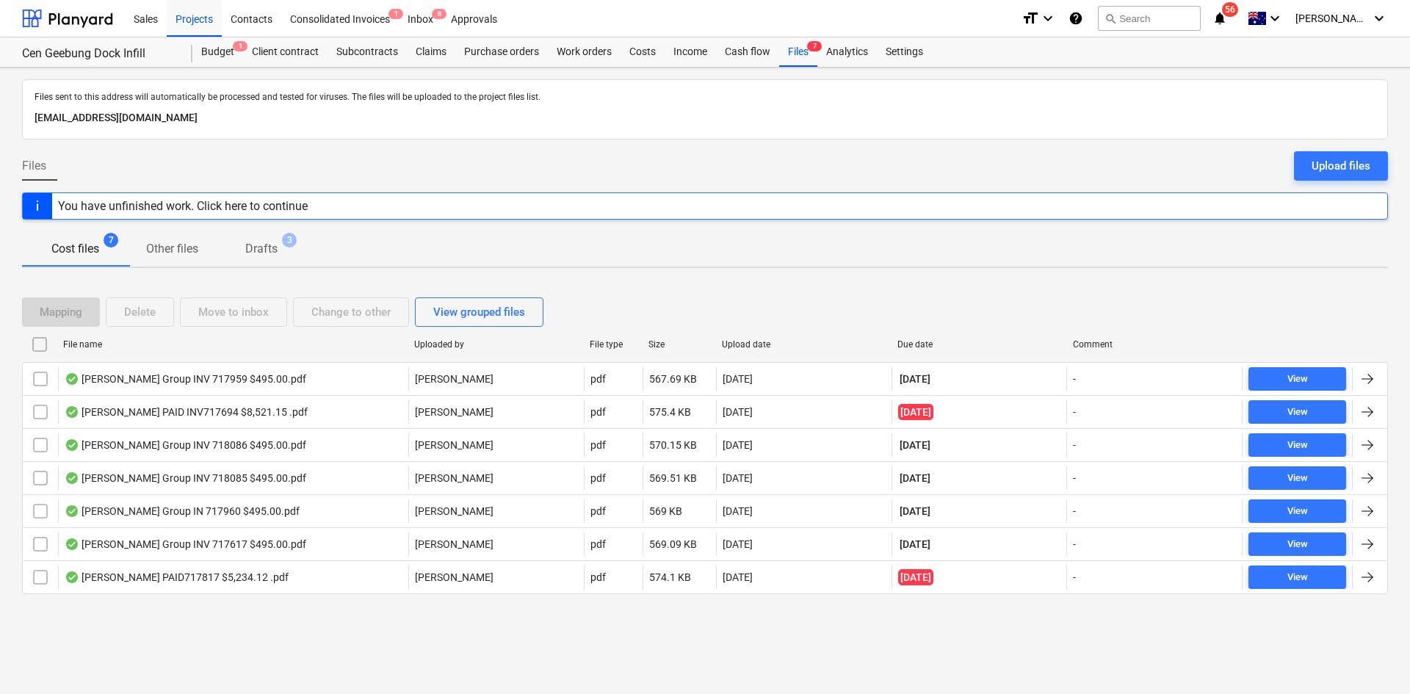
click at [333, 672] on div "Files sent to this address will automatically be processed and tested for virus…" at bounding box center [705, 381] width 1410 height 627
click at [397, 634] on div "Files sent to this address will automatically be processed and tested for virus…" at bounding box center [705, 381] width 1410 height 627
